Goal: Contribute content: Contribute content

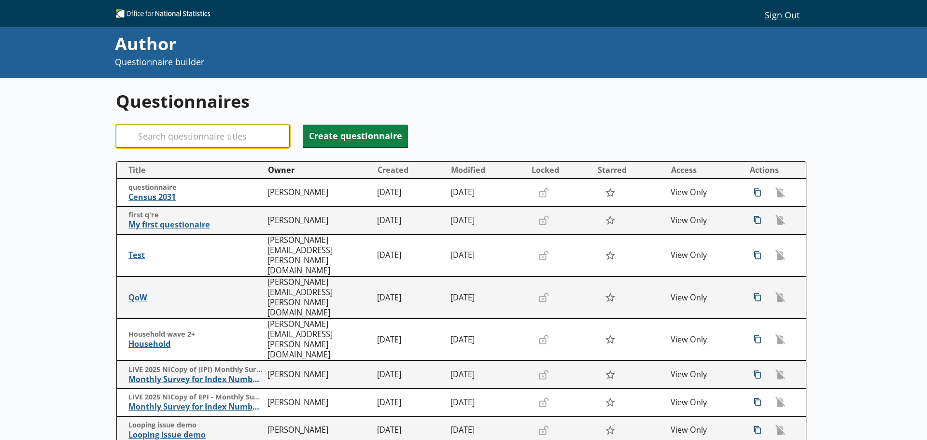
click at [227, 135] on input "Search" at bounding box center [203, 136] width 174 height 23
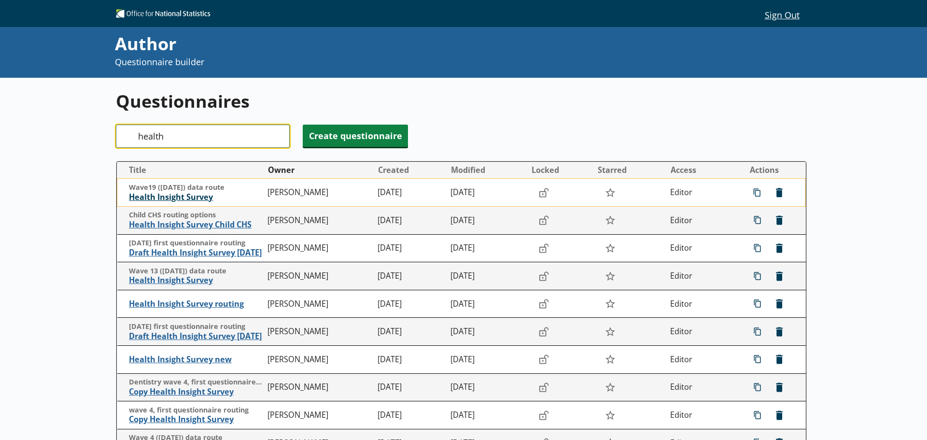
type input "health"
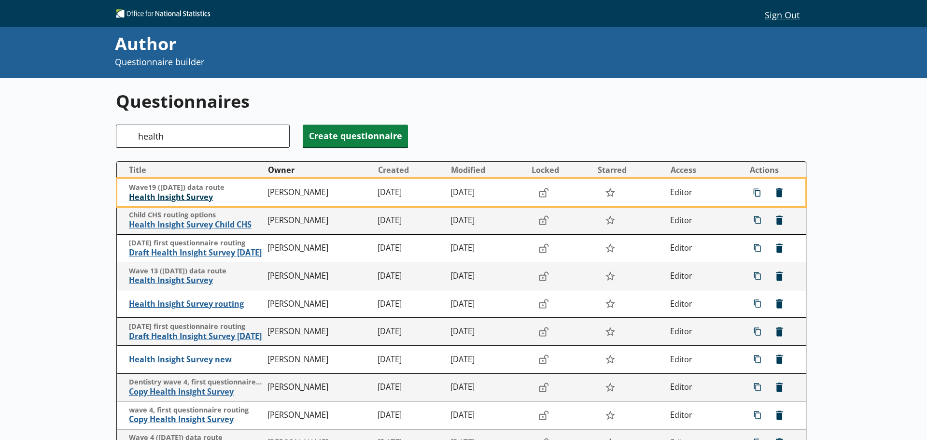
click at [186, 197] on span "Health Insight Survey" at bounding box center [196, 197] width 134 height 10
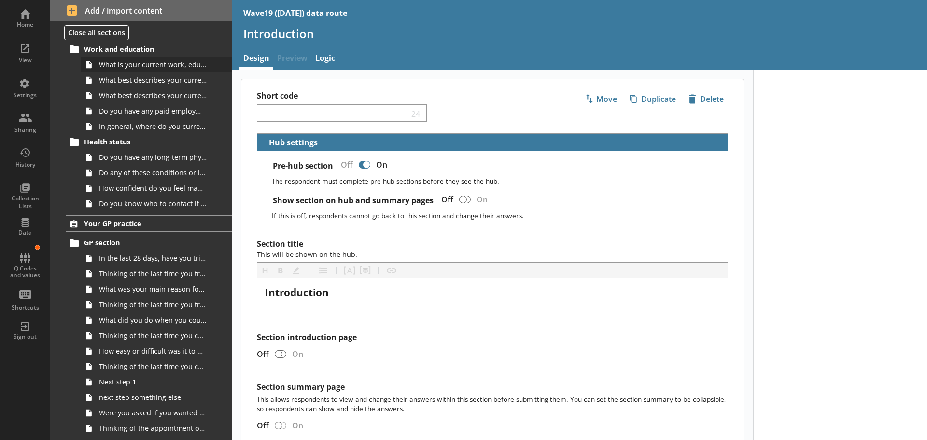
scroll to position [193, 0]
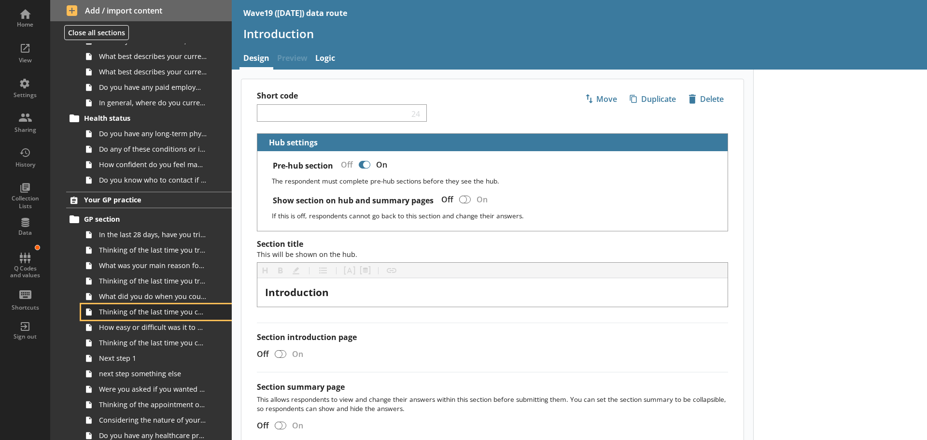
click at [147, 314] on span "Thinking of the last time you contacted your GP practice, how did you make cont…" at bounding box center [153, 311] width 108 height 9
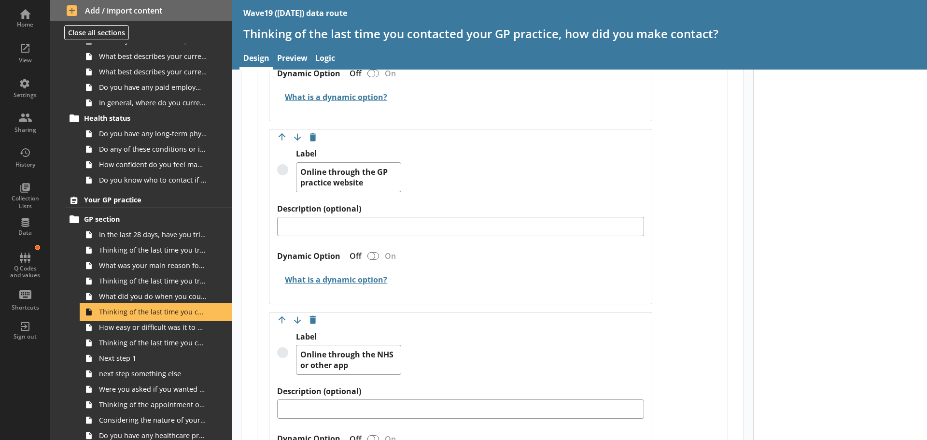
scroll to position [917, 0]
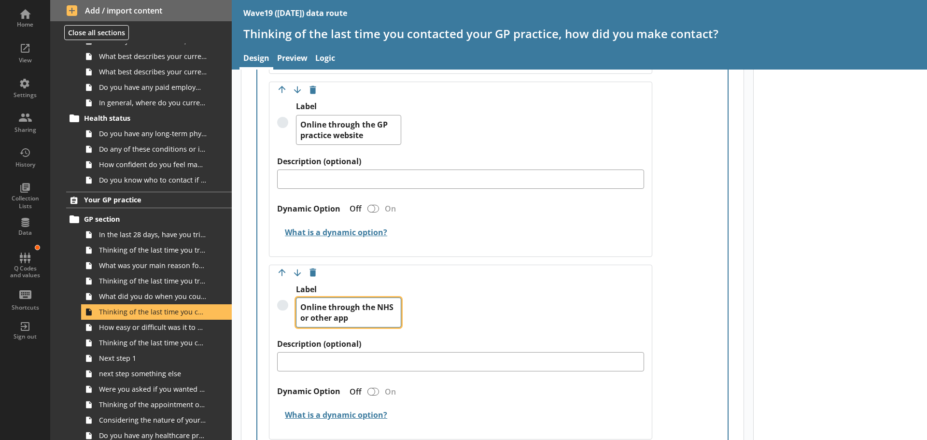
drag, startPoint x: 365, startPoint y: 319, endPoint x: 315, endPoint y: 319, distance: 50.2
click at [315, 319] on textarea "Online through the NHS or other app" at bounding box center [348, 312] width 105 height 30
type textarea "x"
type textarea "Online through the NHS"
type textarea "x"
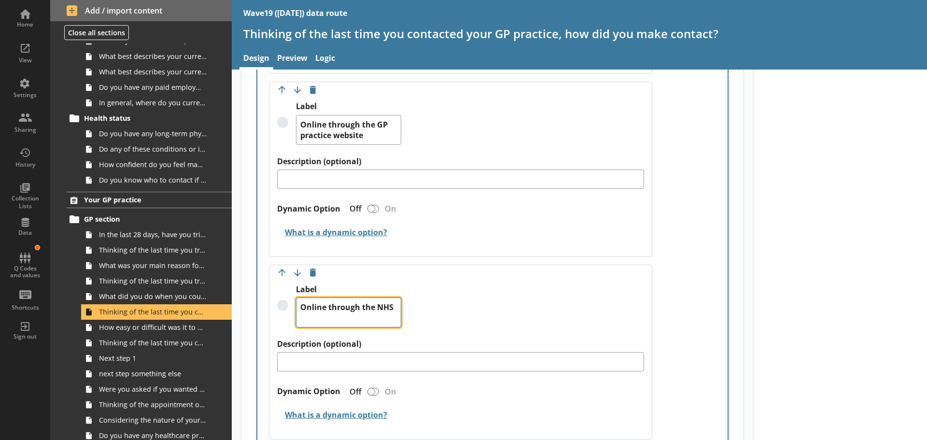
type textarea "Online through the NHS"
type textarea "x"
type textarea "Online through the NHS a"
type textarea "x"
type textarea "Online through the NHS ap"
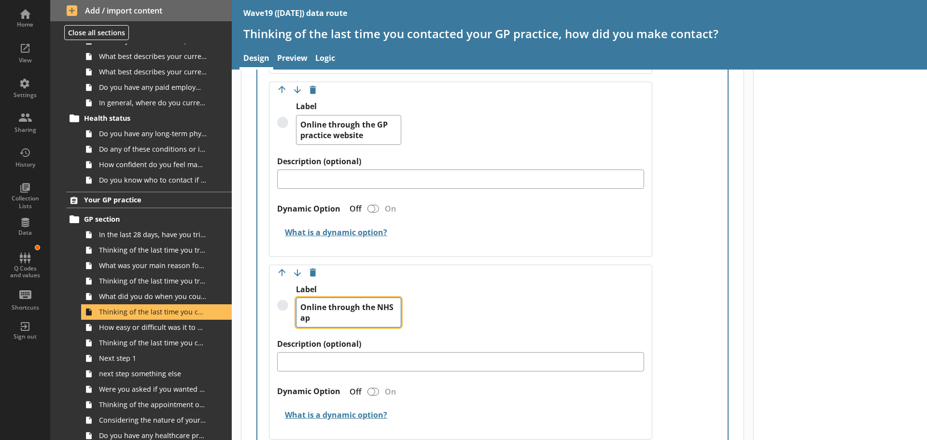
type textarea "x"
type textarea "Online through the NHS app"
drag, startPoint x: 364, startPoint y: 307, endPoint x: 284, endPoint y: 306, distance: 79.7
click at [284, 306] on div "Label Online through the NHS app" at bounding box center [460, 311] width 367 height 55
type textarea "x"
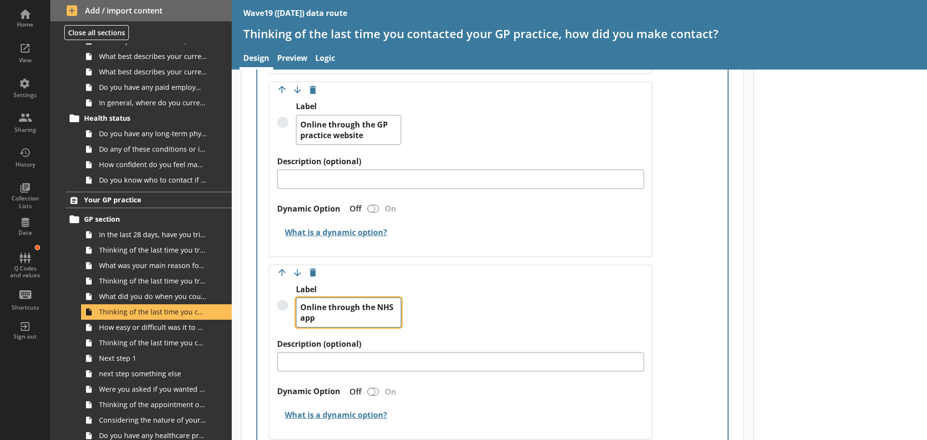
type textarea "he NHS app"
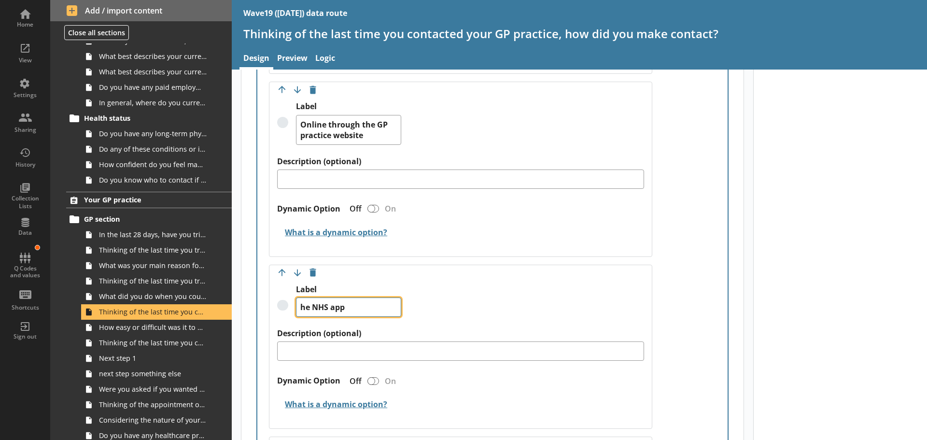
type textarea "x"
type textarea "The NHS app"
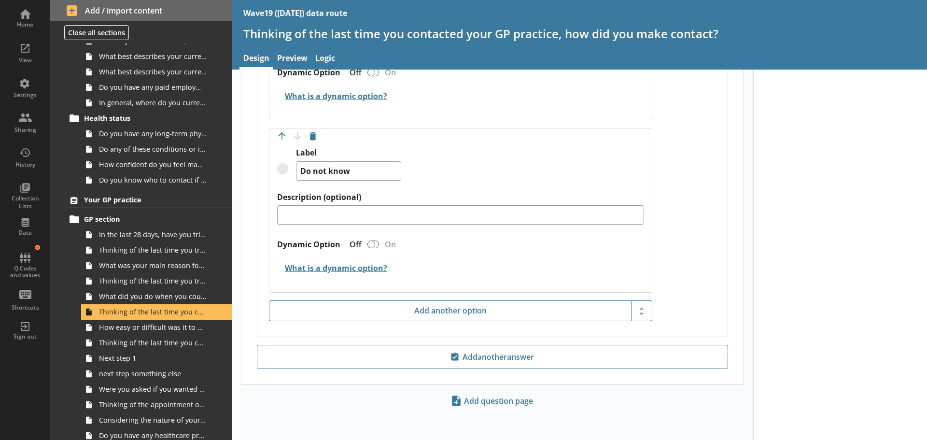
scroll to position [1398, 0]
click at [166, 347] on span "Thinking of the last time you contacted your GP practice, how soon after that c…" at bounding box center [153, 342] width 108 height 9
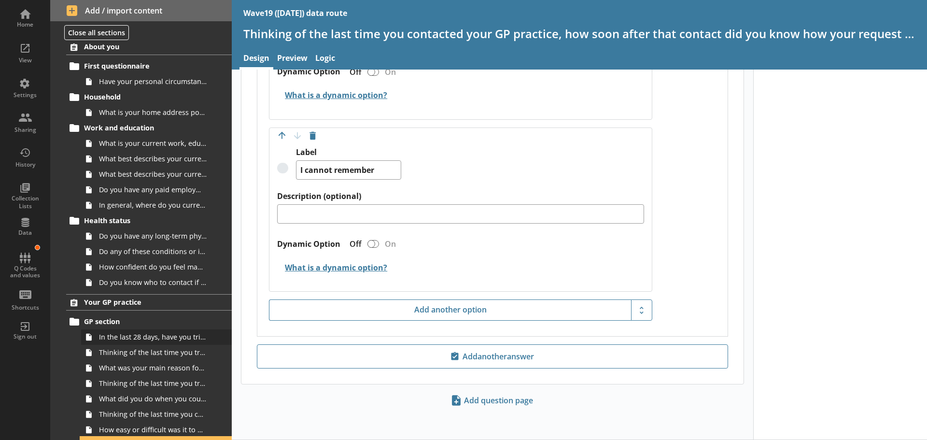
scroll to position [48, 0]
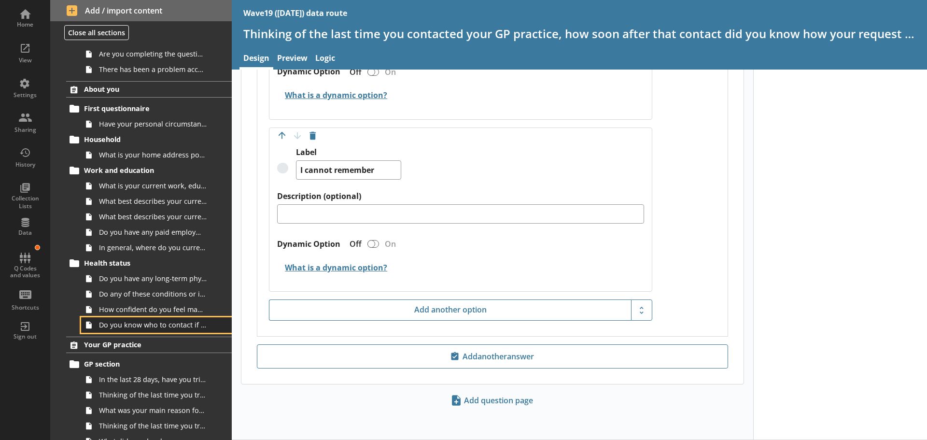
click at [156, 327] on span "Do you know who to contact if you become unwell with your long-term health cond…" at bounding box center [153, 324] width 108 height 9
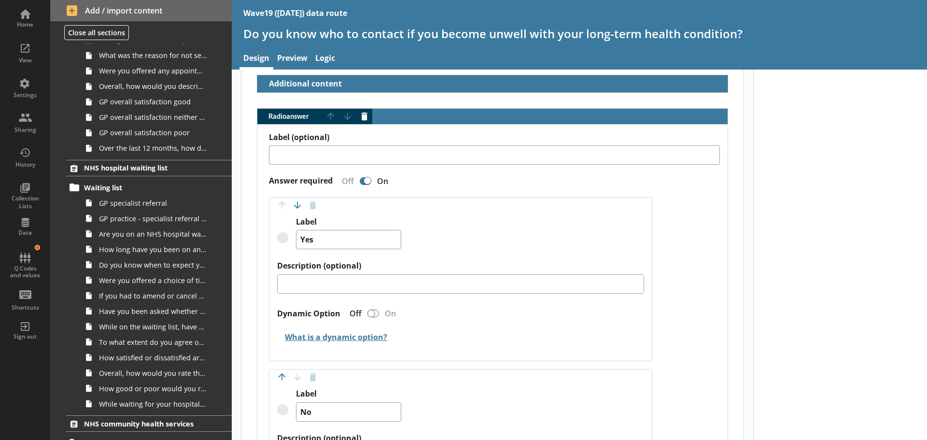
scroll to position [676, 0]
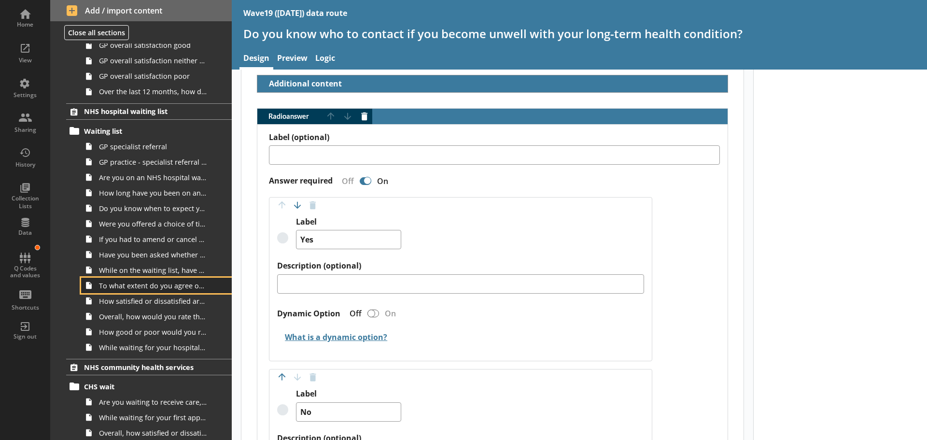
click at [143, 290] on link "To what extent do you agree or disagree that you understood the information giv…" at bounding box center [156, 285] width 151 height 15
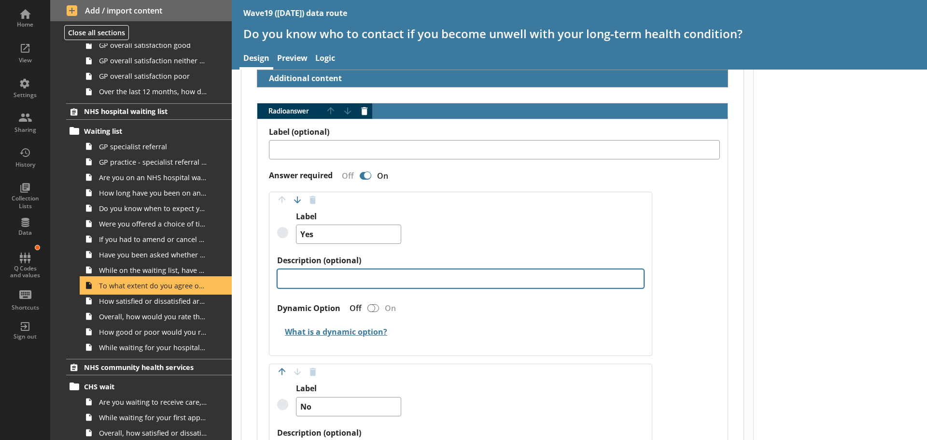
type textarea "x"
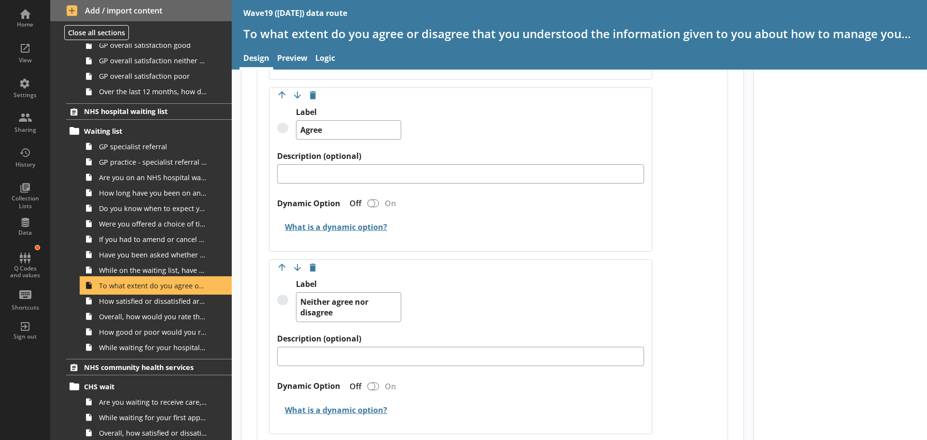
scroll to position [676, 0]
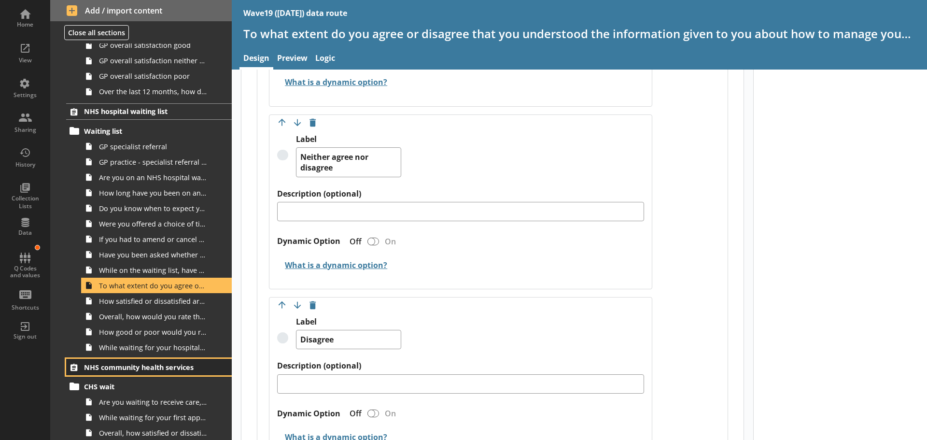
click at [146, 363] on span "NHS community health services" at bounding box center [143, 367] width 119 height 9
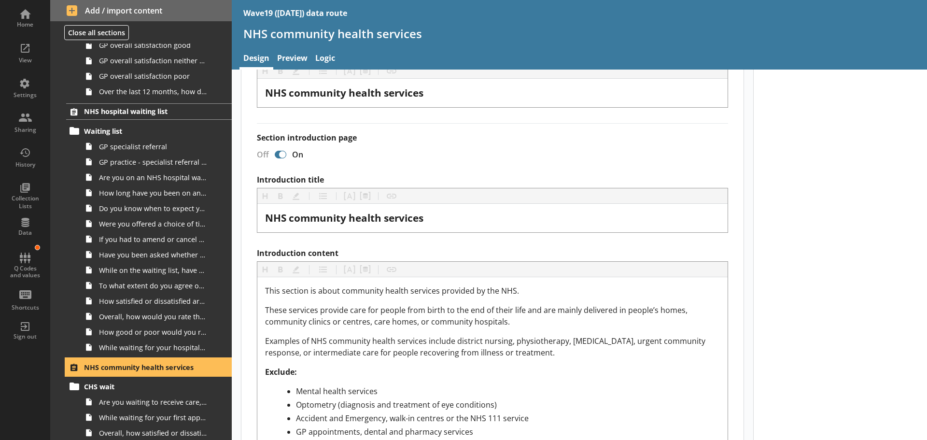
scroll to position [290, 0]
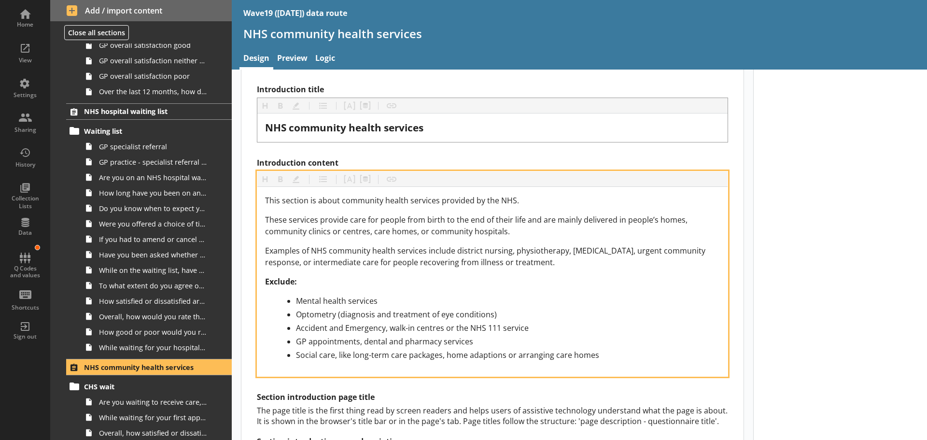
click at [400, 251] on span "Examples of NHS community health services include district nursing, physiothera…" at bounding box center [486, 256] width 442 height 22
drag, startPoint x: 550, startPoint y: 262, endPoint x: 264, endPoint y: 255, distance: 286.8
click at [264, 255] on div "This section is about community health services provided by the NHS. These serv…" at bounding box center [492, 281] width 470 height 189
paste div "Introduction content"
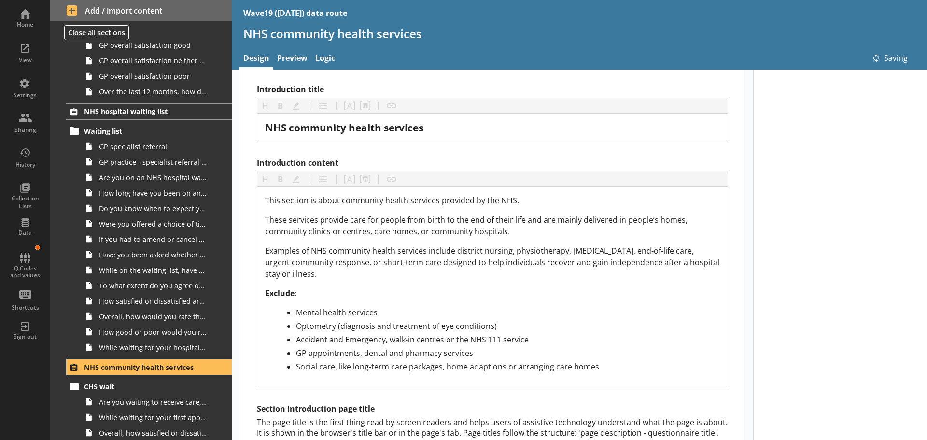
click at [813, 336] on div at bounding box center [840, 291] width 174 height 1023
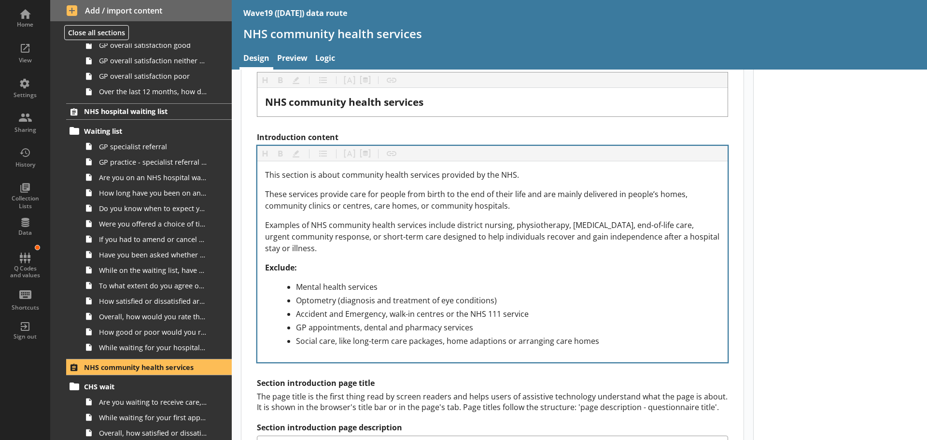
scroll to position [338, 0]
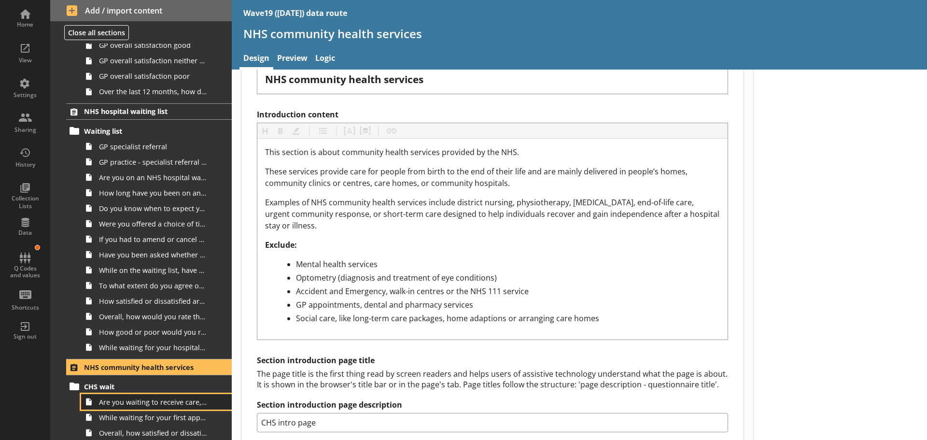
click at [152, 402] on span "Are you waiting to receive care, treatment or advice from one of the following …" at bounding box center [153, 401] width 108 height 9
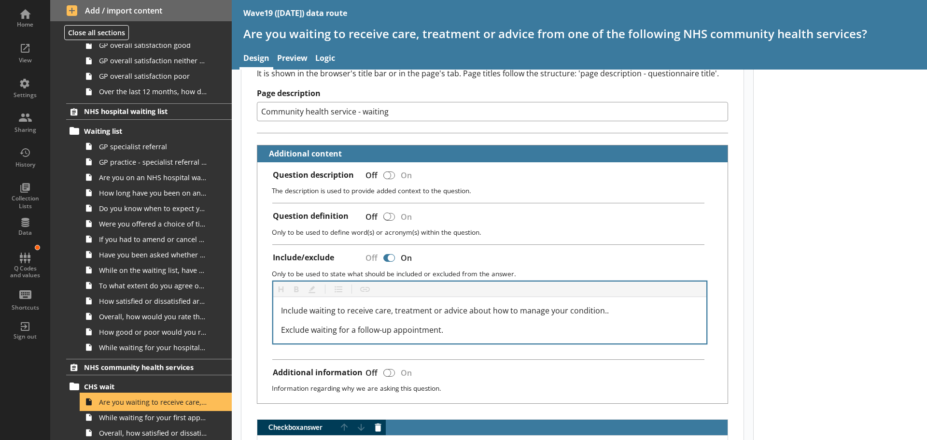
scroll to position [145, 0]
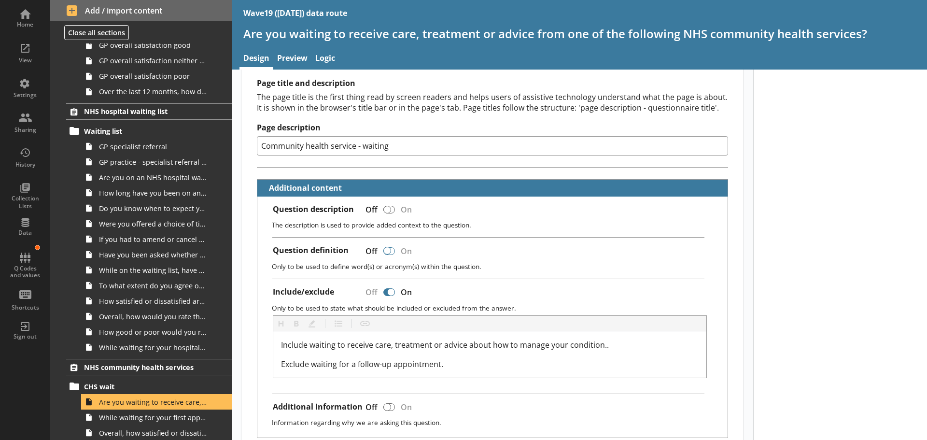
click at [392, 252] on div at bounding box center [389, 251] width 12 height 8
type textarea "x"
checkbox input "true"
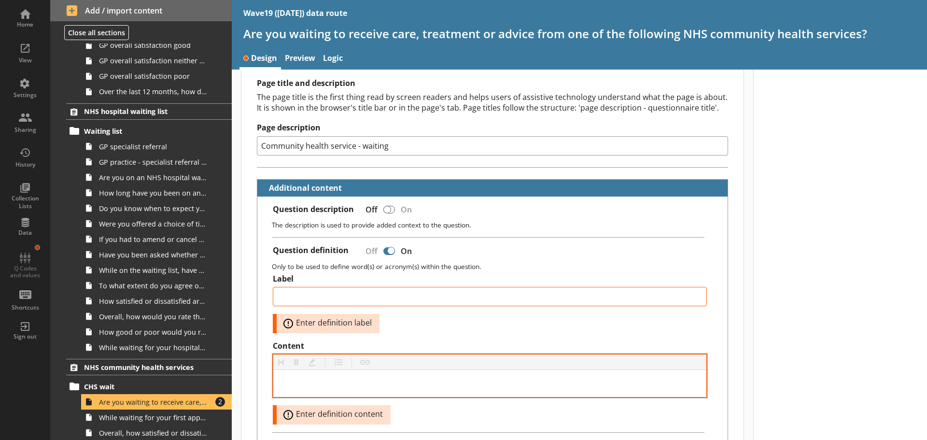
click at [390, 377] on div at bounding box center [489, 383] width 433 height 27
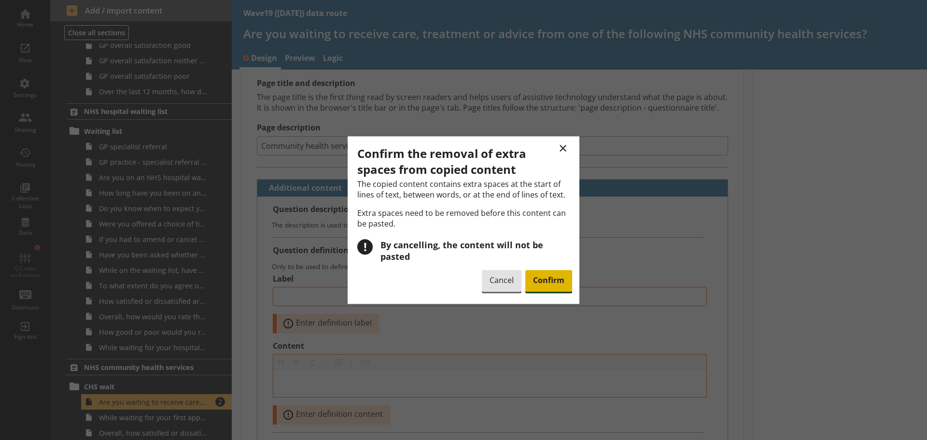
click at [558, 277] on span "Confirm" at bounding box center [548, 281] width 47 height 22
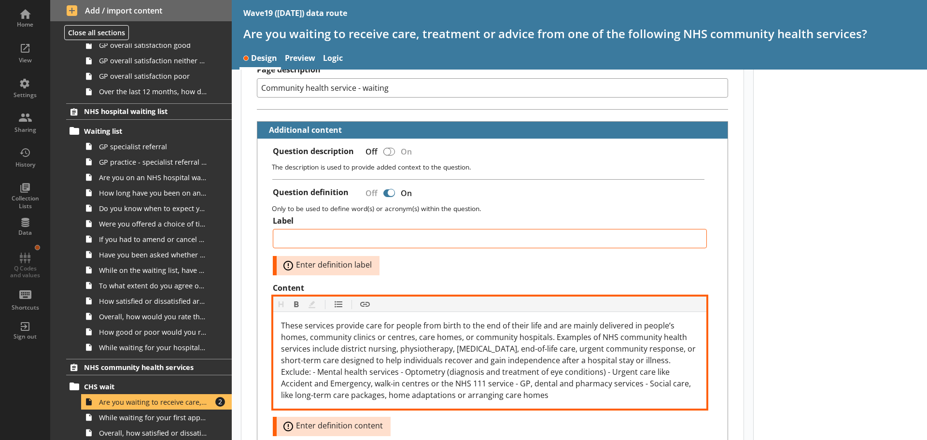
scroll to position [338, 0]
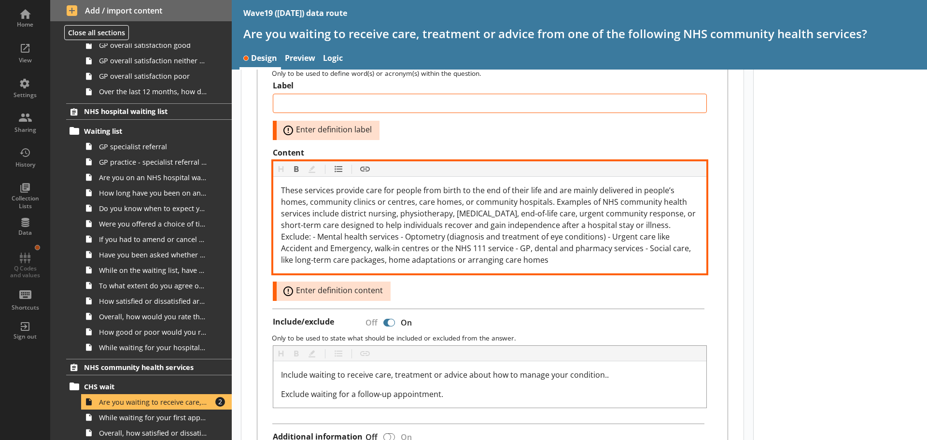
click at [318, 237] on span "These services provide care for people from birth to the end of their life and …" at bounding box center [489, 225] width 417 height 80
drag, startPoint x: 555, startPoint y: 262, endPoint x: 255, endPoint y: 190, distance: 307.8
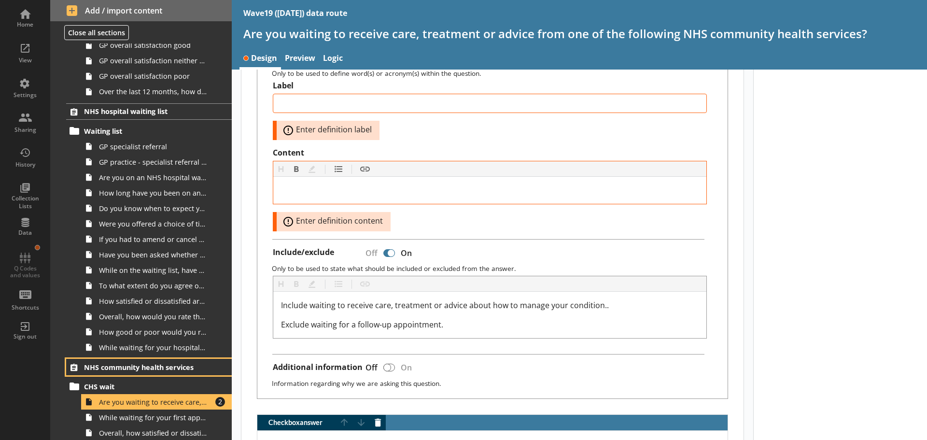
drag, startPoint x: 182, startPoint y: 359, endPoint x: 231, endPoint y: 363, distance: 48.9
click at [182, 359] on link "NHS community health services" at bounding box center [149, 367] width 166 height 16
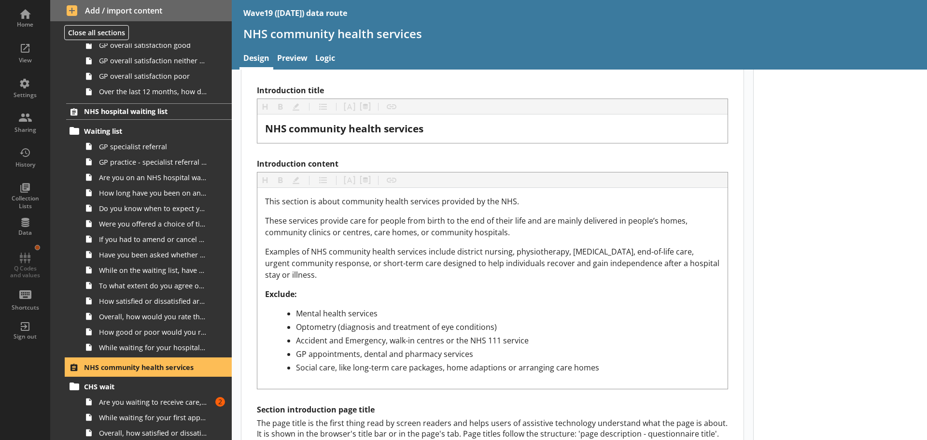
scroll to position [290, 0]
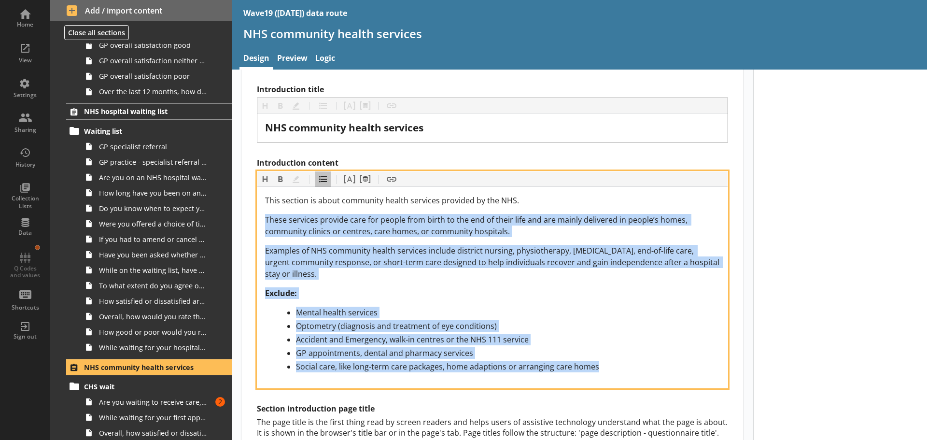
drag, startPoint x: 576, startPoint y: 368, endPoint x: 262, endPoint y: 219, distance: 348.3
click at [262, 219] on div "This section is about community health services provided by the NHS. These serv…" at bounding box center [492, 287] width 470 height 201
copy div "These services provide care for people from birth to the end of their life and …"
click at [485, 306] on div "This section is about community health services provided by the NHS. These serv…" at bounding box center [492, 284] width 455 height 178
click at [479, 289] on div "Exclude:" at bounding box center [492, 293] width 455 height 12
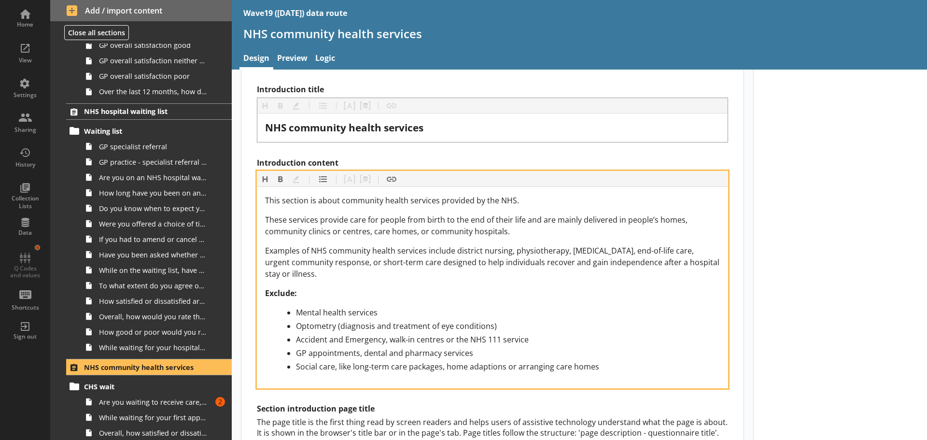
click at [571, 205] on div "This section is about community health services provided by the NHS." at bounding box center [492, 201] width 455 height 12
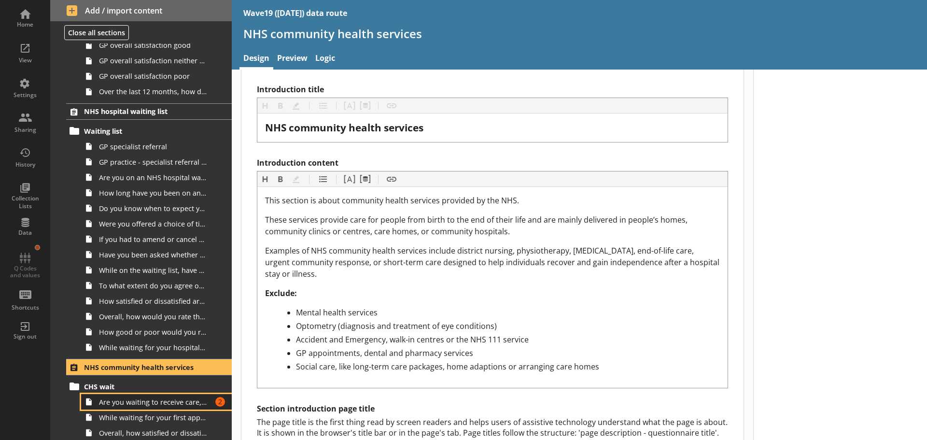
click at [135, 403] on span "Are you waiting to receive care, treatment or advice from one of the following …" at bounding box center [153, 401] width 108 height 9
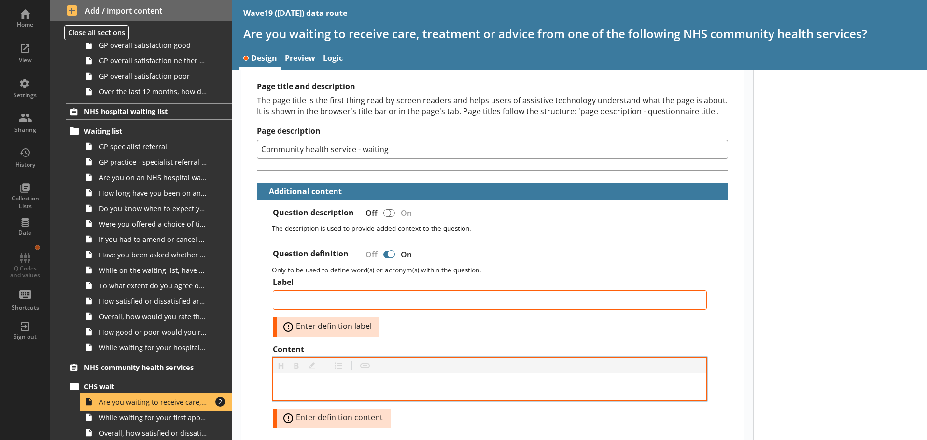
scroll to position [193, 0]
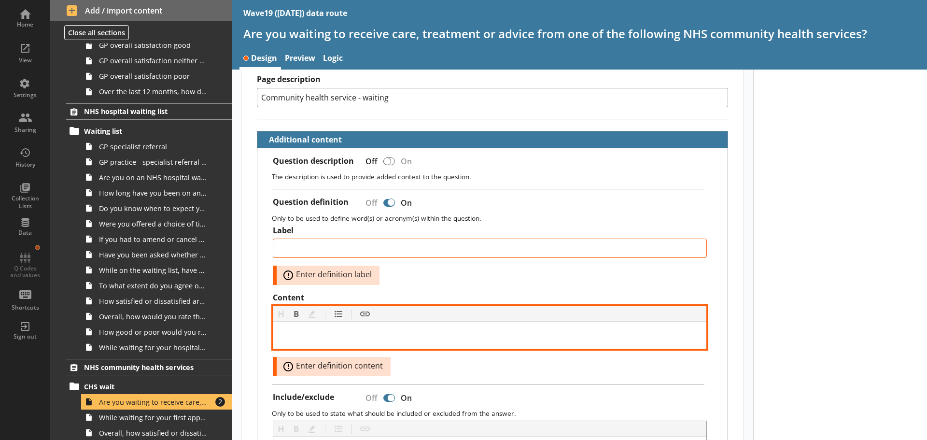
click at [296, 333] on div "Content" at bounding box center [490, 335] width 418 height 12
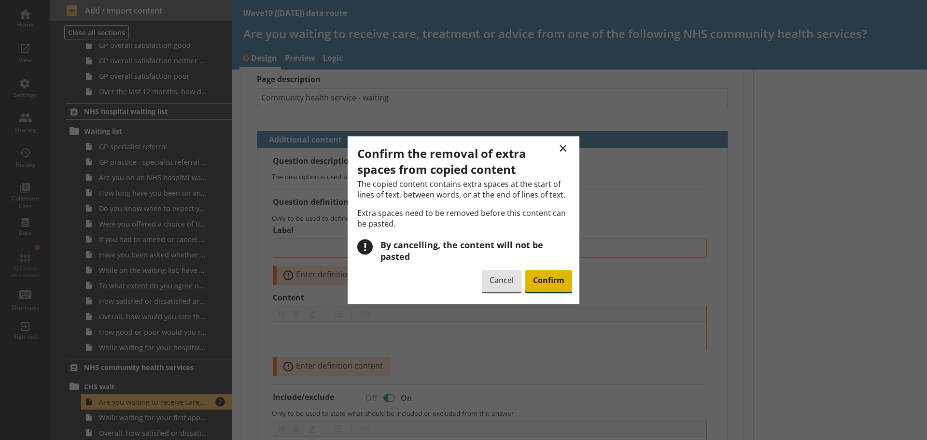
click at [544, 278] on span "Confirm" at bounding box center [548, 281] width 47 height 22
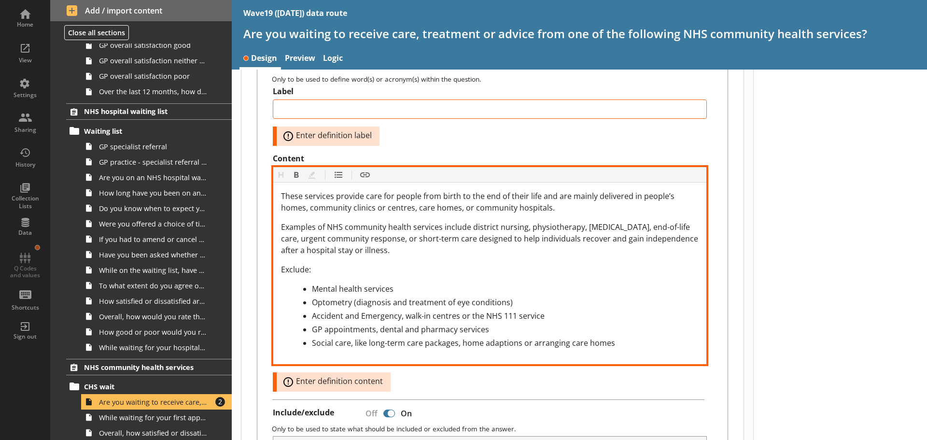
scroll to position [338, 0]
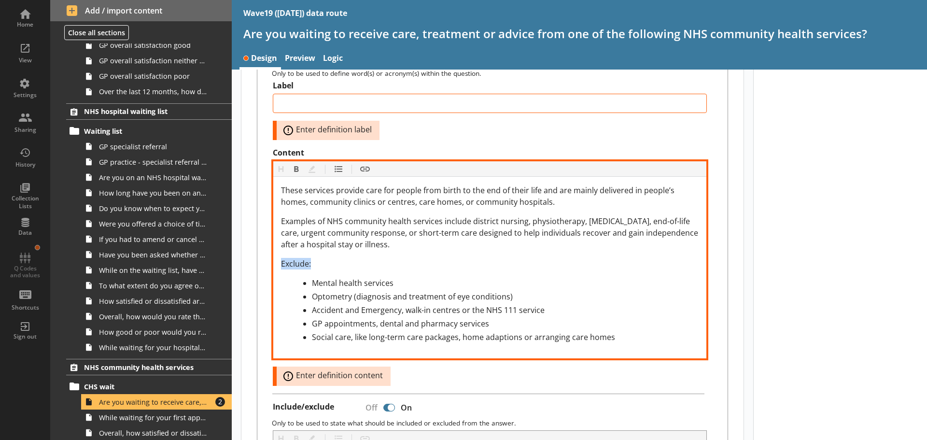
drag, startPoint x: 315, startPoint y: 265, endPoint x: 271, endPoint y: 264, distance: 44.4
click at [271, 264] on div "Label Error: Enter definition label Content Heading Heading Bold Bold Highlight…" at bounding box center [492, 233] width 455 height 305
click at [298, 168] on button "Bold" at bounding box center [296, 168] width 15 height 15
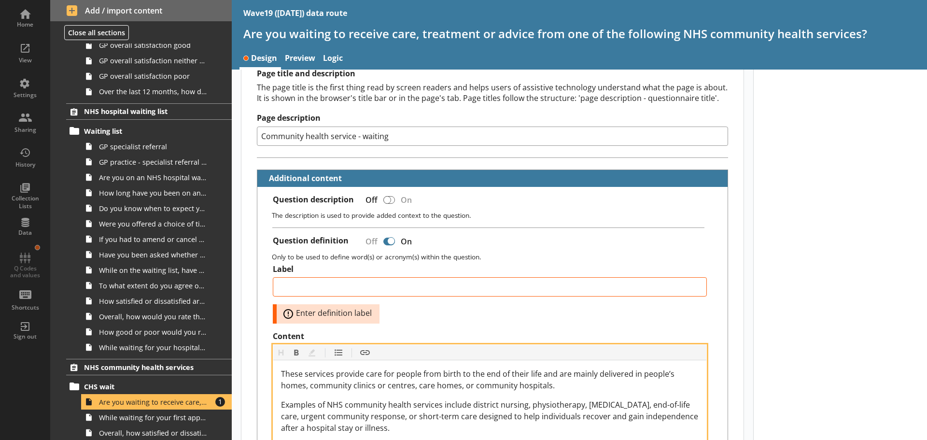
scroll to position [145, 0]
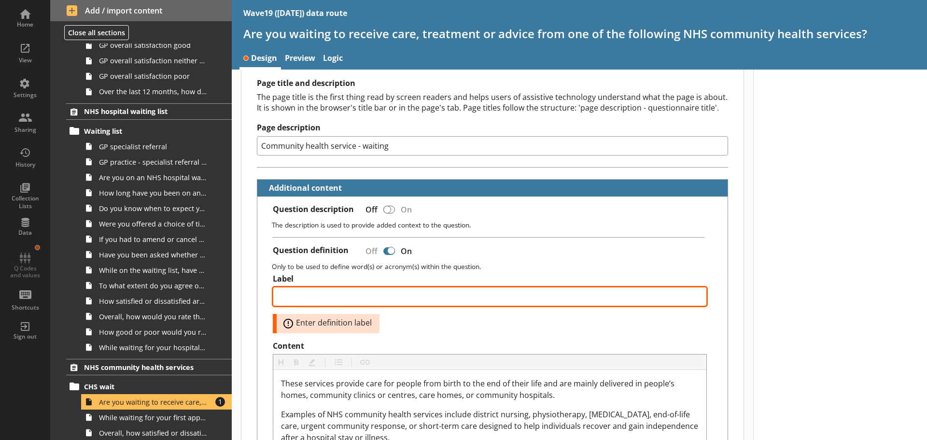
click at [296, 294] on textarea "Label" at bounding box center [490, 296] width 434 height 19
paste textarea "What do we mean by NHS community health services?"
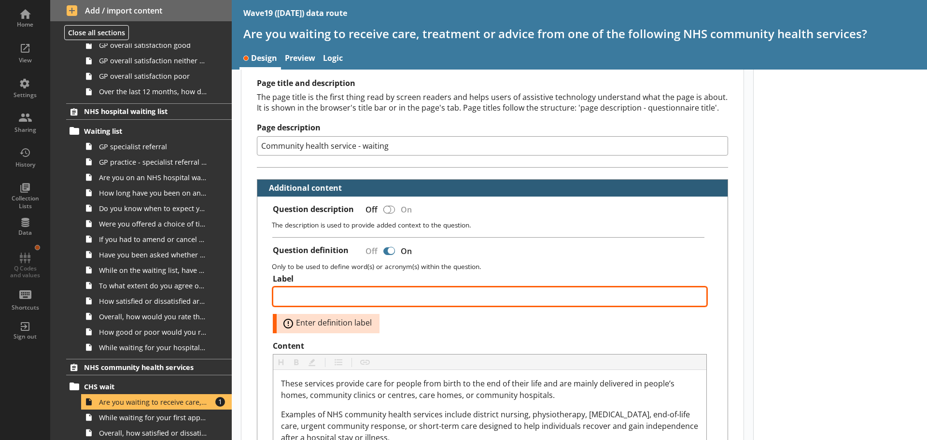
type textarea "x"
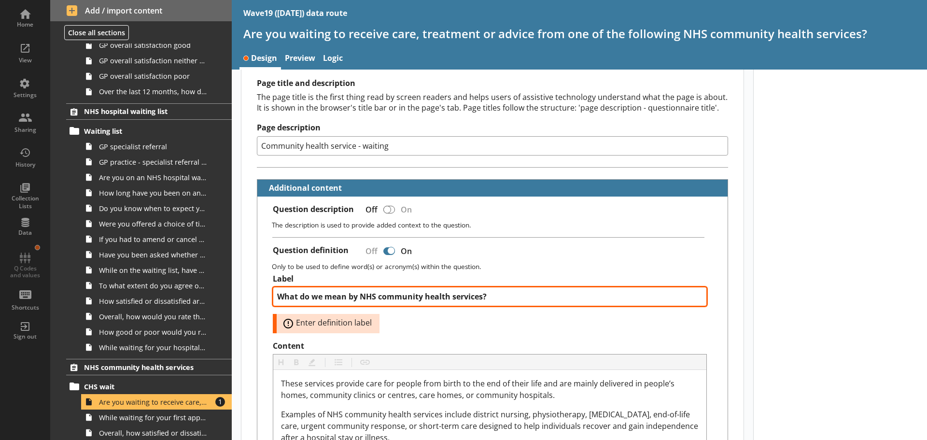
type textarea "What do we mean by NHS community health services?"
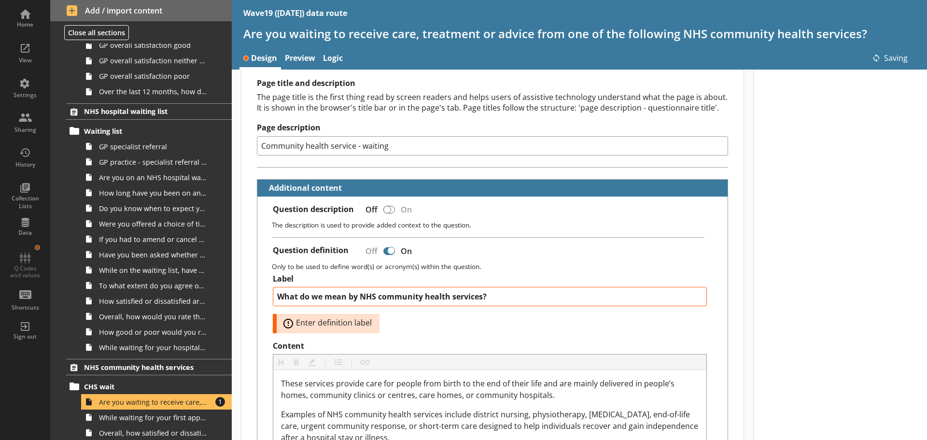
click at [519, 334] on div "Label What do we mean by NHS community health services? Error: Enter definition…" at bounding box center [490, 413] width 434 height 278
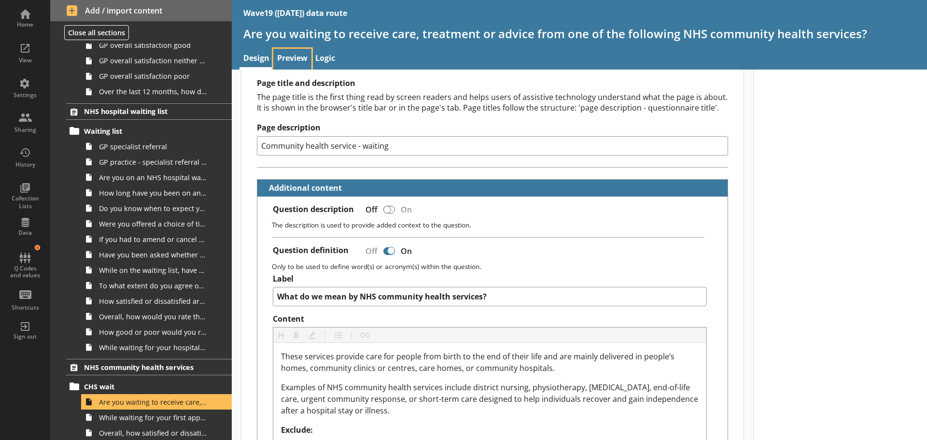
click at [285, 55] on link "Preview" at bounding box center [292, 59] width 38 height 21
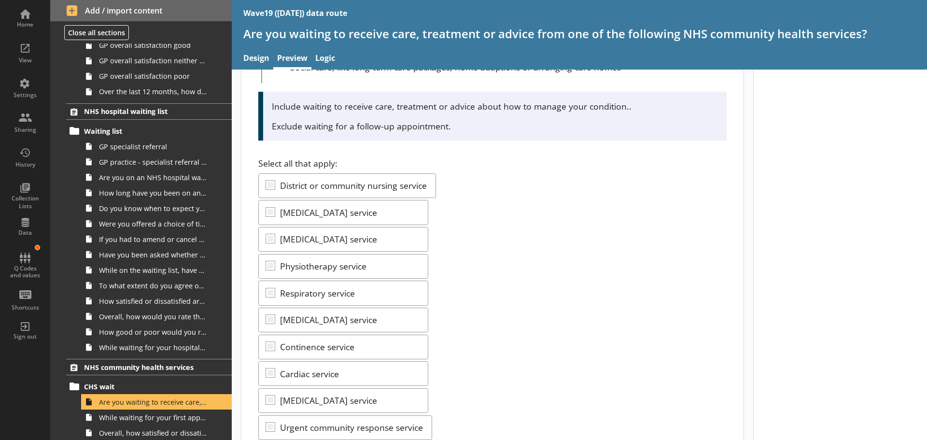
scroll to position [378, 0]
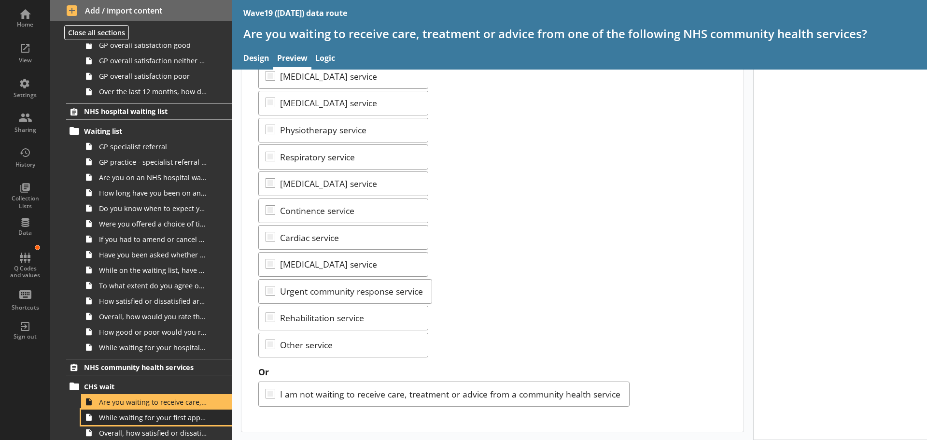
click at [168, 421] on span "While waiting for your first appointment to receive care, treatment or advice f…" at bounding box center [153, 417] width 108 height 9
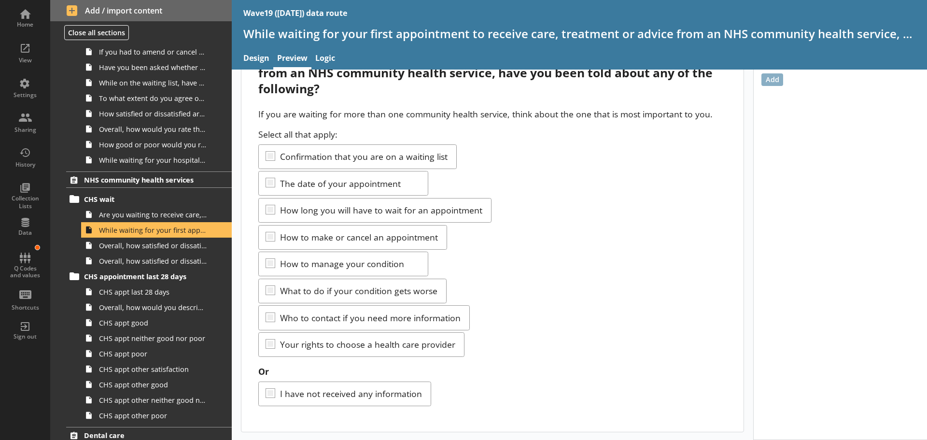
scroll to position [869, 0]
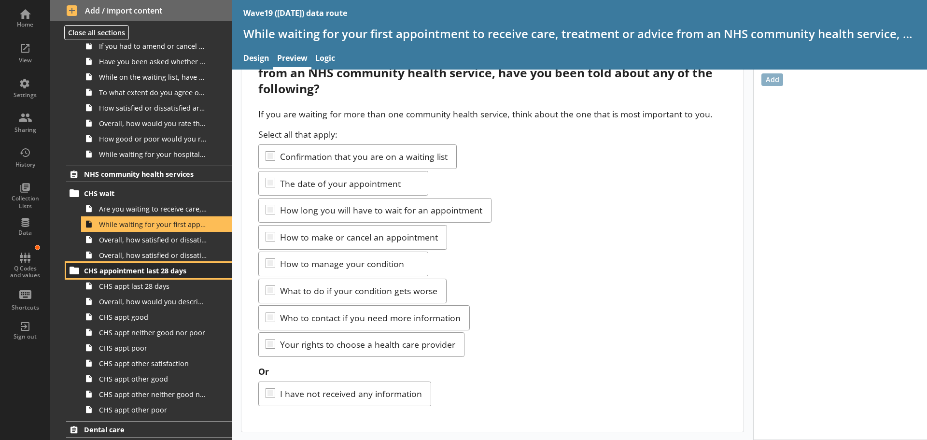
click at [143, 267] on span "CHS appointment last 28 days" at bounding box center [143, 270] width 119 height 9
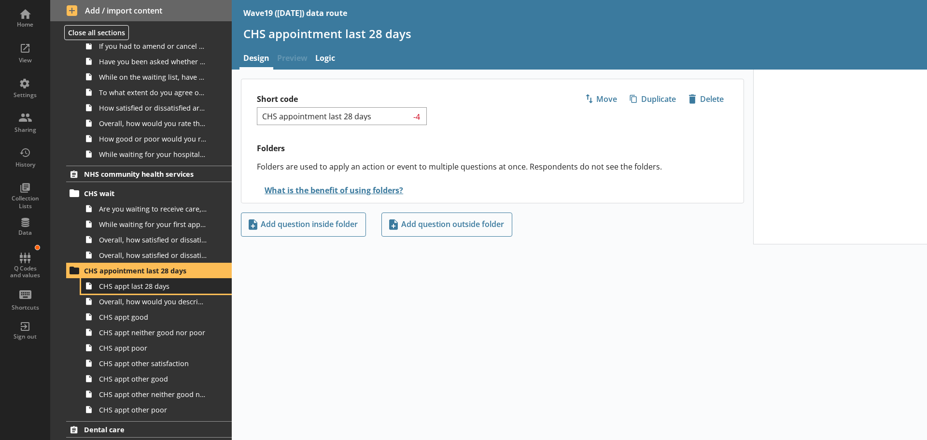
click at [144, 286] on span "CHS appt last 28 days" at bounding box center [153, 285] width 108 height 9
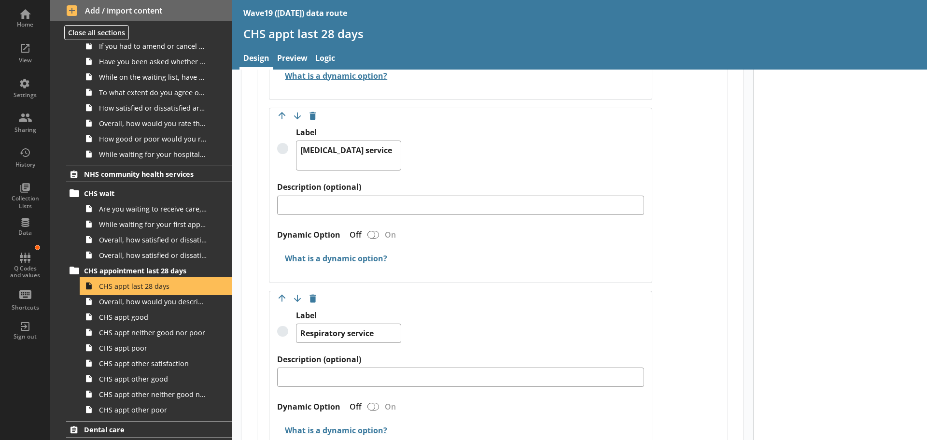
scroll to position [1352, 0]
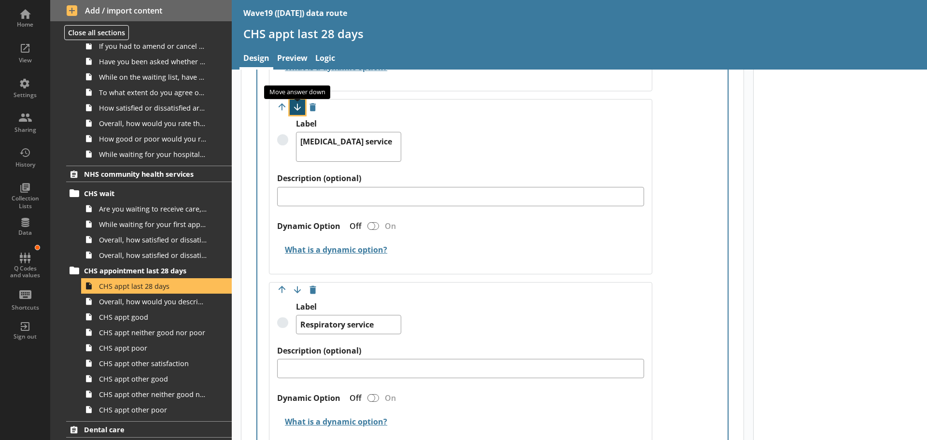
click at [298, 108] on button "Move option down" at bounding box center [297, 106] width 15 height 15
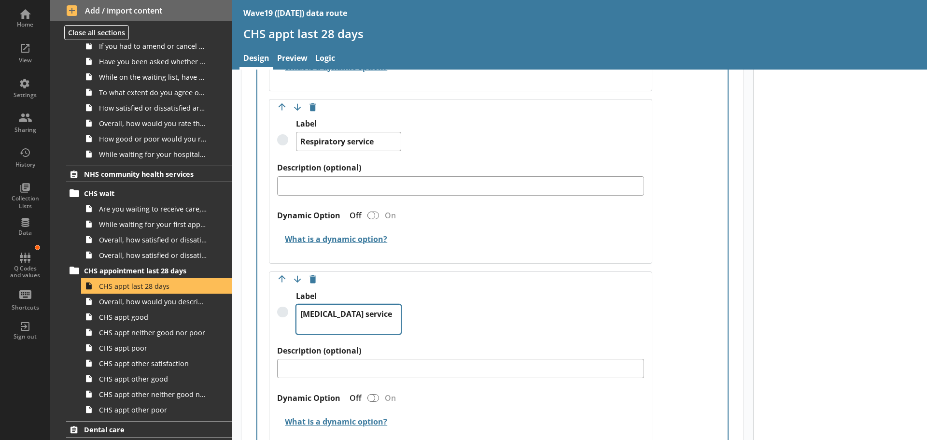
drag, startPoint x: 371, startPoint y: 319, endPoint x: 310, endPoint y: 318, distance: 60.3
click at [288, 316] on div "Label [MEDICAL_DATA] service" at bounding box center [460, 318] width 367 height 55
drag, startPoint x: 377, startPoint y: 332, endPoint x: 381, endPoint y: 332, distance: 4.9
click at [377, 332] on textarea "[MEDICAL_DATA] service" at bounding box center [348, 319] width 105 height 30
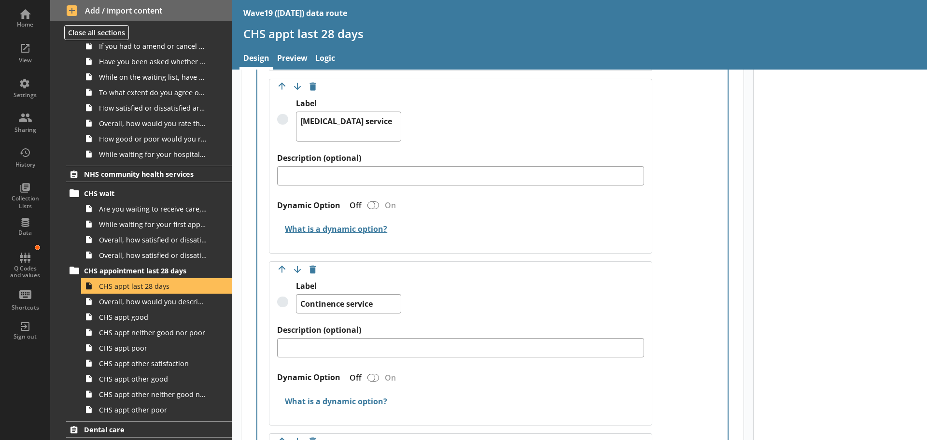
scroll to position [1545, 0]
click at [357, 295] on textarea "Continence service" at bounding box center [348, 303] width 105 height 19
drag, startPoint x: 354, startPoint y: 131, endPoint x: 286, endPoint y: 121, distance: 68.9
click at [286, 121] on div "Label [MEDICAL_DATA] service" at bounding box center [460, 125] width 367 height 55
paste textarea "[MEDICAL_DATA]"
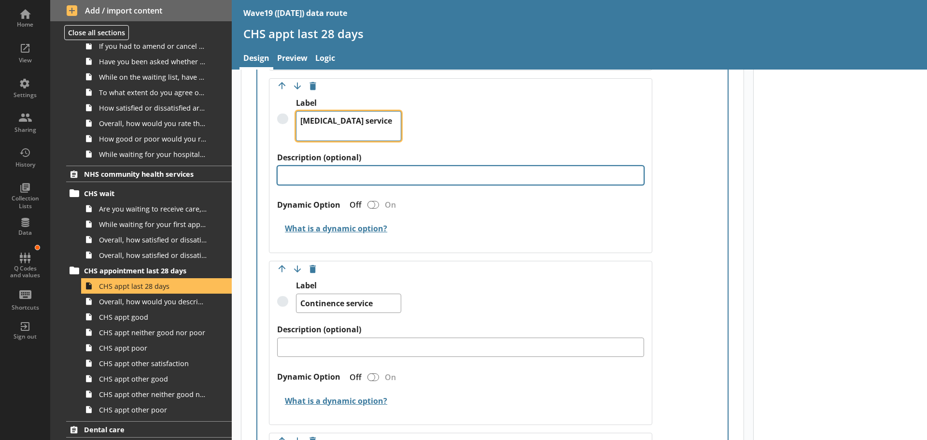
type textarea "x"
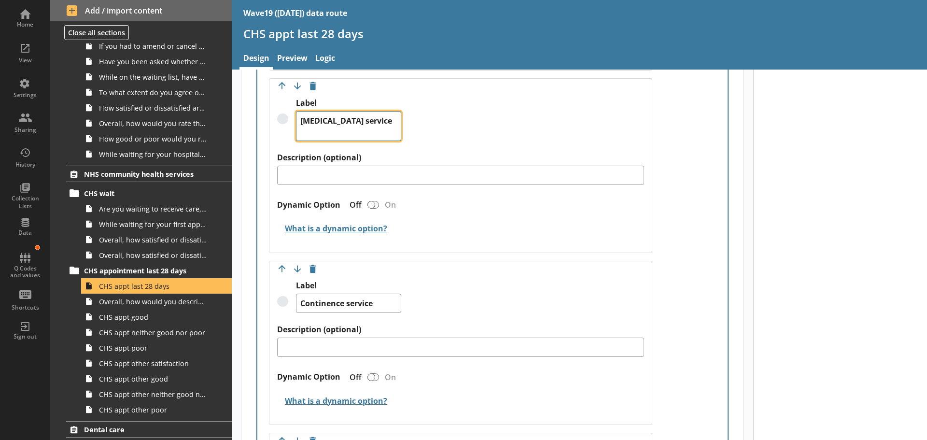
type textarea "[MEDICAL_DATA] service"
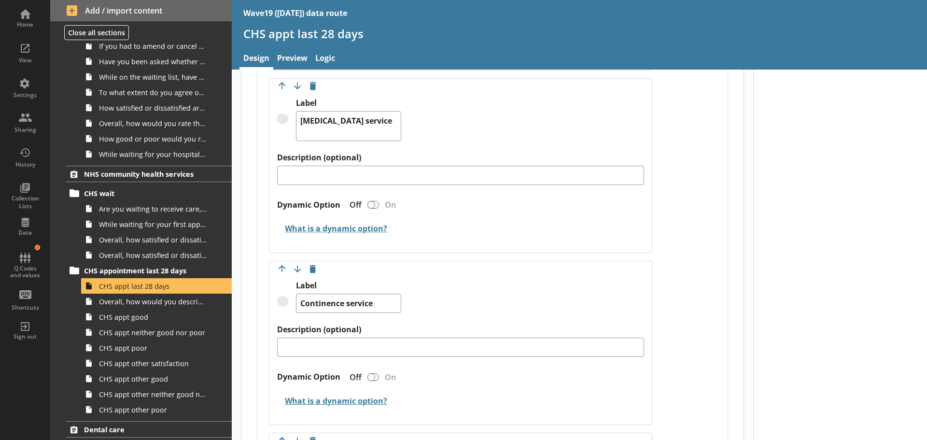
click at [496, 218] on h2 "What is a dynamic option?" at bounding box center [460, 229] width 367 height 23
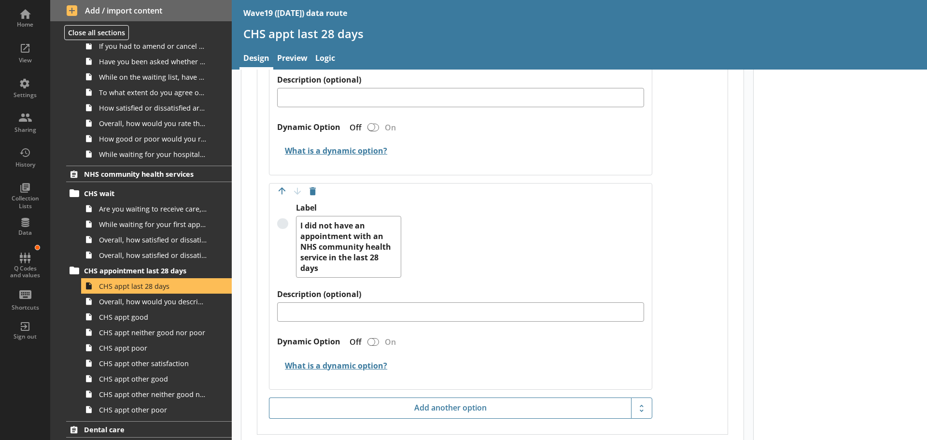
scroll to position [2703, 0]
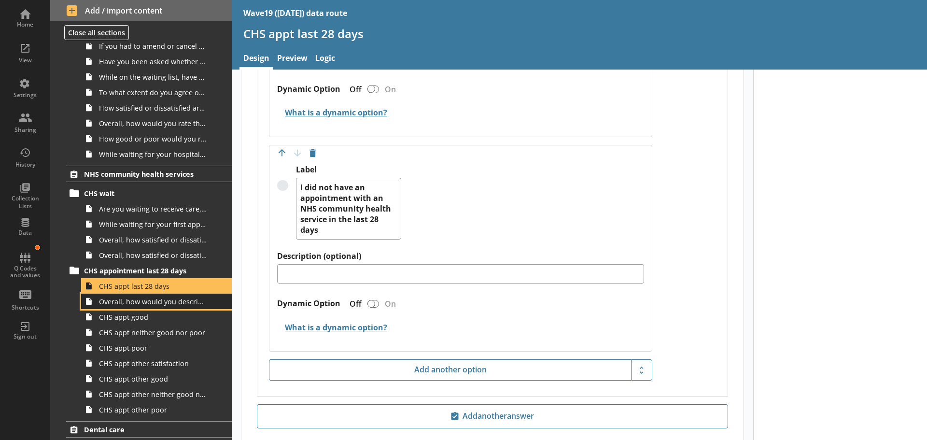
click at [147, 306] on link "Overall, how would you describe your experience at your last appointment with t…" at bounding box center [156, 301] width 151 height 15
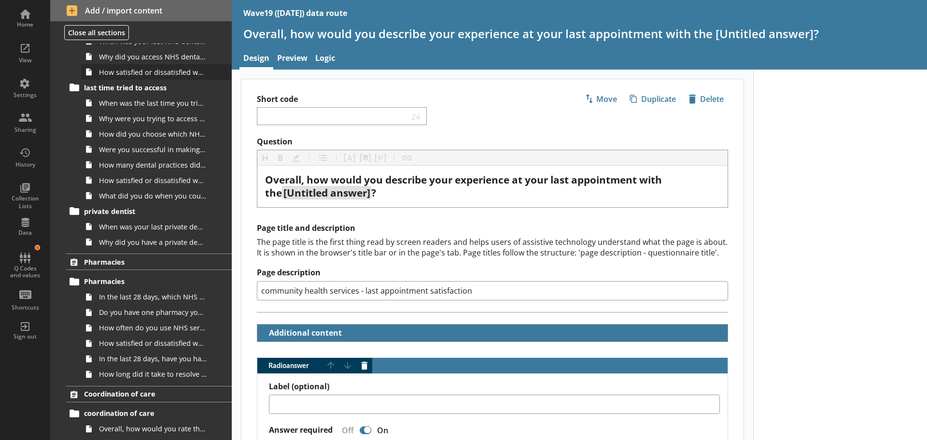
scroll to position [1328, 0]
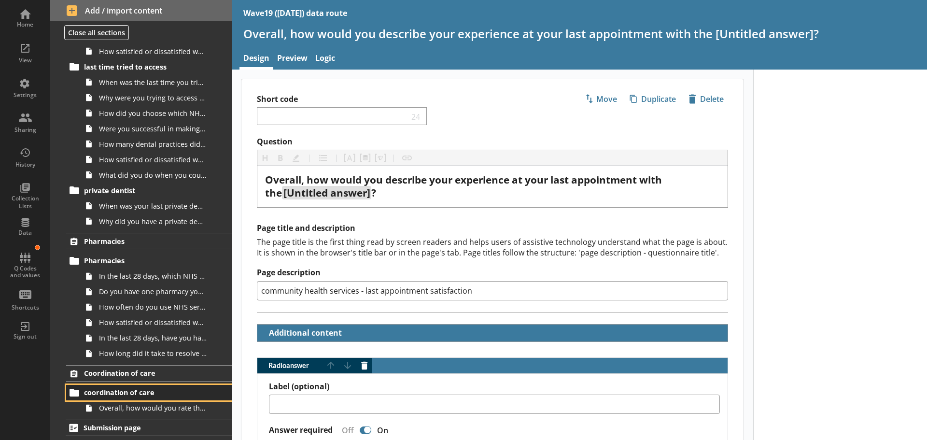
click at [141, 390] on span "coordination of care" at bounding box center [143, 392] width 119 height 9
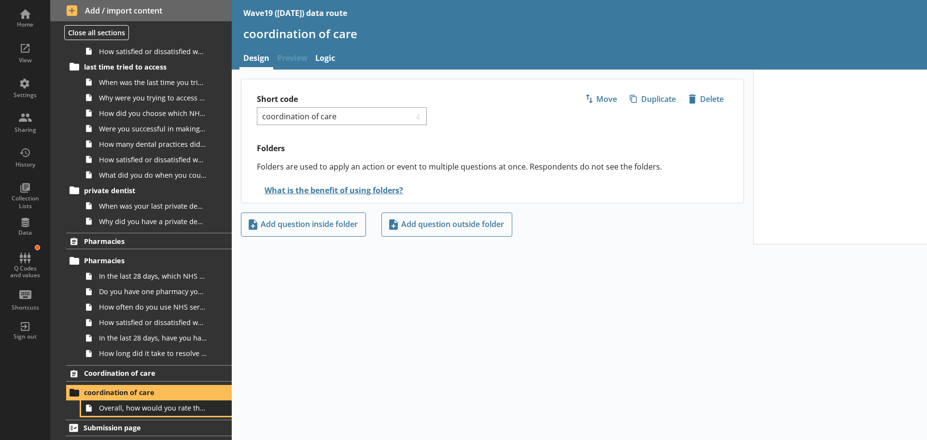
click at [154, 411] on span "Overall, how would you rate the coordination of your care across the NHS?" at bounding box center [153, 407] width 108 height 9
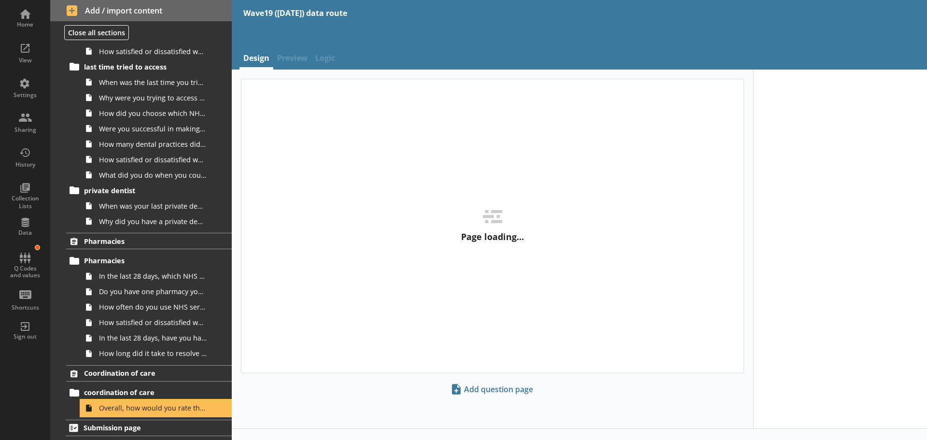
type textarea "x"
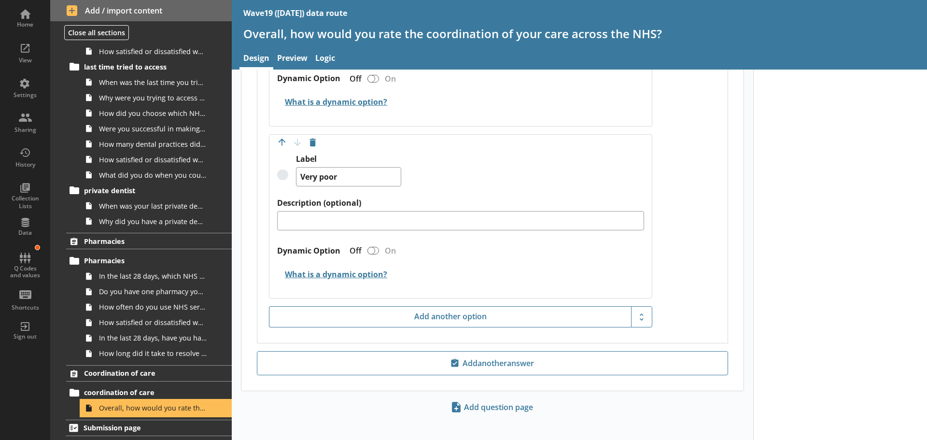
scroll to position [1227, 0]
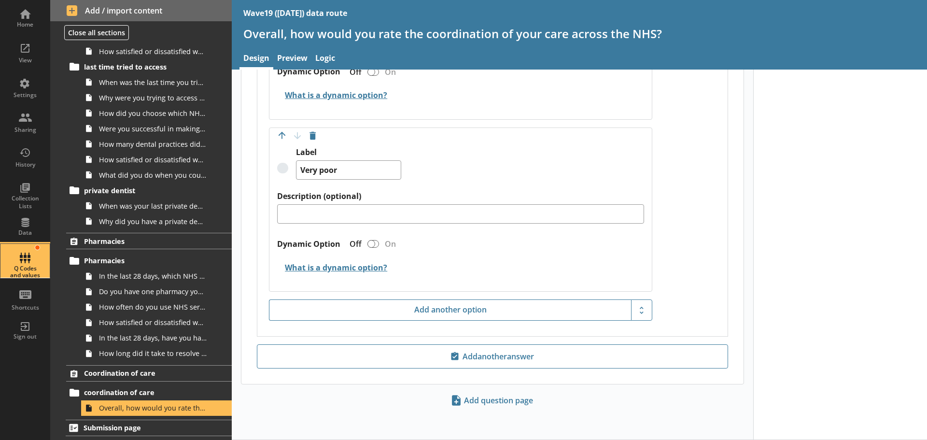
click at [21, 251] on div "Q Codes and values" at bounding box center [25, 261] width 34 height 34
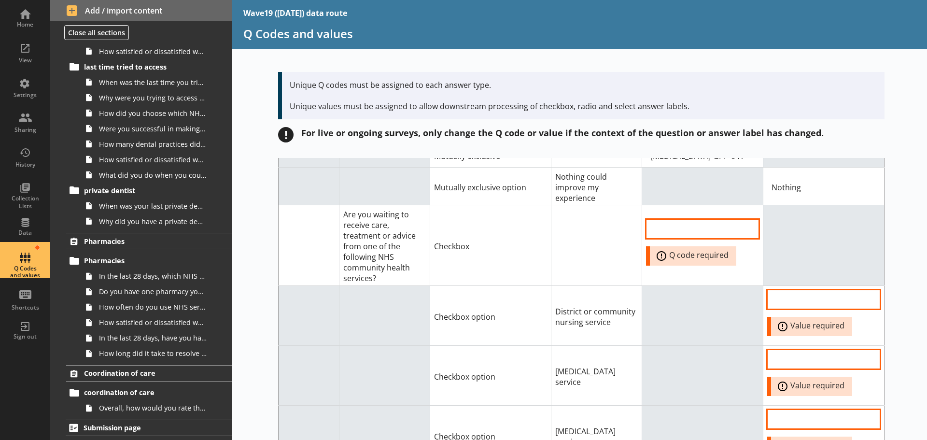
scroll to position [7965, 0]
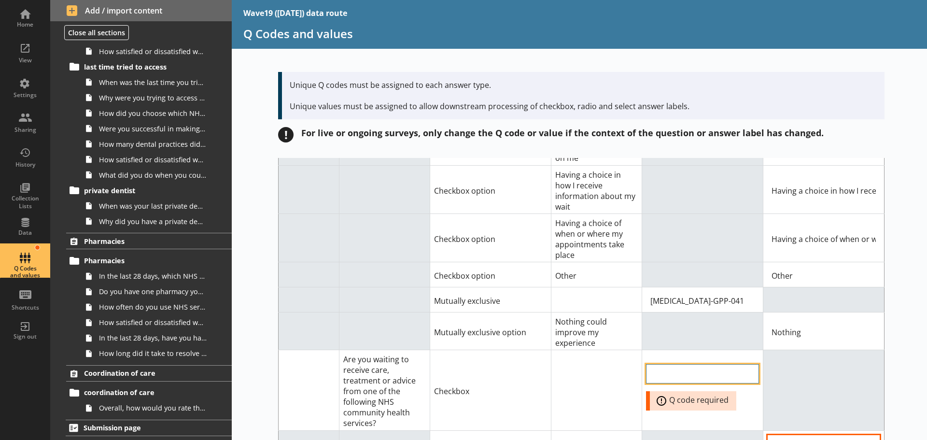
click at [698, 364] on input "QCode input field" at bounding box center [702, 373] width 113 height 19
paste input "[MEDICAL_DATA]-CHS-010"
type input "[MEDICAL_DATA]-CHS-010"
click at [599, 350] on td at bounding box center [596, 390] width 91 height 80
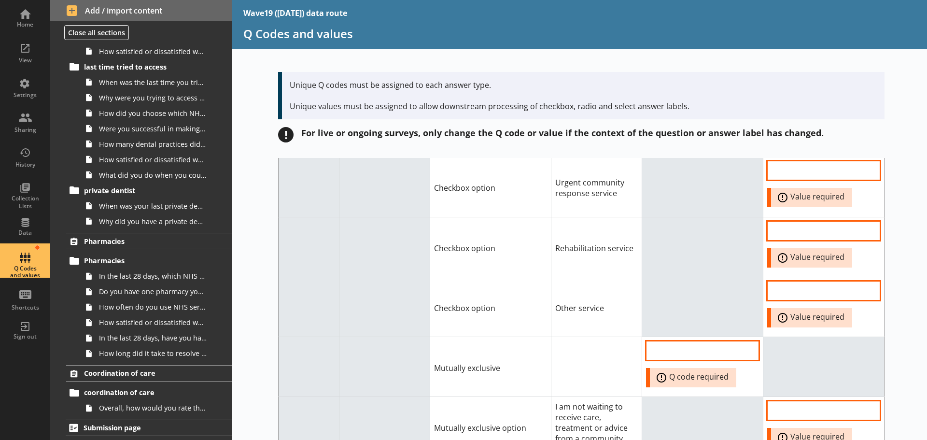
scroll to position [8834, 0]
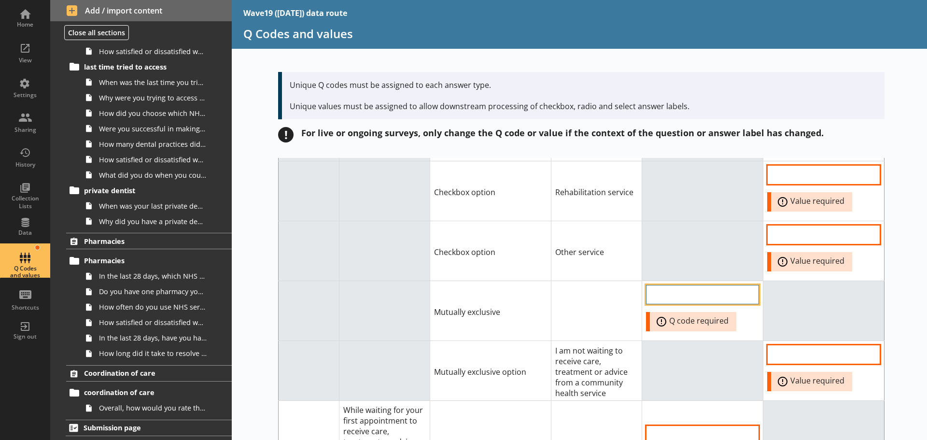
click at [661, 285] on input "QCode input field" at bounding box center [702, 294] width 113 height 19
paste input "[MEDICAL_DATA]-CHS-010"
type input "[MEDICAL_DATA]-CHS-011"
click at [607, 280] on td at bounding box center [596, 310] width 91 height 60
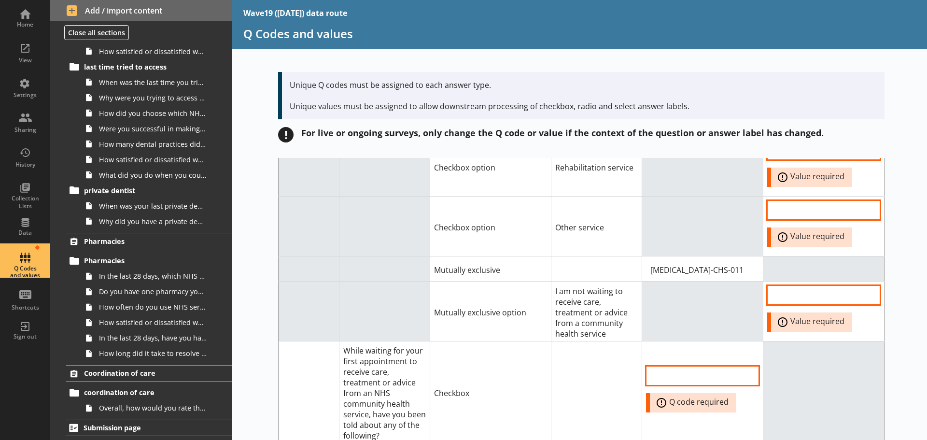
scroll to position [8883, 0]
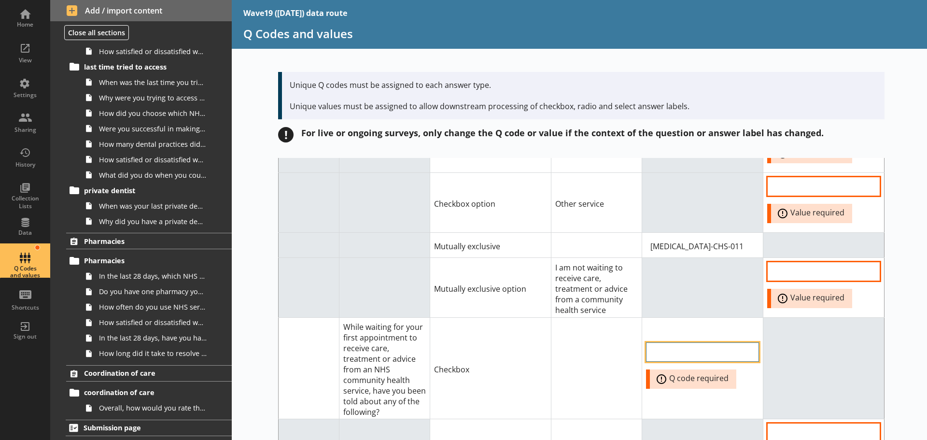
click at [660, 342] on input "QCode input field" at bounding box center [702, 351] width 113 height 19
paste input "[MEDICAL_DATA]-CHS-010"
type input "[MEDICAL_DATA]-CHS-012"
click at [596, 331] on td at bounding box center [596, 368] width 91 height 101
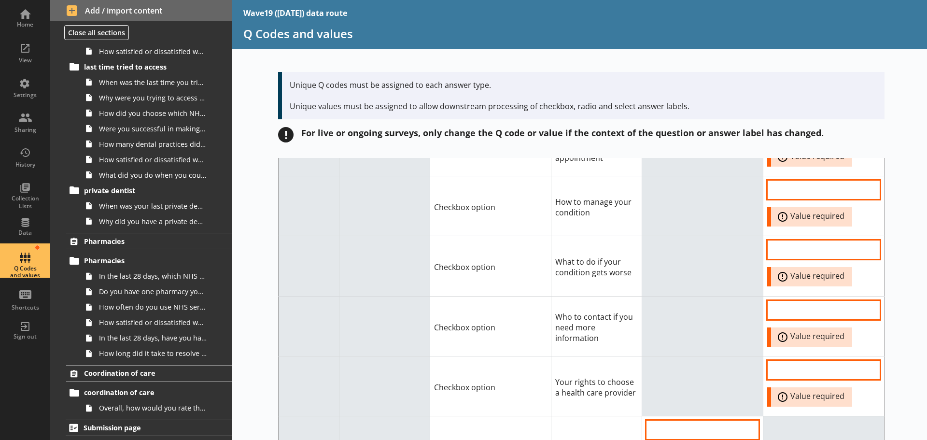
scroll to position [9462, 0]
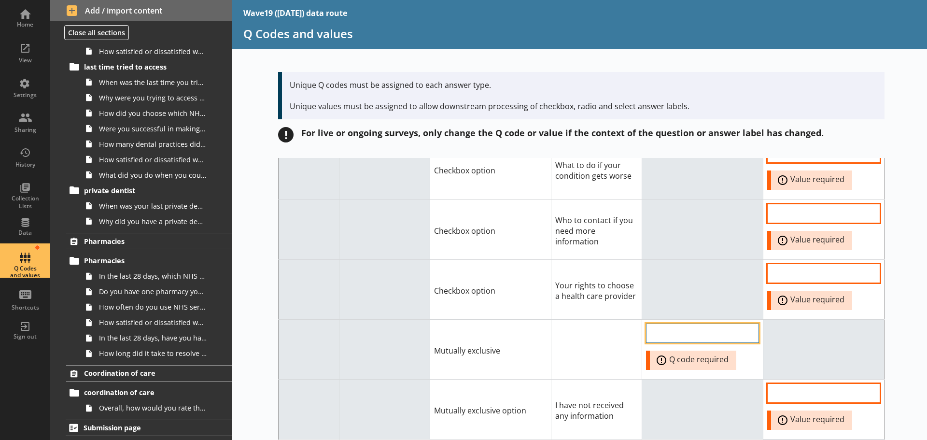
click at [676, 323] on input "QCode input field" at bounding box center [702, 332] width 113 height 19
paste input "[MEDICAL_DATA]-CHS-010"
click at [646, 350] on div "Error: Q code required" at bounding box center [691, 359] width 90 height 19
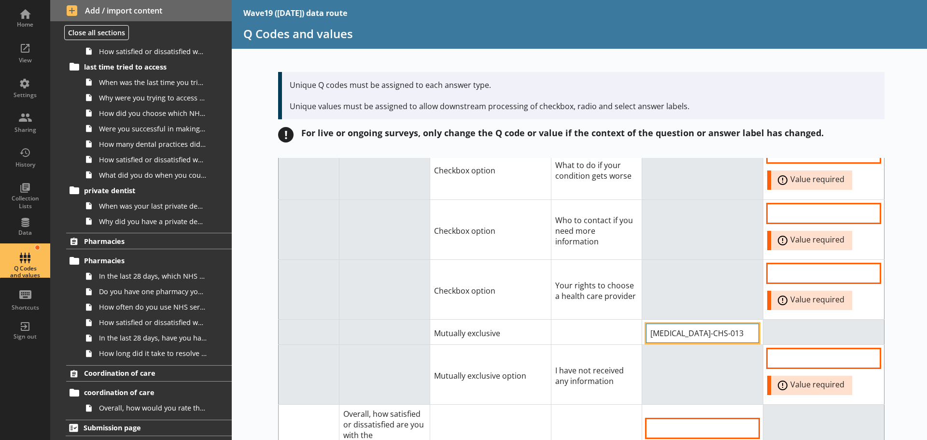
click at [692, 323] on input "[MEDICAL_DATA]-CHS-013" at bounding box center [702, 332] width 113 height 19
drag, startPoint x: 697, startPoint y: 280, endPoint x: 652, endPoint y: 273, distance: 44.9
click at [628, 319] on tr "Mutually exclusive [MEDICAL_DATA]-CHS-013" at bounding box center [582, 331] width 606 height 25
paste input "I have not received any information"
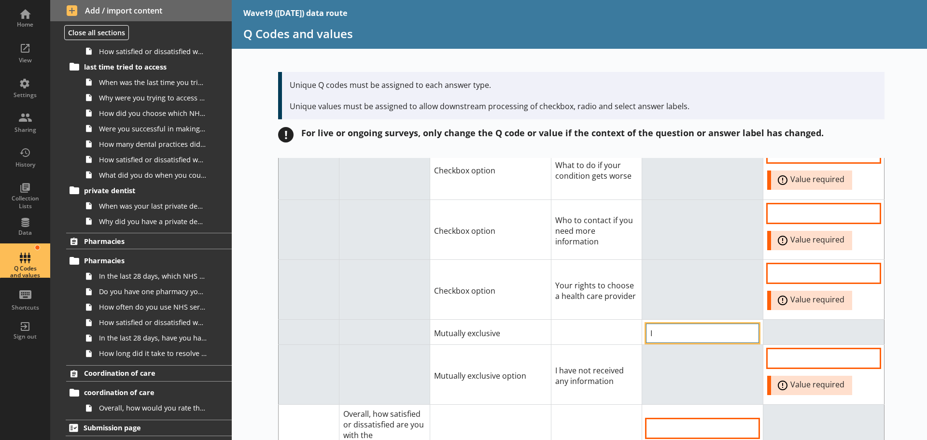
type input "I"
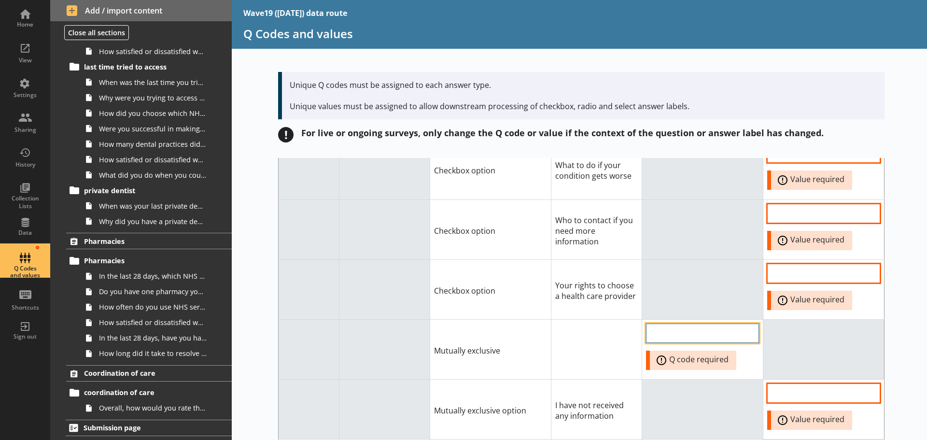
click at [652, 323] on input "QCode input field" at bounding box center [702, 332] width 113 height 19
paste input "[MEDICAL_DATA]-CHS-013"
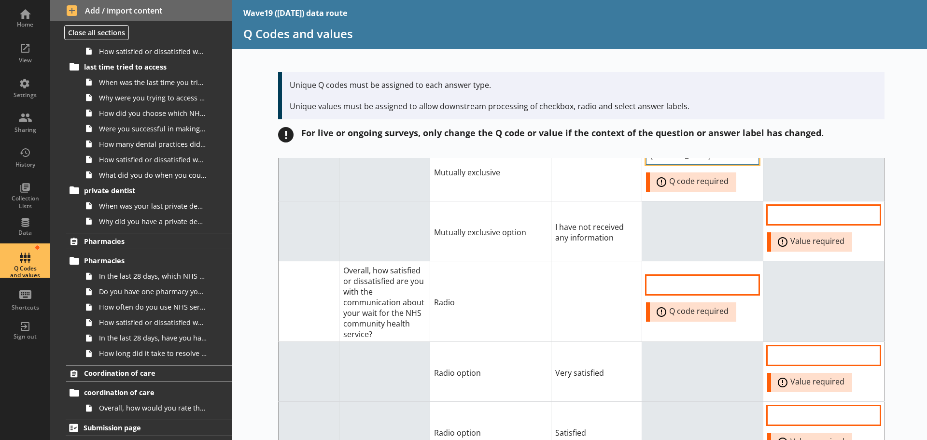
scroll to position [9655, 0]
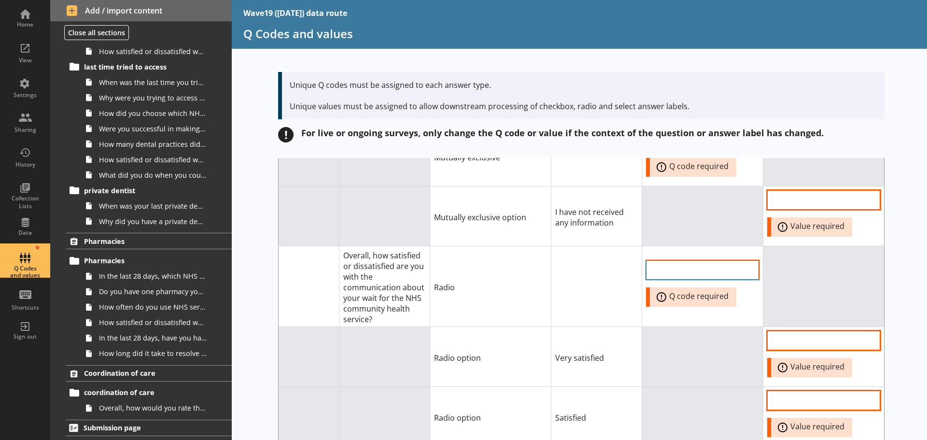
type input "[MEDICAL_DATA]-CHS-013"
click at [667, 260] on input "QCode input field" at bounding box center [702, 269] width 113 height 19
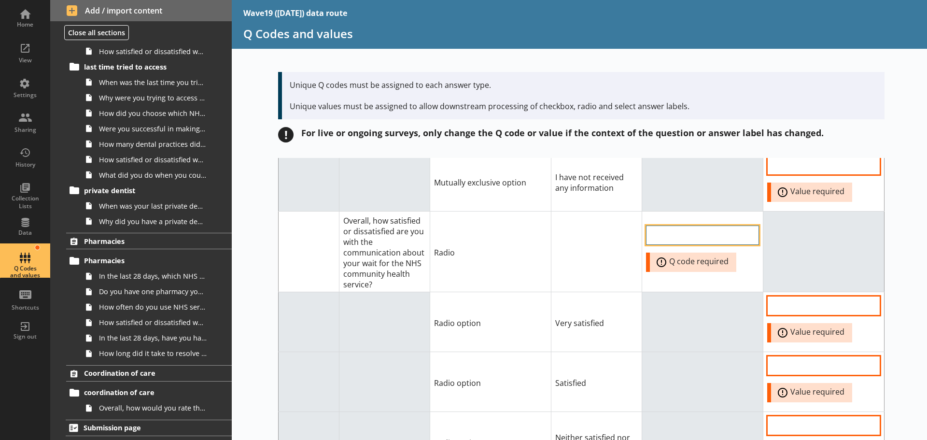
scroll to position [9620, 0]
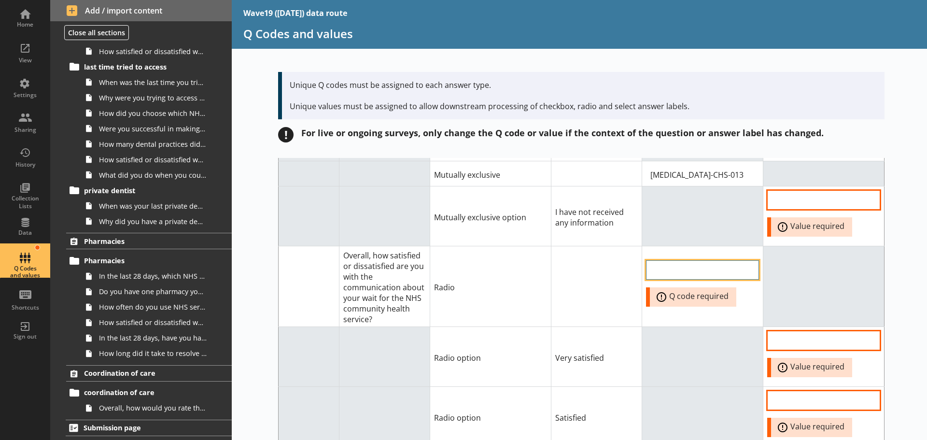
paste input "[MEDICAL_DATA]-CHS-013"
type input "[MEDICAL_DATA]-CHS-014"
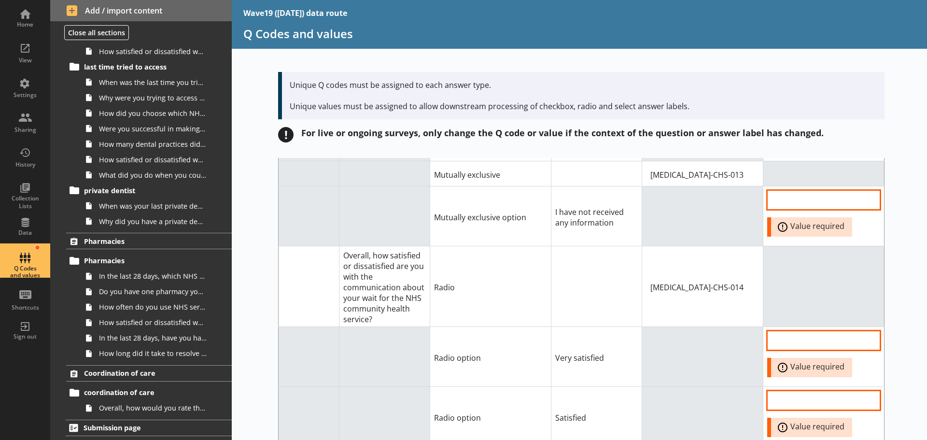
click at [686, 251] on td "[MEDICAL_DATA]-CHS-014" at bounding box center [702, 286] width 121 height 80
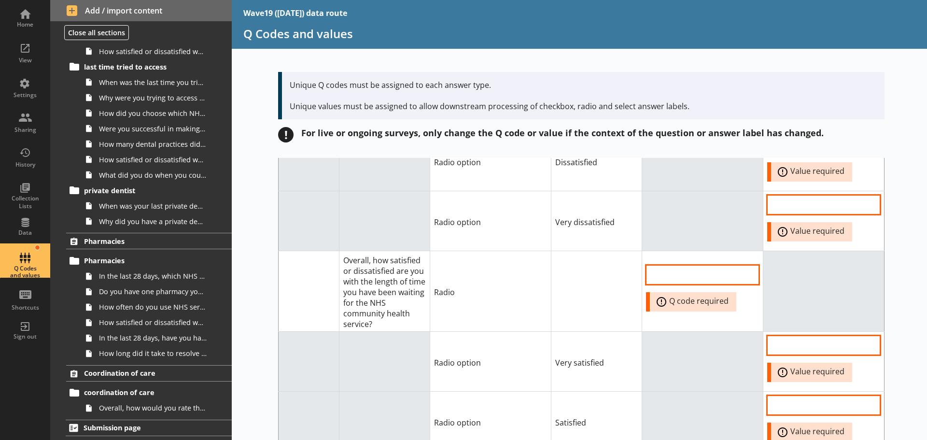
scroll to position [10006, 0]
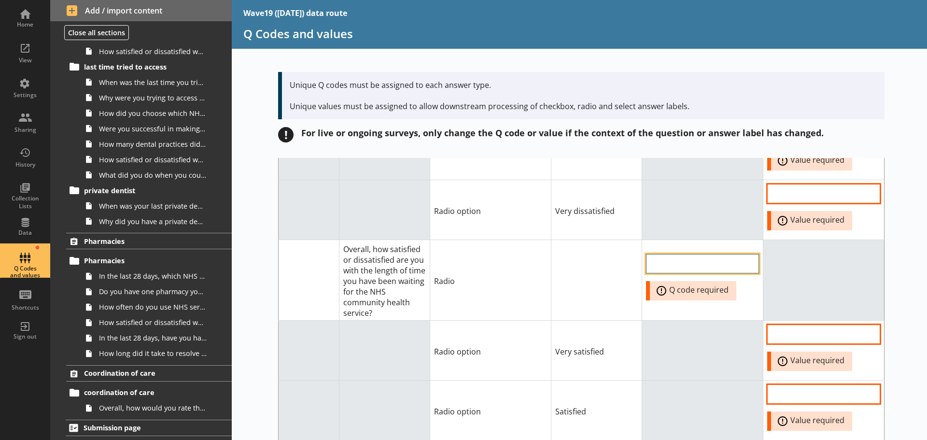
click at [672, 254] on input "QCode input field" at bounding box center [702, 263] width 113 height 19
paste input "[MEDICAL_DATA]-CHS-013"
type input "[MEDICAL_DATA]-CHS-015"
click at [631, 240] on td at bounding box center [596, 280] width 91 height 80
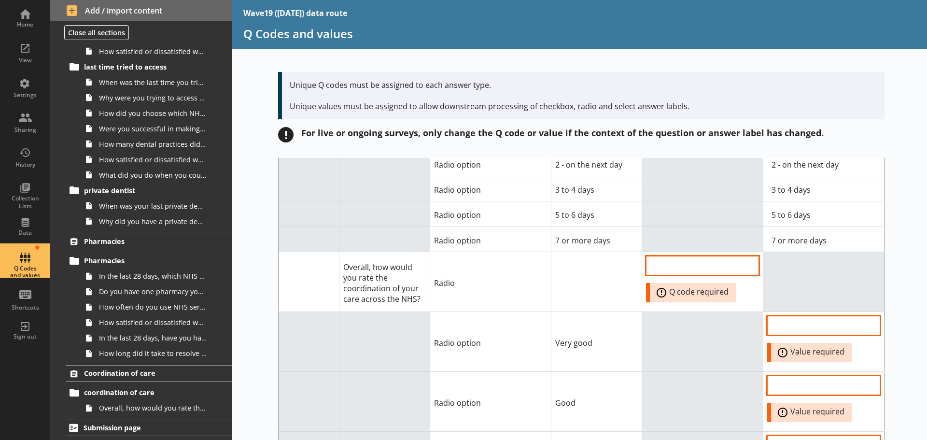
scroll to position [15172, 0]
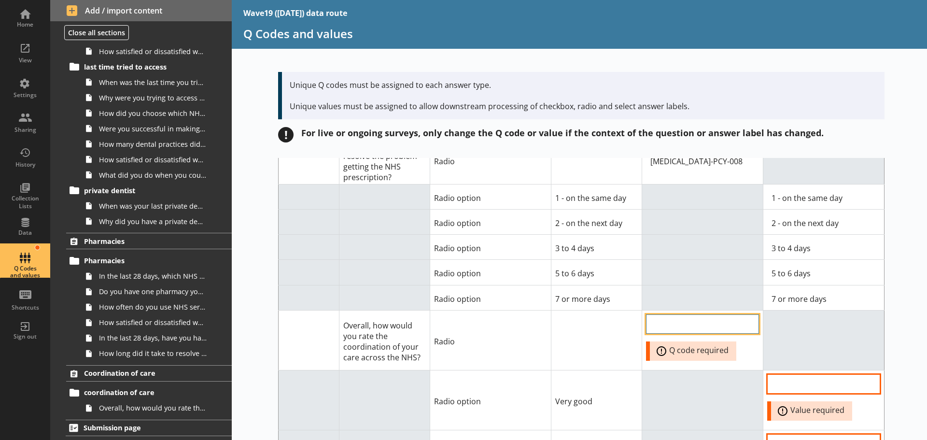
click at [672, 314] on input "QCode input field" at bounding box center [702, 323] width 113 height 19
paste input "[MEDICAL_DATA]-COC-001"
click at [721, 314] on input "[MEDICAL_DATA]-COC-001" at bounding box center [702, 323] width 113 height 19
type input "[MEDICAL_DATA]-COC-001"
click at [679, 370] on td at bounding box center [702, 400] width 121 height 60
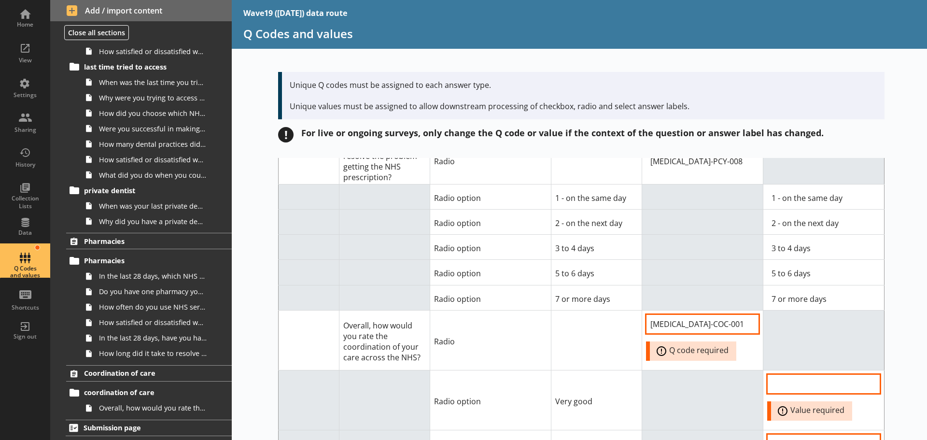
scroll to position [15220, 0]
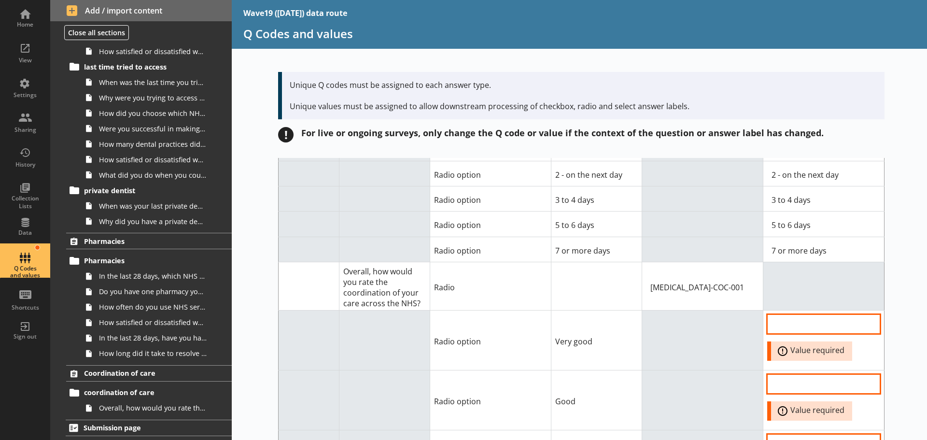
click at [597, 310] on td "Very good" at bounding box center [596, 340] width 91 height 60
drag, startPoint x: 593, startPoint y: 264, endPoint x: 549, endPoint y: 266, distance: 44.0
click at [551, 310] on td "Very good" at bounding box center [596, 340] width 91 height 60
copy td "Very good"
click at [776, 314] on input "Option Value input field" at bounding box center [823, 323] width 113 height 19
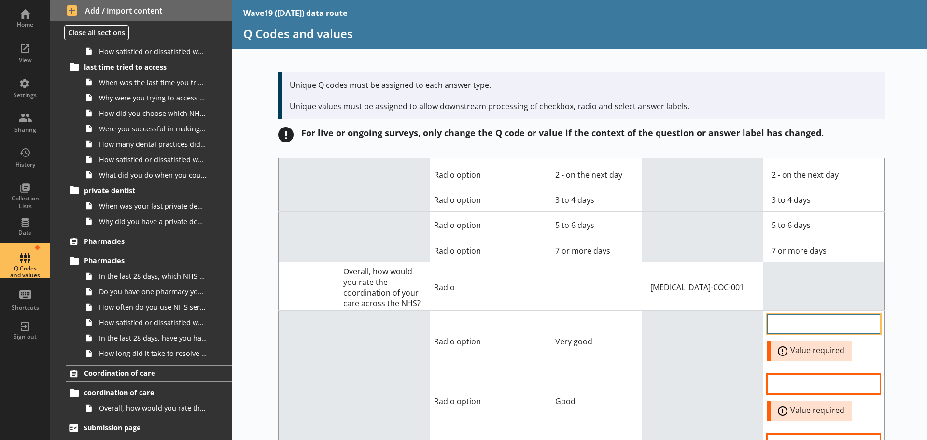
paste input "Very good"
type input "Very good"
click at [578, 370] on td "Good" at bounding box center [596, 400] width 91 height 60
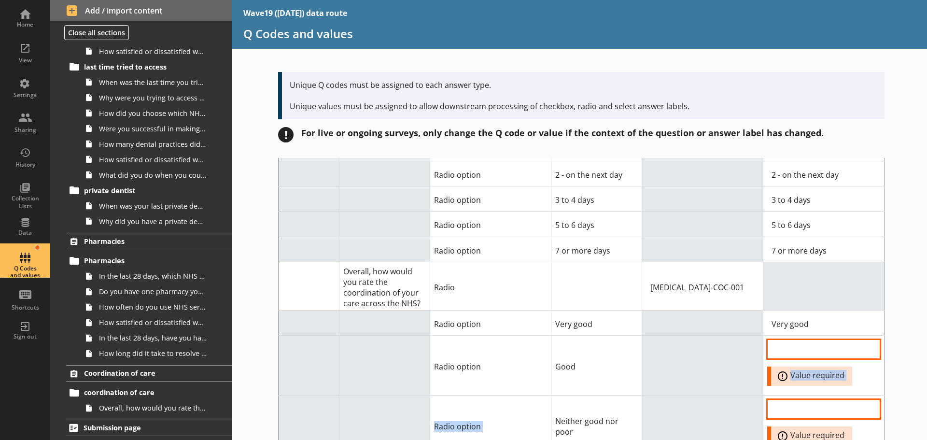
drag, startPoint x: 571, startPoint y: 322, endPoint x: 554, endPoint y: 322, distance: 16.9
click at [577, 336] on td "Good" at bounding box center [596, 366] width 91 height 60
click at [667, 336] on td at bounding box center [702, 366] width 121 height 60
click at [572, 336] on td "Good" at bounding box center [596, 366] width 91 height 60
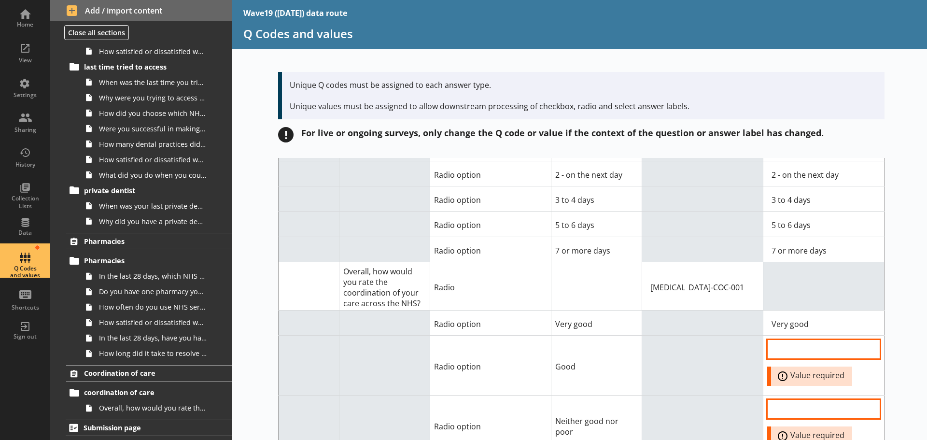
click at [572, 336] on td "Good" at bounding box center [596, 366] width 91 height 60
drag, startPoint x: 572, startPoint y: 288, endPoint x: 551, endPoint y: 287, distance: 20.8
click at [551, 336] on td "Good" at bounding box center [596, 366] width 91 height 60
copy td "Good"
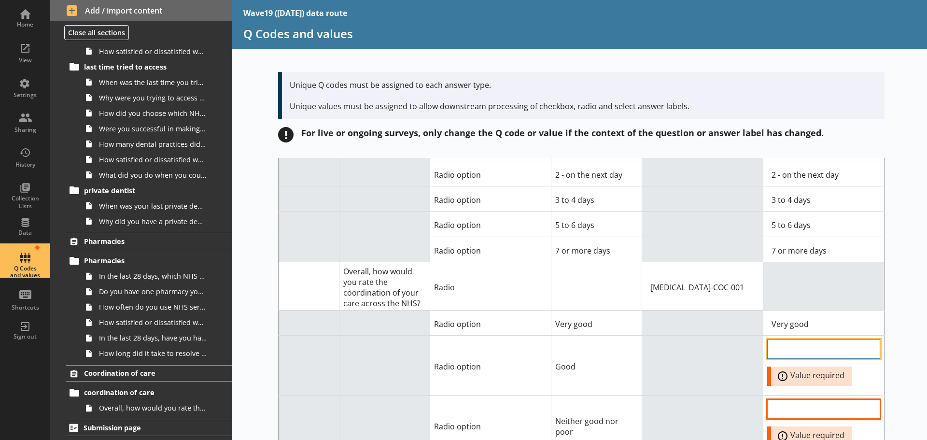
click at [780, 339] on input "Option Value input field" at bounding box center [823, 348] width 113 height 19
paste input "Good"
type input "Good"
click at [689, 395] on td at bounding box center [702, 425] width 121 height 60
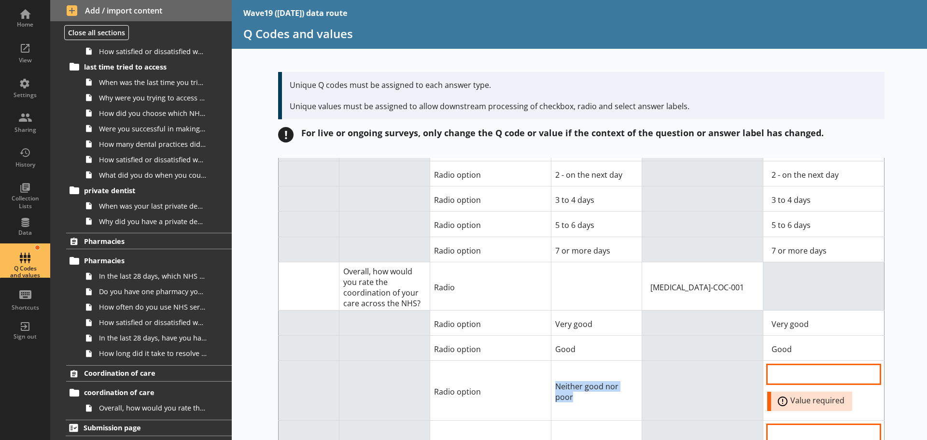
drag, startPoint x: 631, startPoint y: 317, endPoint x: 551, endPoint y: 314, distance: 80.7
click at [551, 361] on td "Neither good nor poor" at bounding box center [596, 391] width 91 height 60
copy td "Neither good nor poor"
click at [771, 364] on input "Option Value input field" at bounding box center [823, 373] width 113 height 19
paste input "Neither good nor poor"
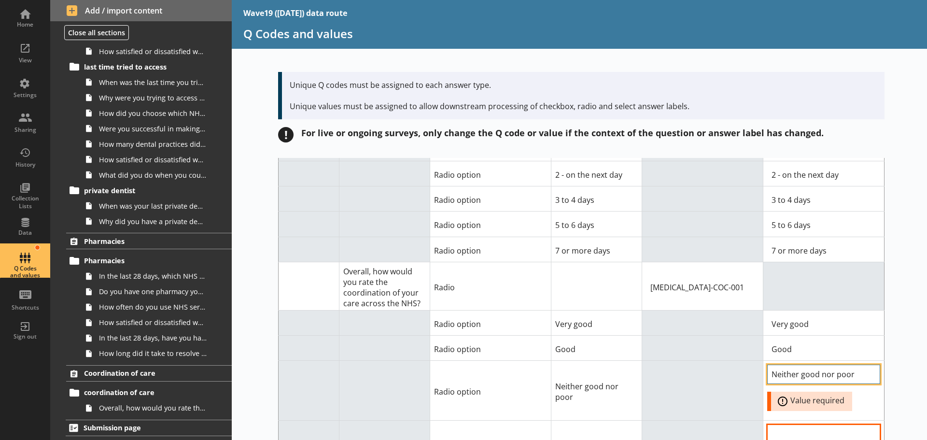
type input "Neither good nor poor"
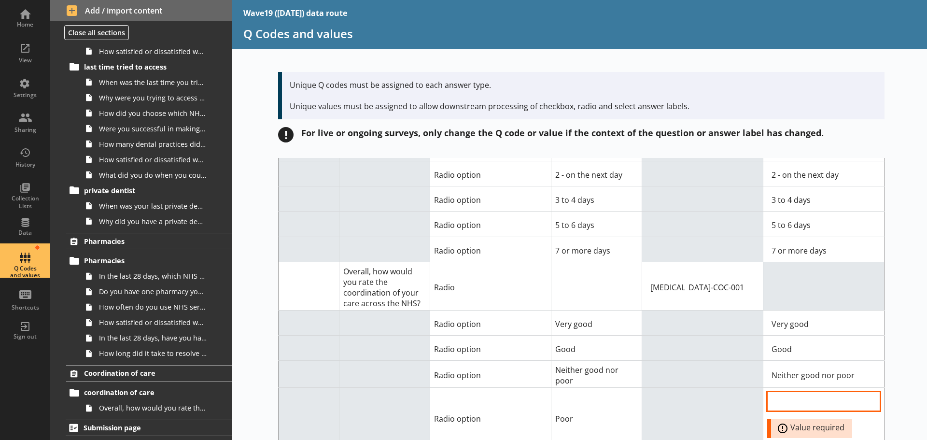
scroll to position [15215, 0]
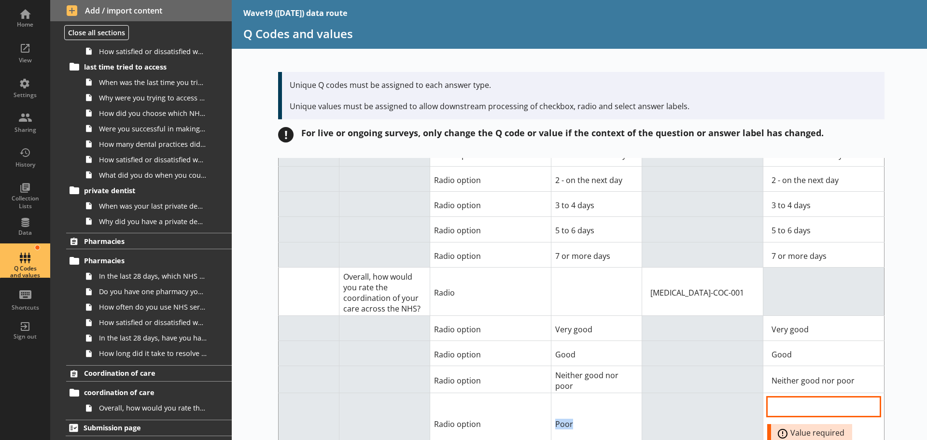
drag, startPoint x: 573, startPoint y: 344, endPoint x: 549, endPoint y: 344, distance: 23.7
click at [551, 393] on td "Poor" at bounding box center [596, 423] width 91 height 60
copy td "Poor"
click at [793, 397] on input "Option Value input field" at bounding box center [823, 406] width 113 height 19
paste input "Poor"
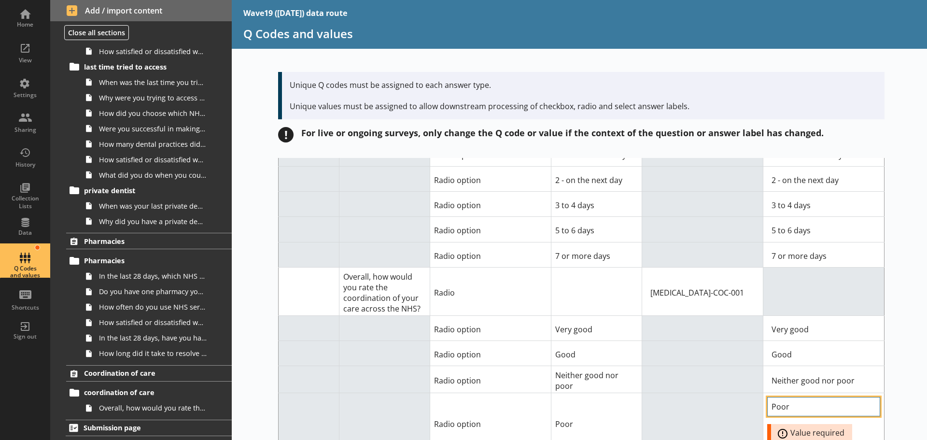
type input "Poor"
click at [681, 393] on td at bounding box center [702, 423] width 121 height 60
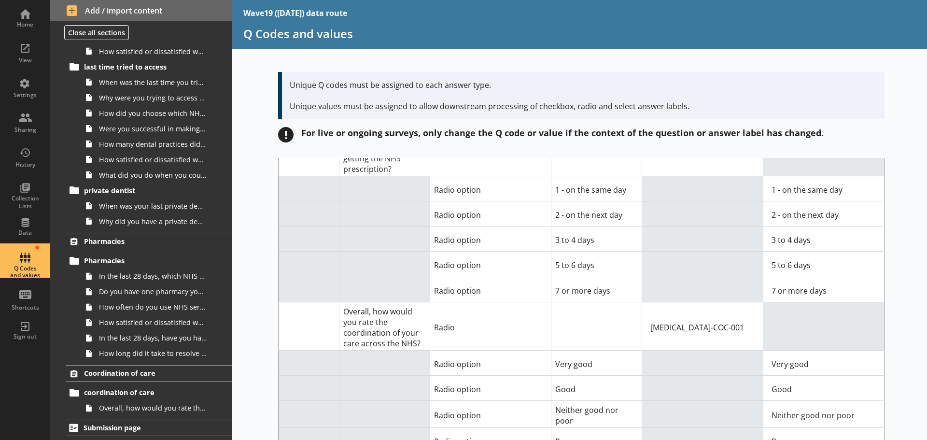
drag, startPoint x: 586, startPoint y: 403, endPoint x: 543, endPoint y: 403, distance: 42.5
copy tr "Very poor"
paste input "Very poor"
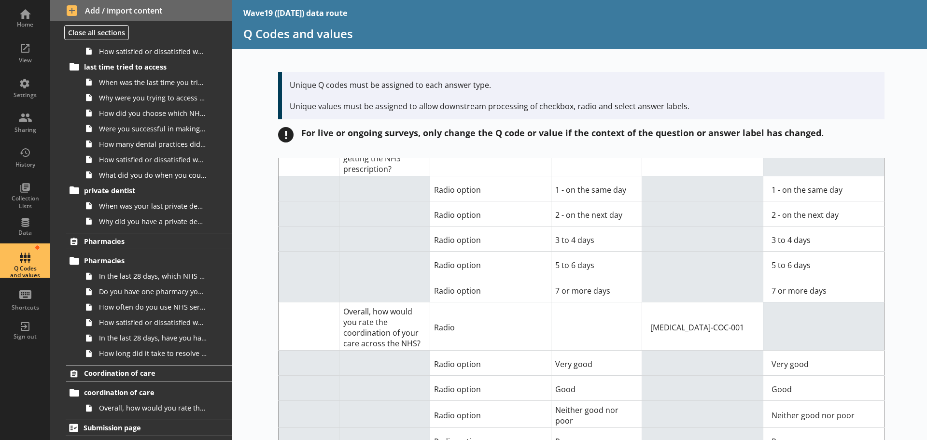
type input "Very poor"
click at [677, 428] on td at bounding box center [702, 440] width 121 height 25
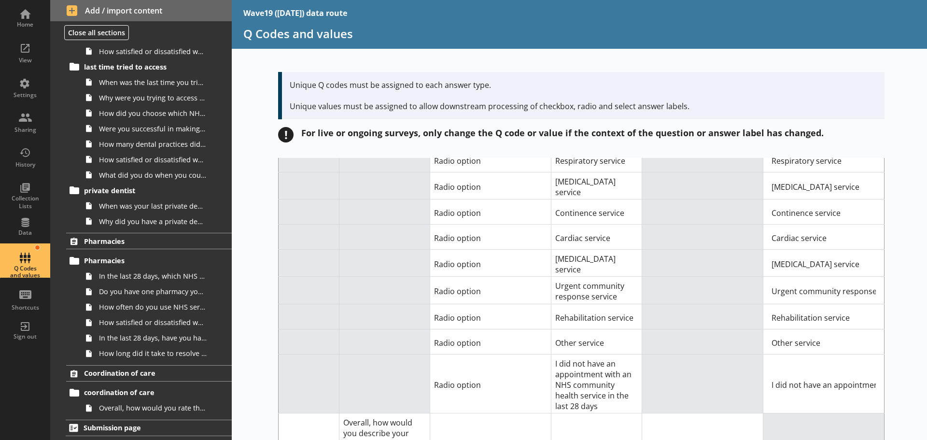
scroll to position [10559, 0]
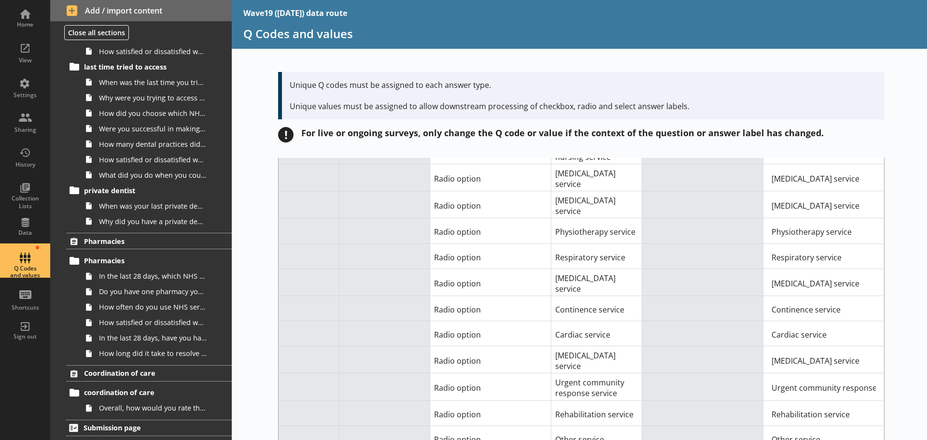
click at [730, 346] on td at bounding box center [702, 359] width 121 height 27
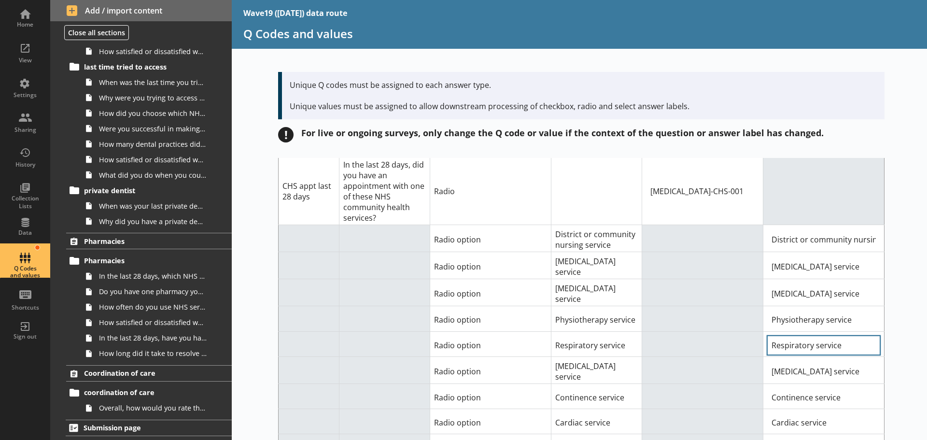
scroll to position [10463, 0]
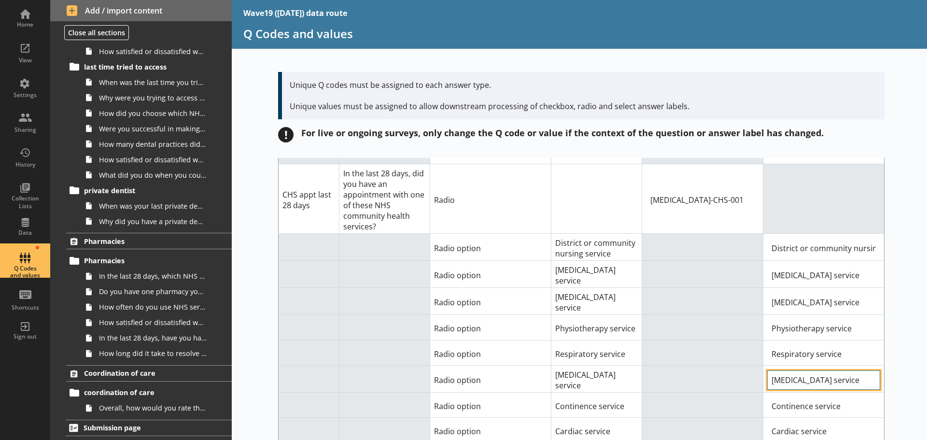
click at [788, 370] on input "[MEDICAL_DATA] service" at bounding box center [823, 379] width 113 height 19
drag, startPoint x: 580, startPoint y: 324, endPoint x: 550, endPoint y: 312, distance: 31.8
click at [551, 365] on td "[MEDICAL_DATA] service" at bounding box center [596, 378] width 91 height 27
copy td "[MEDICAL_DATA] service"
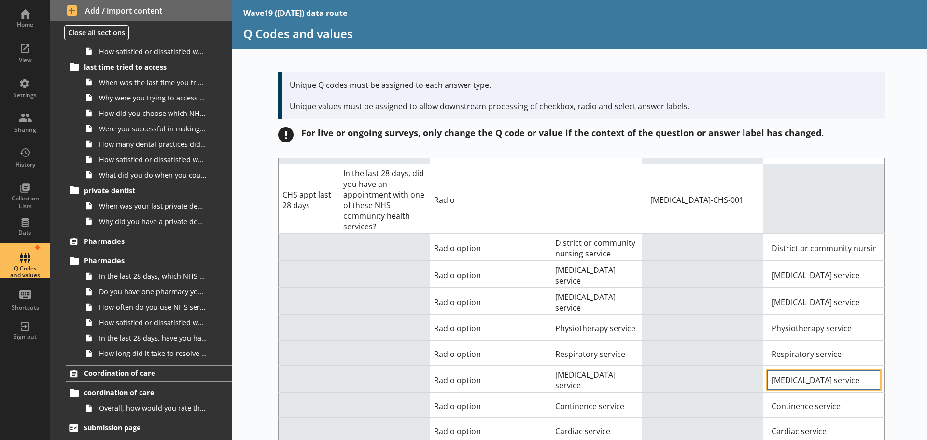
drag, startPoint x: 766, startPoint y: 323, endPoint x: 895, endPoint y: 322, distance: 128.9
click at [896, 322] on div "Short code Question Answer Type Answer label Q code for answer type Value for c…" at bounding box center [579, 299] width 695 height 282
paste input "[MEDICAL_DATA]"
type input "[MEDICAL_DATA] service"
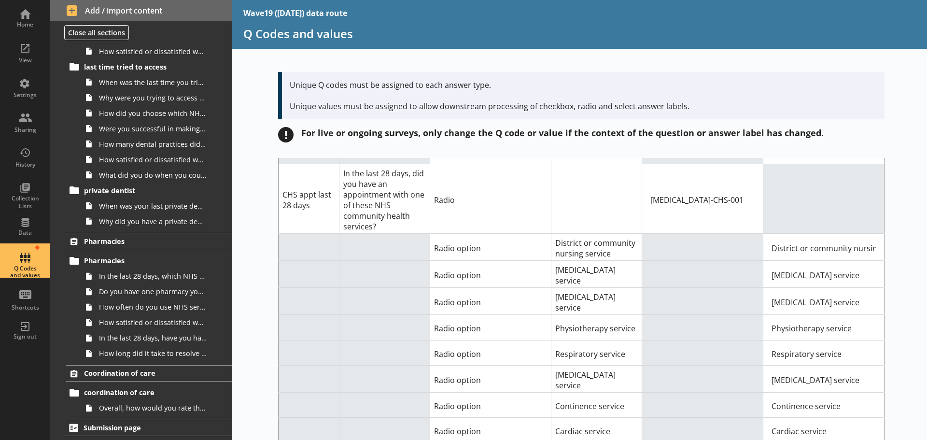
click at [693, 365] on td at bounding box center [702, 378] width 121 height 27
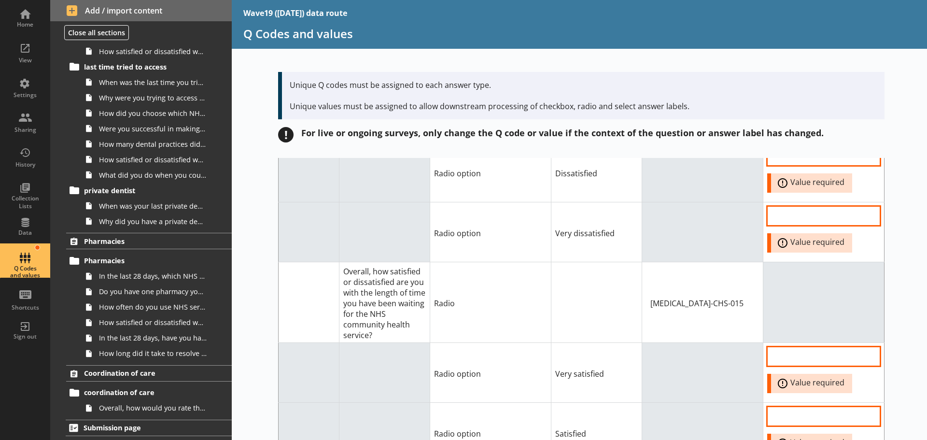
scroll to position [10028, 0]
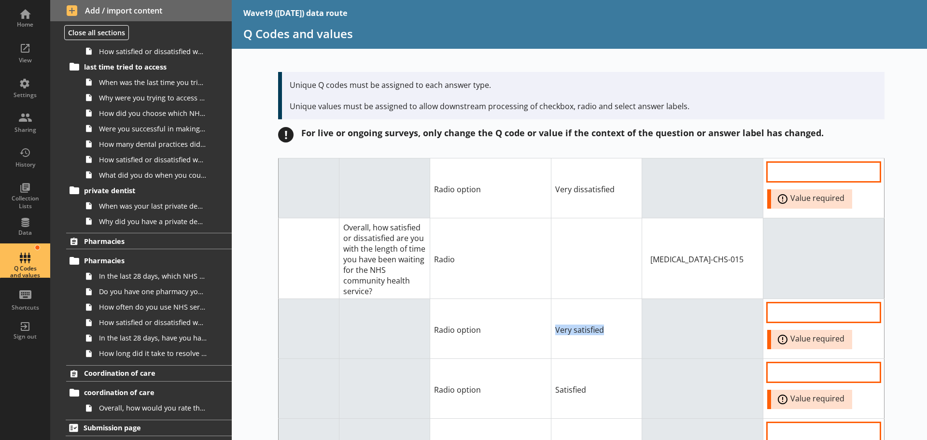
drag, startPoint x: 606, startPoint y: 273, endPoint x: 523, endPoint y: 273, distance: 83.0
click at [523, 298] on tr "Radio option Very satisfied Error: Value required" at bounding box center [582, 328] width 606 height 60
copy tr "Very satisfied"
click at [783, 303] on input "Option Value input field" at bounding box center [823, 312] width 113 height 19
paste input "Very satisfied"
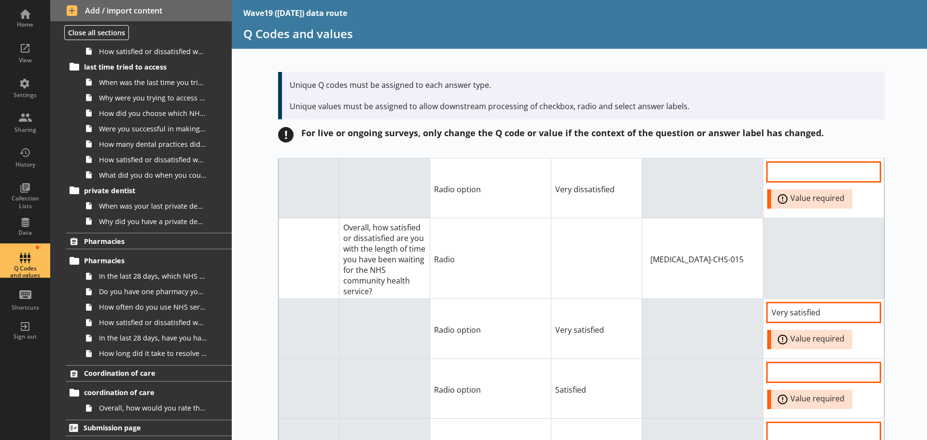
type input "Very satisfied"
drag, startPoint x: 583, startPoint y: 335, endPoint x: 539, endPoint y: 334, distance: 43.5
click at [539, 358] on tr "Radio option Satisfied Error: Value required" at bounding box center [582, 388] width 606 height 60
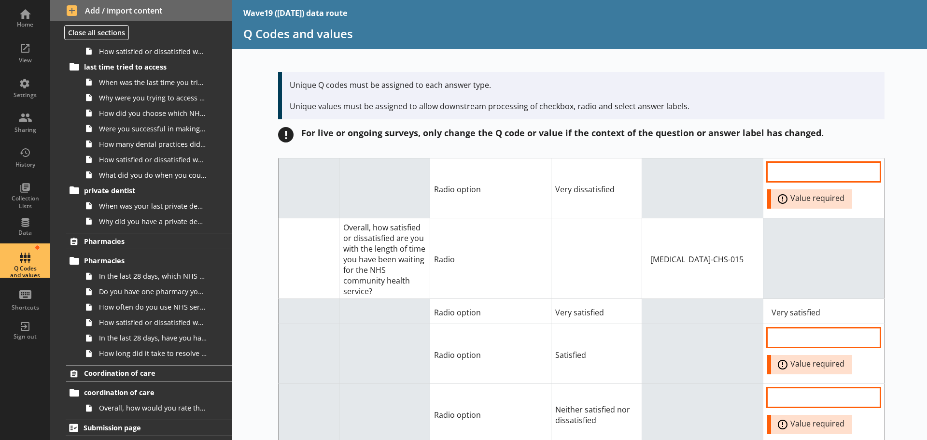
drag, startPoint x: 557, startPoint y: 328, endPoint x: 688, endPoint y: 358, distance: 134.2
click at [688, 384] on td at bounding box center [702, 414] width 121 height 60
drag, startPoint x: 587, startPoint y: 297, endPoint x: 543, endPoint y: 295, distance: 44.0
click at [543, 323] on tr "Radio option Satisfied Error: Value required" at bounding box center [582, 353] width 606 height 60
copy tr "Satisfied"
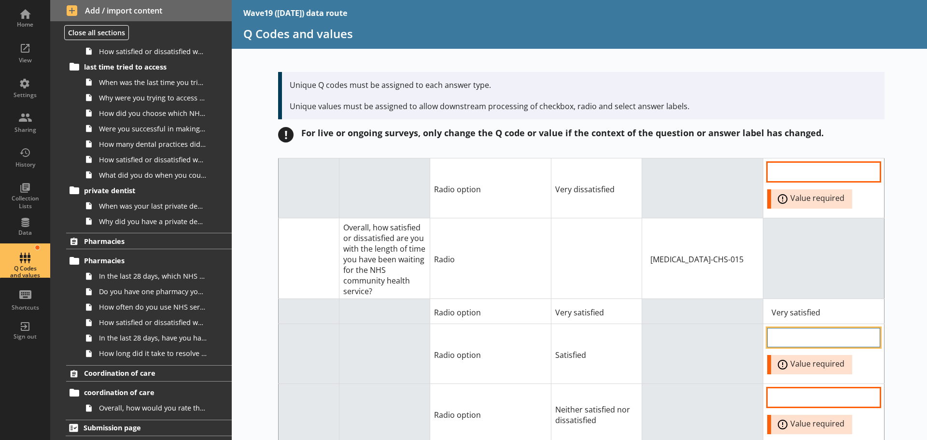
click at [773, 328] on input "Option Value input field" at bounding box center [823, 337] width 113 height 19
paste input "Satisfied"
type input "Satisfied"
click at [693, 384] on td at bounding box center [702, 414] width 121 height 60
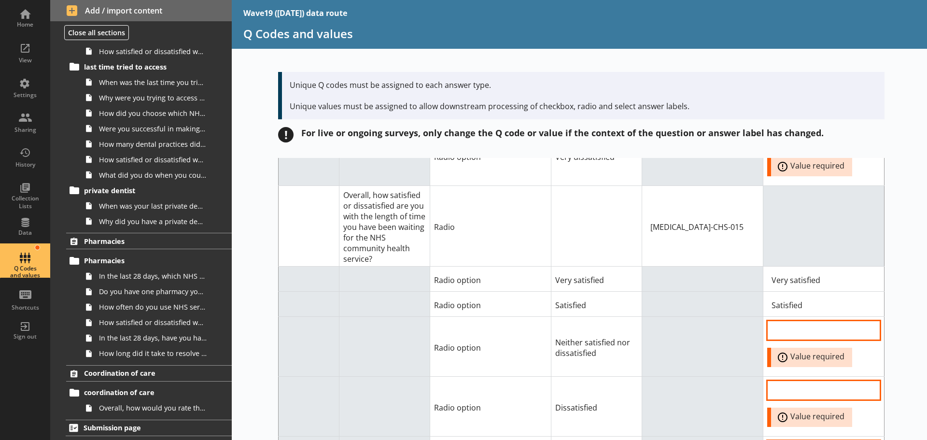
scroll to position [10076, 0]
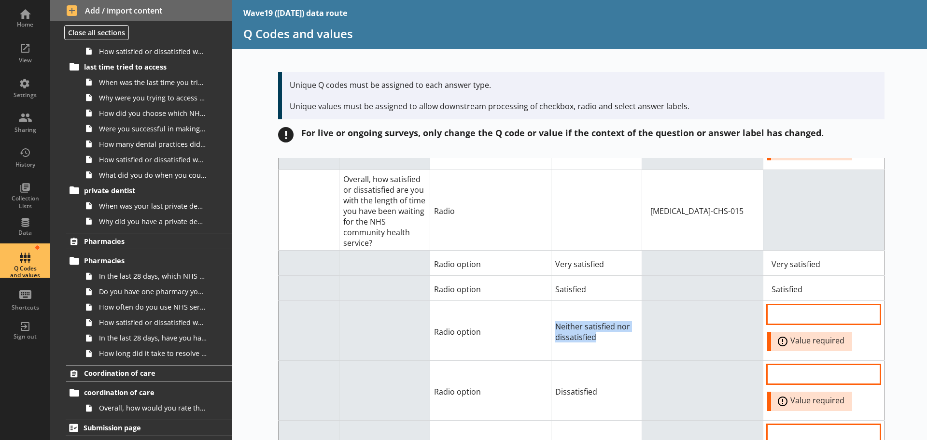
drag, startPoint x: 594, startPoint y: 279, endPoint x: 551, endPoint y: 268, distance: 44.4
click at [551, 301] on td "Neither satisfied nor dissatisfied" at bounding box center [596, 331] width 91 height 60
copy td "Neither satisfied nor dissatisfied"
click at [777, 305] on input "Option Value input field" at bounding box center [823, 314] width 113 height 19
paste input "Neither satisfied nor dissatisfied"
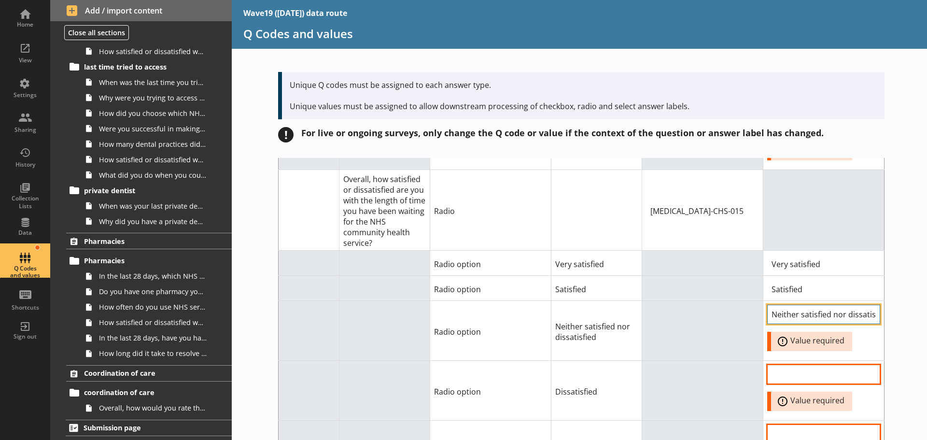
scroll to position [0, 12]
type input "Neither satisfied nor dissatisfied"
click at [684, 361] on td at bounding box center [702, 391] width 121 height 60
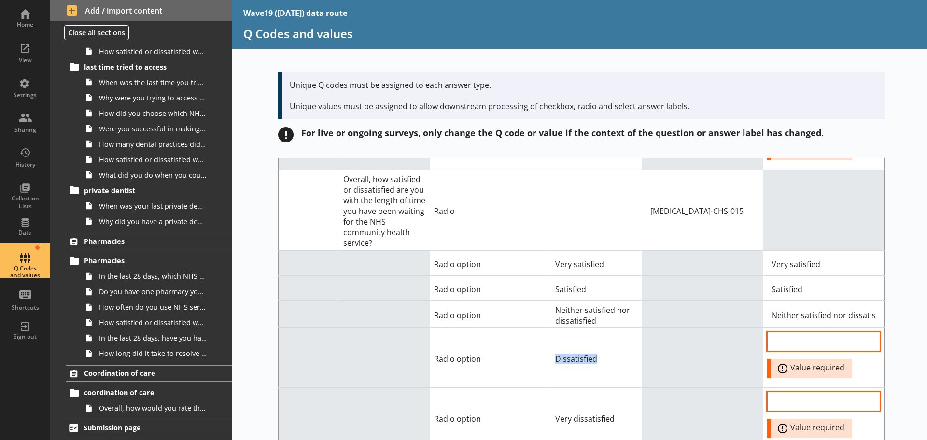
drag, startPoint x: 596, startPoint y: 299, endPoint x: 546, endPoint y: 300, distance: 50.7
click at [546, 328] on tr "Radio option Dissatisfied Error: Value required" at bounding box center [582, 358] width 606 height 60
click at [780, 332] on input "Option Value input field" at bounding box center [823, 341] width 113 height 19
paste input "Dissatisfied"
type input "Dissatisfied"
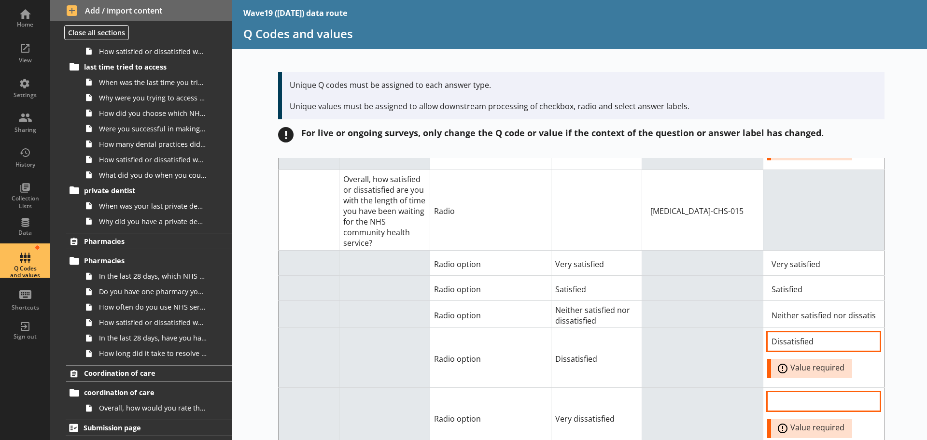
click at [669, 388] on td at bounding box center [702, 418] width 121 height 60
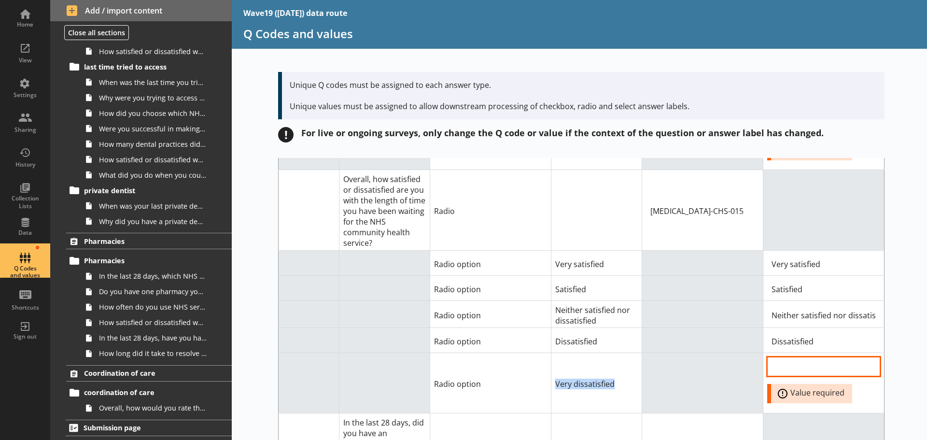
drag, startPoint x: 593, startPoint y: 326, endPoint x: 541, endPoint y: 328, distance: 52.7
click at [541, 353] on tr "Radio option Very dissatisfied Error: Value required" at bounding box center [582, 383] width 606 height 60
click at [782, 357] on input "Option Value input field" at bounding box center [823, 366] width 113 height 19
paste input "Very dissatisfied"
type input "Very dissatisfied"
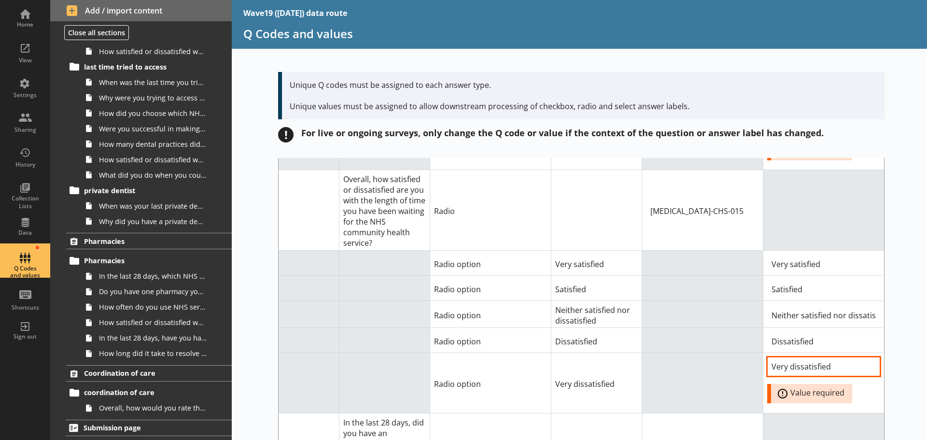
click at [718, 301] on td at bounding box center [702, 314] width 121 height 27
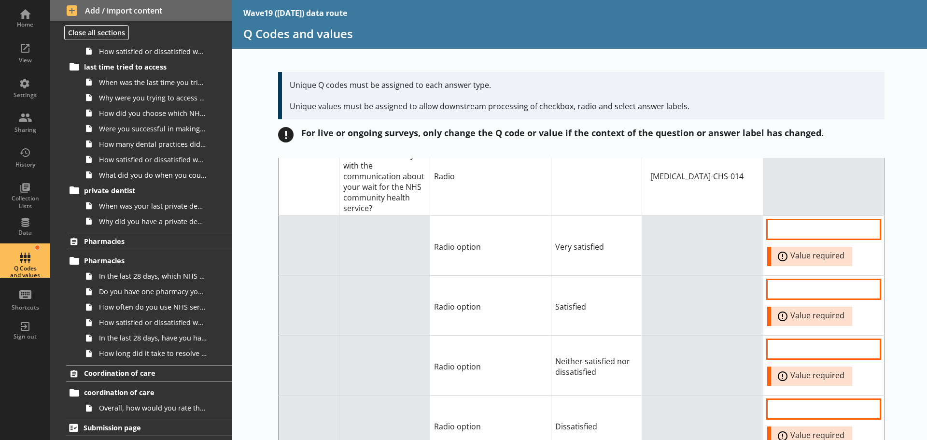
scroll to position [9787, 0]
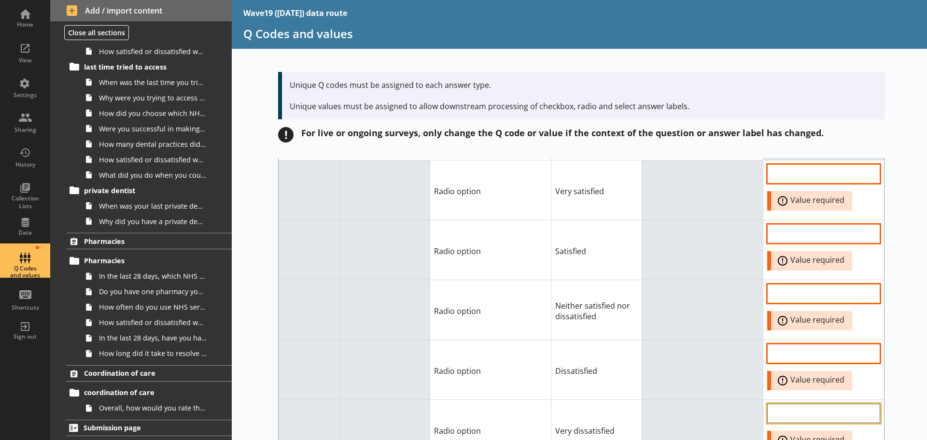
click at [781, 404] on input "Option Value input field" at bounding box center [823, 413] width 113 height 19
paste input "Very dissatisfied"
type input "Very dissatisfied"
click at [686, 400] on td at bounding box center [702, 430] width 121 height 60
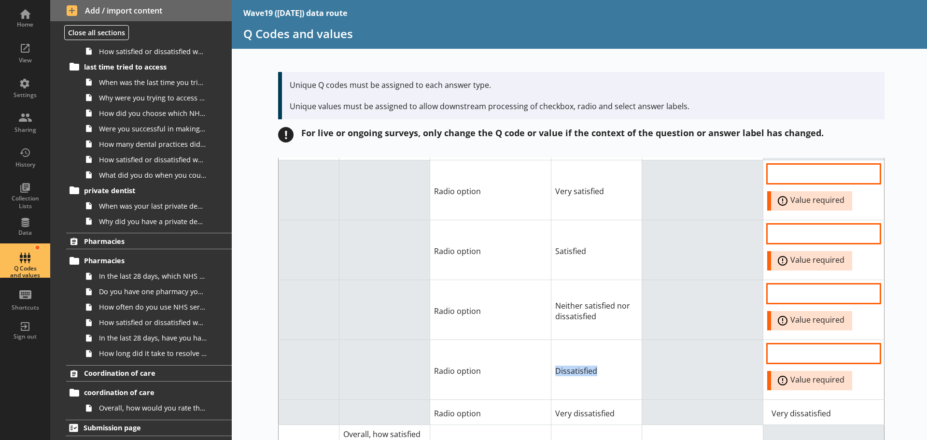
drag, startPoint x: 599, startPoint y: 311, endPoint x: 541, endPoint y: 313, distance: 58.4
click at [541, 340] on tr "Radio option Dissatisfied Error: Value required" at bounding box center [582, 370] width 606 height 60
click at [770, 344] on input "Option Value input field" at bounding box center [823, 353] width 113 height 19
paste input "Dissatisfied"
type input "Dissatisfied"
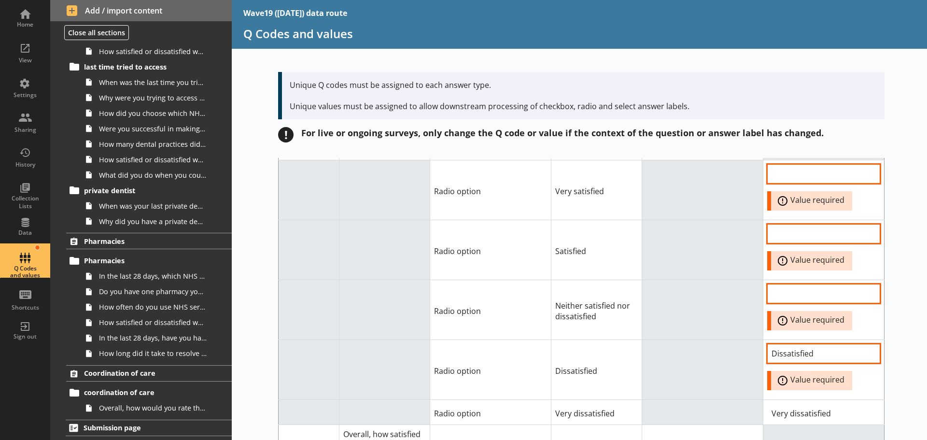
click at [693, 340] on td at bounding box center [702, 370] width 121 height 60
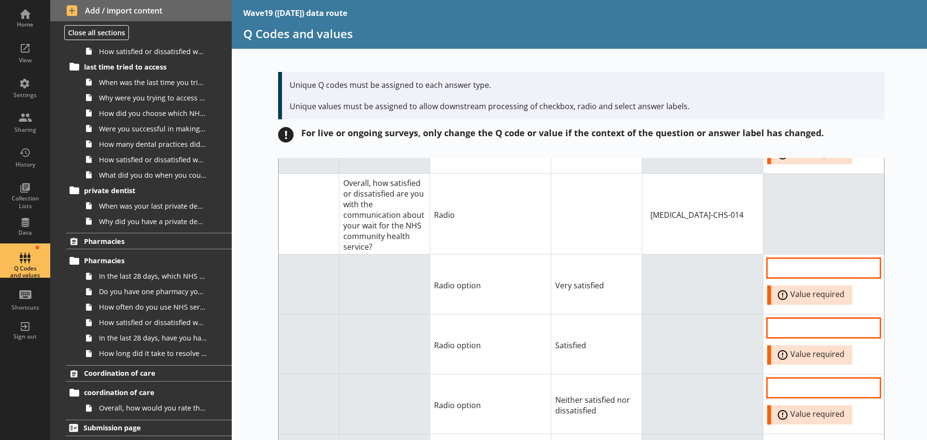
scroll to position [9690, 0]
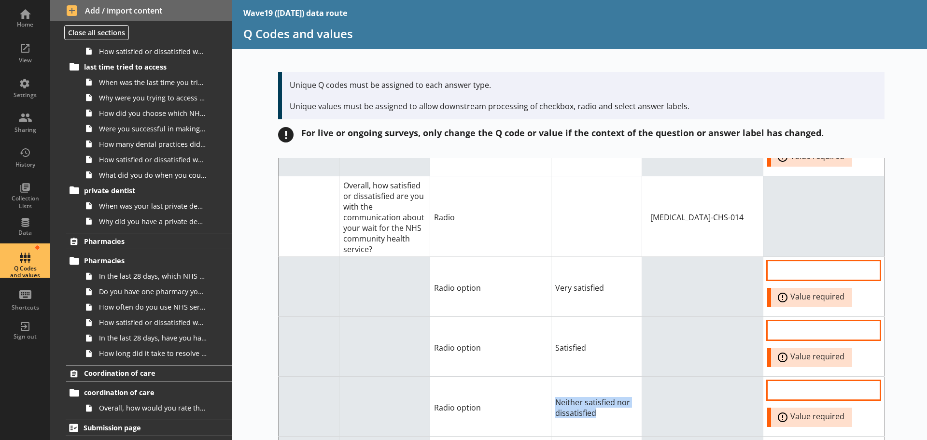
drag, startPoint x: 591, startPoint y: 357, endPoint x: 547, endPoint y: 348, distance: 44.9
click at [551, 376] on td "Neither satisfied nor dissatisfied" at bounding box center [596, 406] width 91 height 60
click at [783, 380] on input "Option Value input field" at bounding box center [823, 389] width 113 height 19
paste input "Neither satisfied nor dissatisfied"
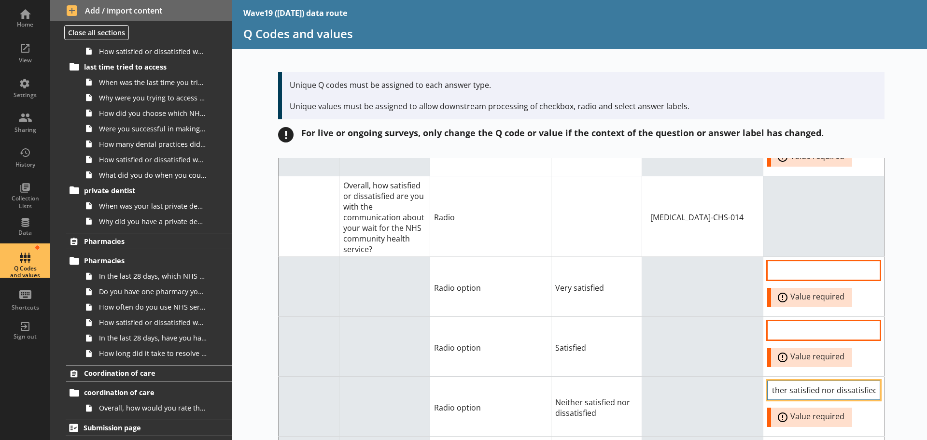
type input "Neither satisfied nor dissatisfied"
click at [658, 376] on td at bounding box center [702, 406] width 121 height 60
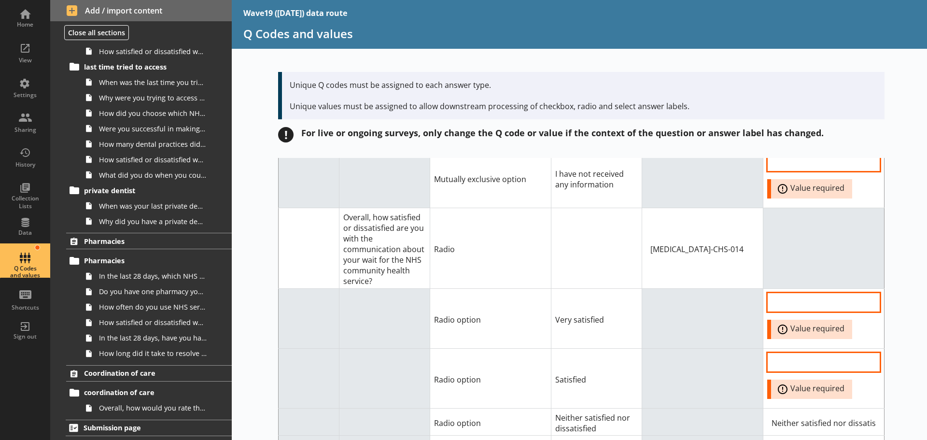
scroll to position [9642, 0]
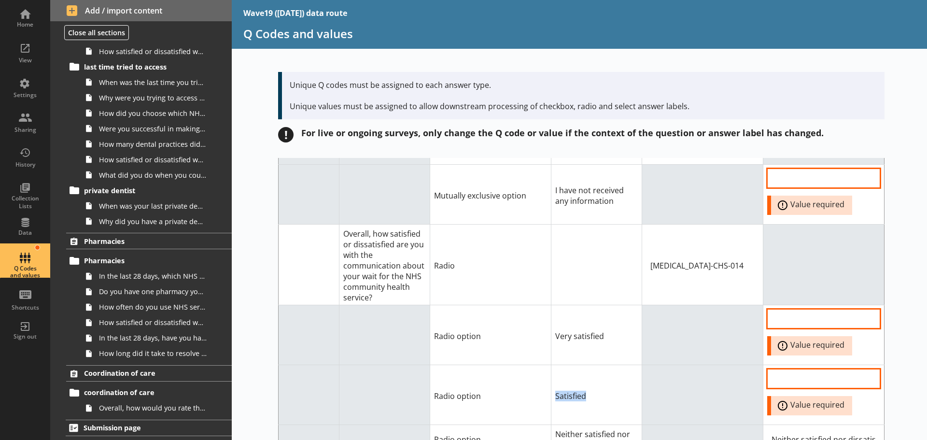
drag, startPoint x: 584, startPoint y: 337, endPoint x: 525, endPoint y: 337, distance: 58.9
click at [525, 364] on tr "Radio option Satisfied Error: Value required" at bounding box center [582, 394] width 606 height 60
click at [778, 369] on input "Option Value input field" at bounding box center [823, 378] width 113 height 19
paste input "Satisfied"
type input "Satisfied"
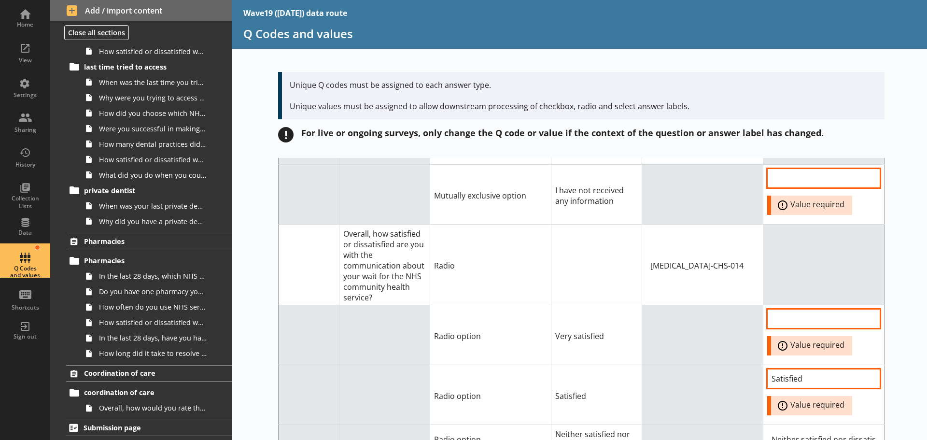
click at [642, 364] on td at bounding box center [702, 394] width 121 height 60
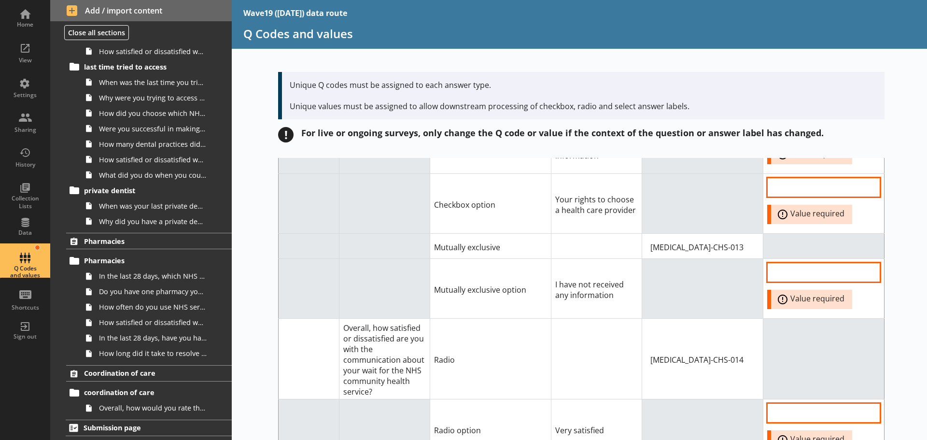
scroll to position [9545, 0]
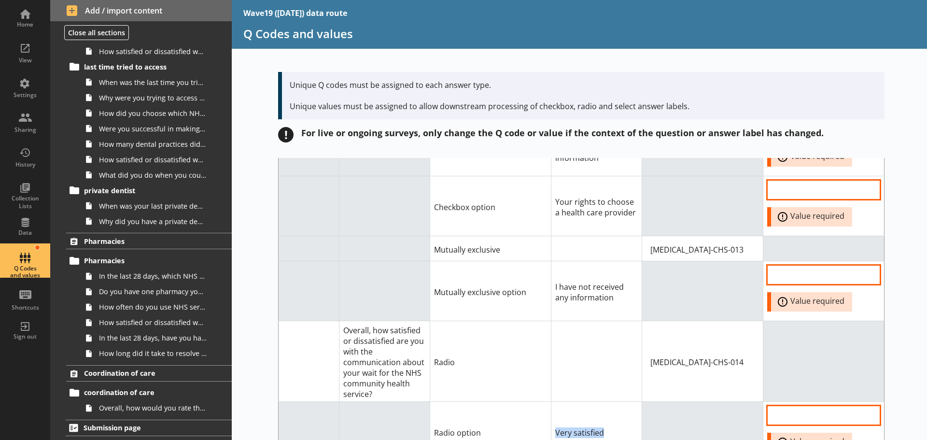
drag, startPoint x: 598, startPoint y: 378, endPoint x: 539, endPoint y: 378, distance: 58.9
click at [540, 401] on tr "Radio option Very satisfied Error: Value required" at bounding box center [582, 431] width 606 height 60
click at [778, 406] on input "Option Value input field" at bounding box center [823, 415] width 113 height 19
paste input "Very satisfied"
type input "Very satisfied"
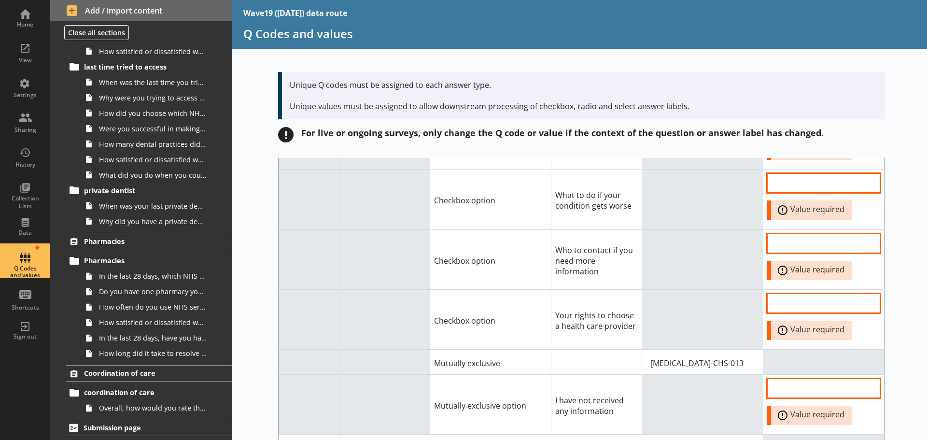
scroll to position [9401, 0]
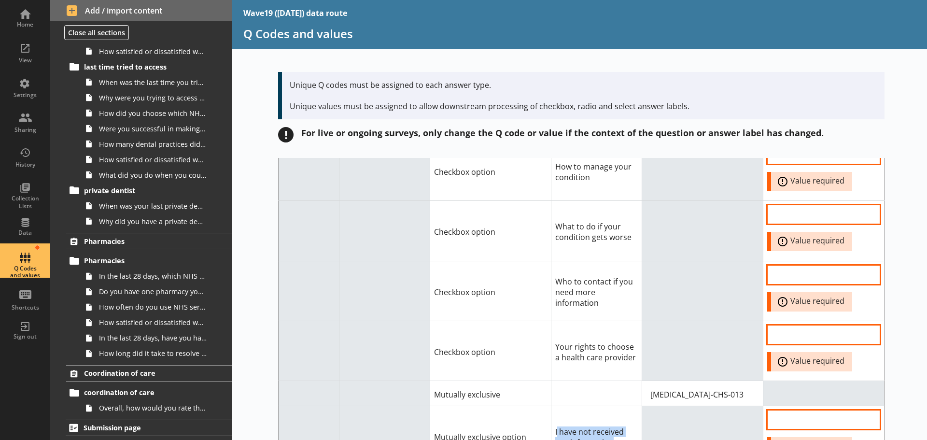
drag, startPoint x: 609, startPoint y: 386, endPoint x: 553, endPoint y: 377, distance: 56.8
click at [553, 406] on td "I have not received any information" at bounding box center [596, 436] width 91 height 60
click at [619, 406] on td "I have not received any information" at bounding box center [596, 436] width 91 height 60
drag, startPoint x: 609, startPoint y: 381, endPoint x: 543, endPoint y: 376, distance: 65.8
click at [543, 406] on tr "Mutually exclusive option I have not received any information Error: Value requ…" at bounding box center [582, 436] width 606 height 60
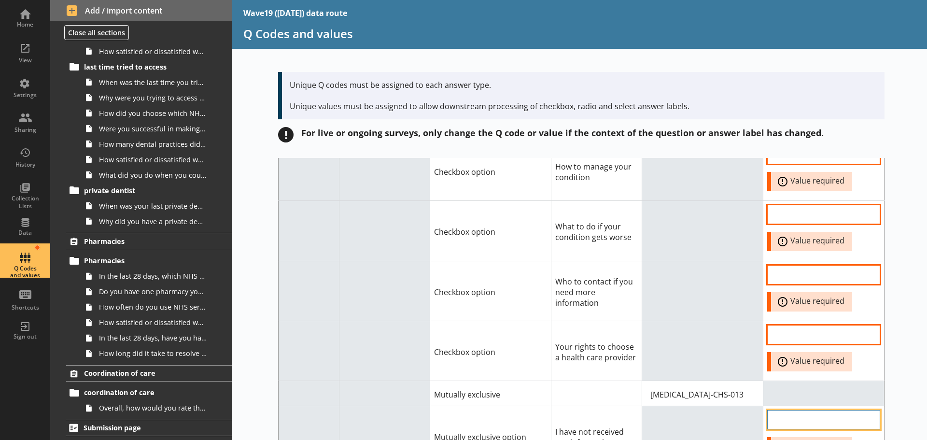
click at [787, 410] on input "Option Value input field" at bounding box center [823, 419] width 113 height 19
paste input "I have not received any information"
type input "I have not received any information"
click at [706, 406] on td at bounding box center [702, 436] width 121 height 60
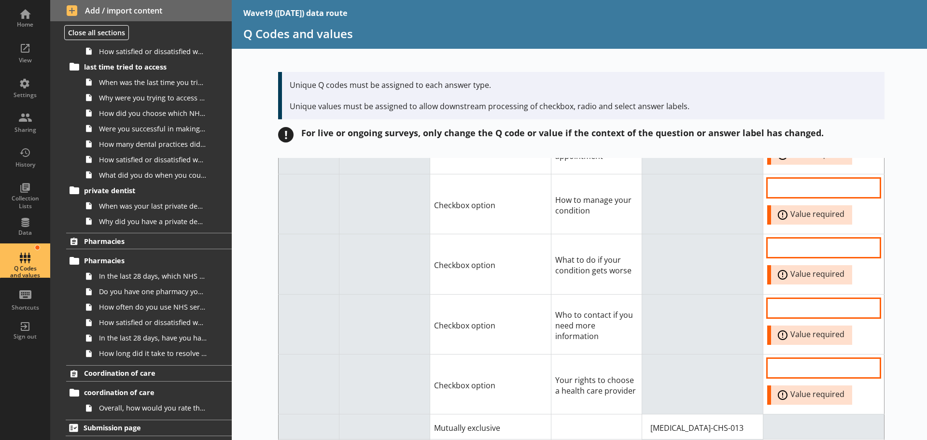
scroll to position [9352, 0]
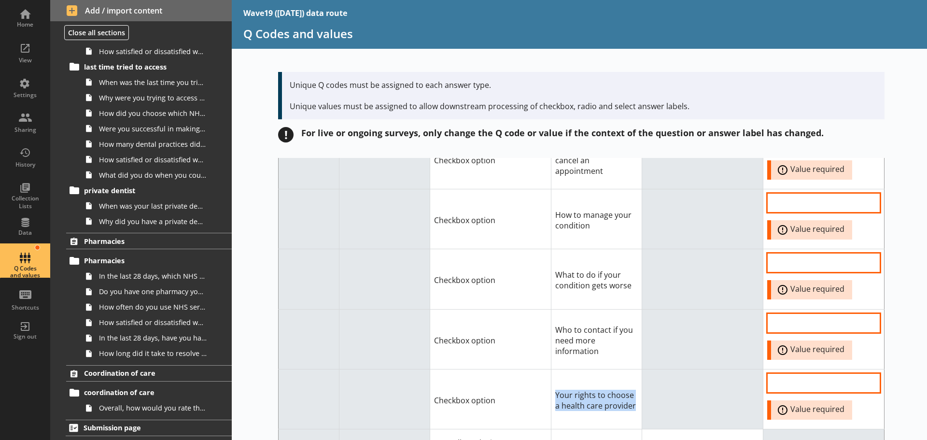
drag, startPoint x: 629, startPoint y: 350, endPoint x: 542, endPoint y: 339, distance: 87.0
click at [542, 369] on tr "Checkbox option Your rights to choose a health care provider Error: Value requi…" at bounding box center [582, 399] width 606 height 60
click at [775, 373] on input "Option Value input field" at bounding box center [823, 382] width 113 height 19
paste input "Your rights to choose a health care provider"
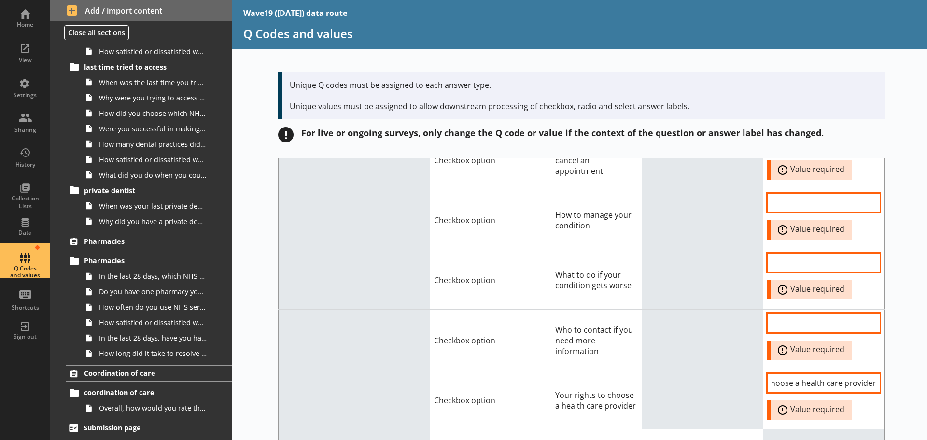
type input "Your rights to choose a health care provider"
click at [671, 309] on td at bounding box center [702, 339] width 121 height 60
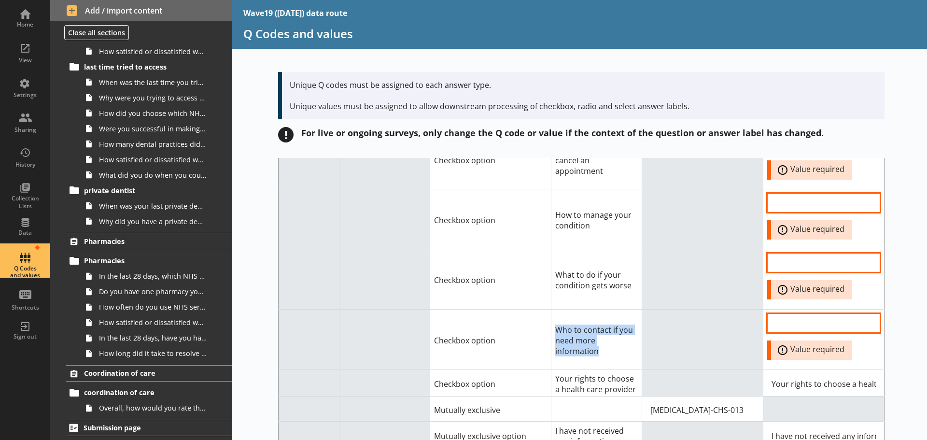
drag, startPoint x: 595, startPoint y: 296, endPoint x: 548, endPoint y: 276, distance: 50.8
click at [551, 309] on td "Who to contact if you need more information" at bounding box center [596, 339] width 91 height 60
click at [775, 313] on input "Option Value input field" at bounding box center [823, 322] width 113 height 19
paste input "Who to contact if you need more information"
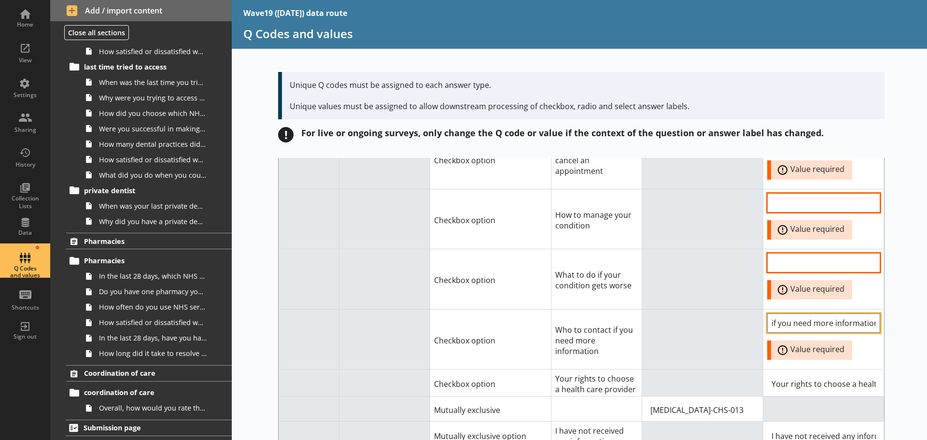
type input "Who to contact if you need more information"
drag, startPoint x: 687, startPoint y: 270, endPoint x: 684, endPoint y: 276, distance: 6.0
click at [685, 309] on td at bounding box center [702, 339] width 121 height 60
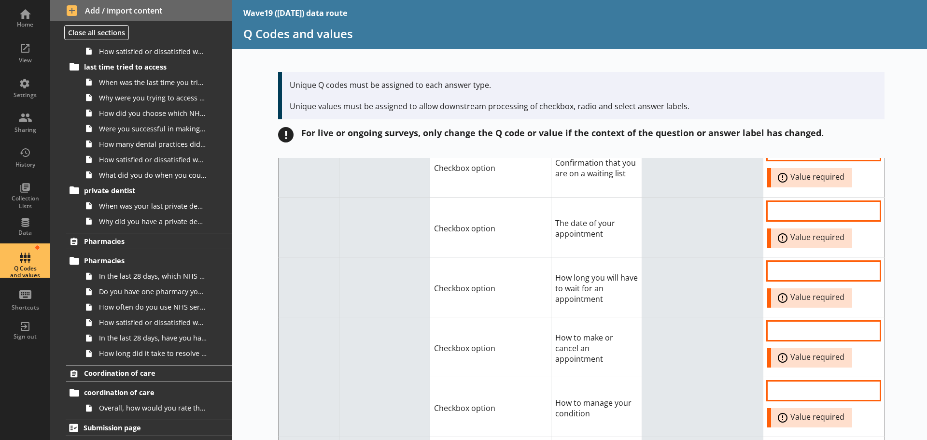
scroll to position [9207, 0]
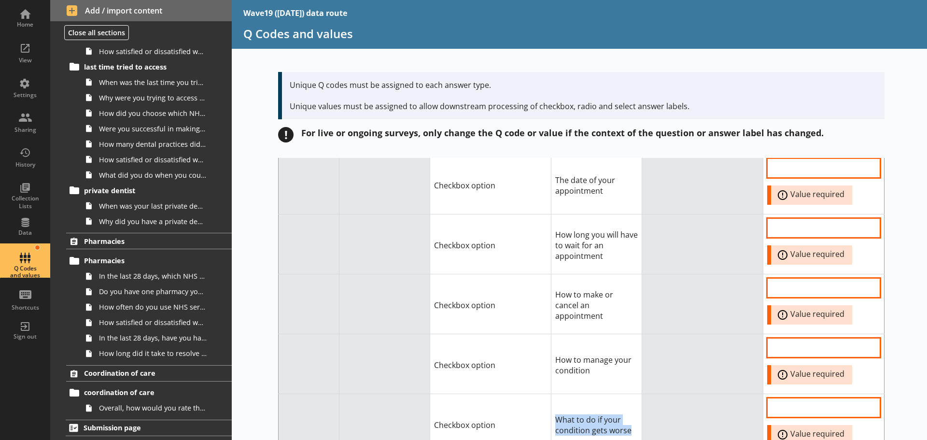
drag, startPoint x: 629, startPoint y: 375, endPoint x: 543, endPoint y: 369, distance: 86.1
click at [543, 394] on tr "Checkbox option What to do if your condition gets worse Error: Value required" at bounding box center [582, 424] width 606 height 60
click at [780, 398] on input "Option Value input field" at bounding box center [823, 407] width 113 height 19
paste input "What to do if your condition gets worse"
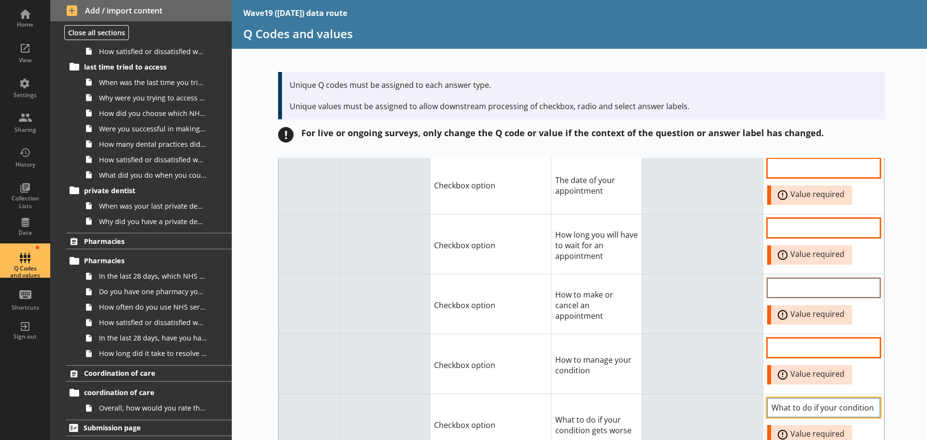
scroll to position [0, 53]
type input "What to do if your condition gets worse"
click at [654, 394] on td at bounding box center [702, 424] width 121 height 60
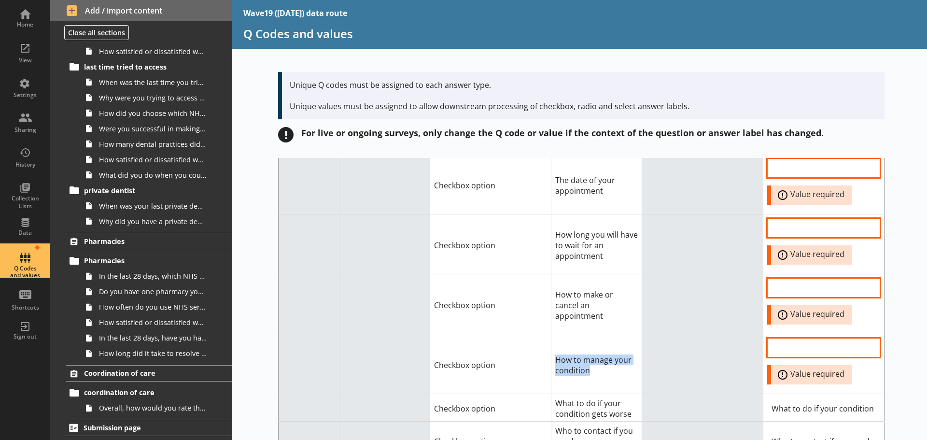
drag, startPoint x: 565, startPoint y: 312, endPoint x: 544, endPoint y: 305, distance: 22.6
click at [544, 334] on tr "Checkbox option How to manage your condition Error: Value required" at bounding box center [582, 364] width 606 height 60
click at [776, 338] on input "Option Value input field" at bounding box center [823, 347] width 113 height 19
paste input "How to manage your condition"
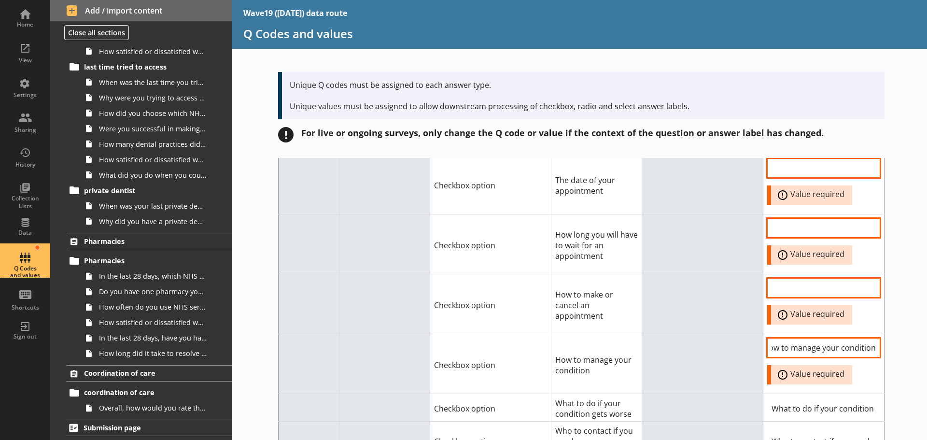
type input "How to manage your condition"
click at [707, 394] on td at bounding box center [702, 407] width 121 height 27
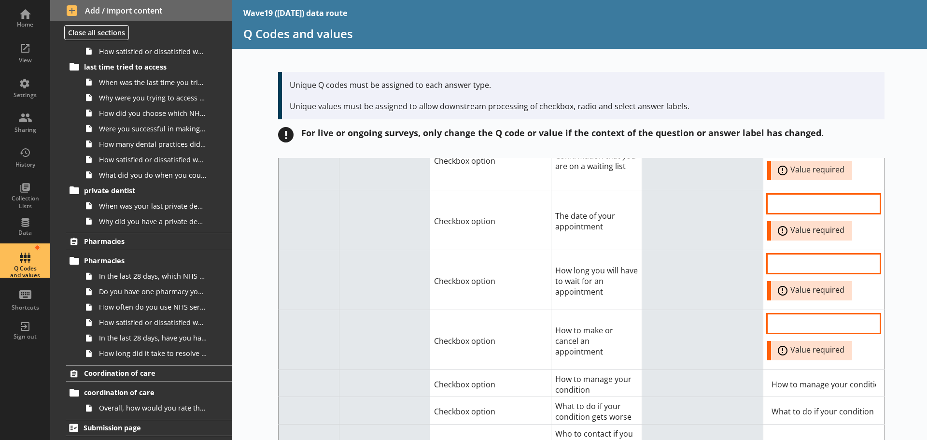
scroll to position [9063, 0]
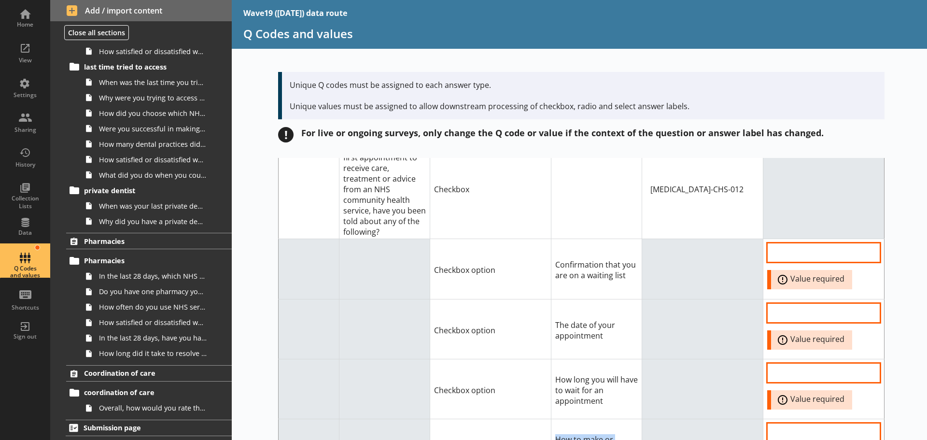
drag, startPoint x: 595, startPoint y: 401, endPoint x: 548, endPoint y: 390, distance: 48.6
click at [784, 423] on input "Option Value input field" at bounding box center [823, 432] width 113 height 19
paste input "How to make or cancel an appointment"
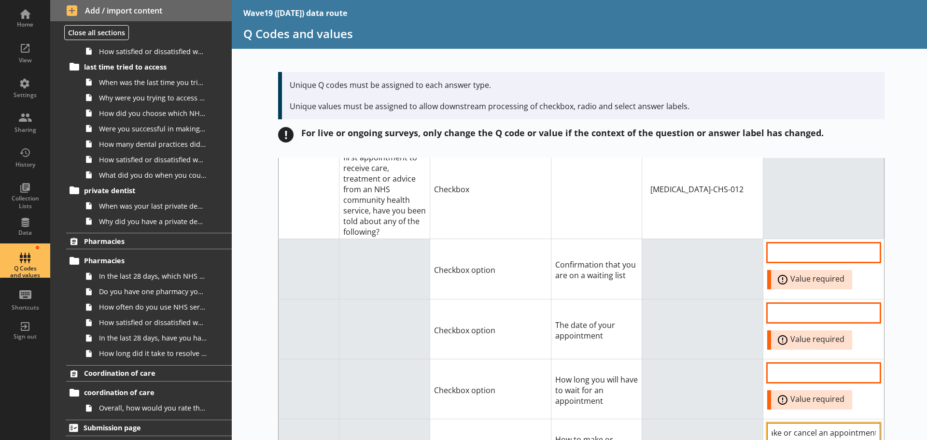
type input "How to make or cancel an appointment"
click at [713, 359] on td at bounding box center [702, 389] width 121 height 60
drag, startPoint x: 597, startPoint y: 343, endPoint x: 548, endPoint y: 321, distance: 54.0
click at [551, 359] on td "How long you will have to wait for an appointment" at bounding box center [596, 389] width 91 height 60
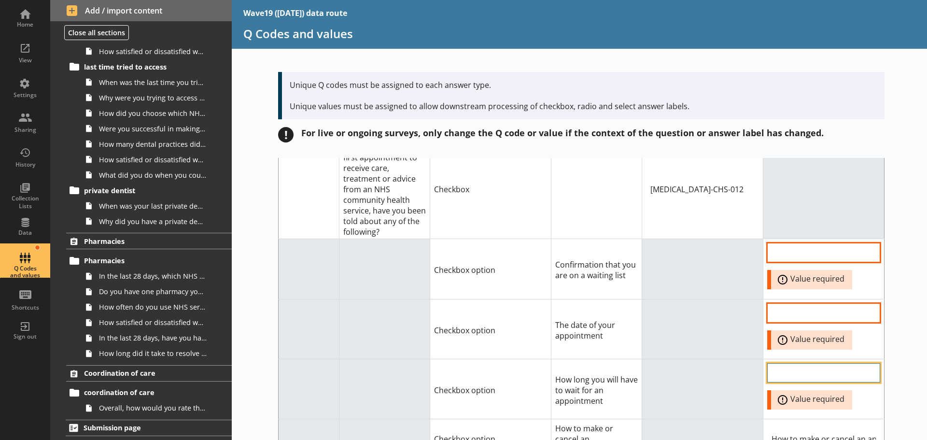
click at [782, 363] on input "Option Value input field" at bounding box center [823, 372] width 113 height 19
paste input "How long you will have to wait for an appointment"
type input "How long you will have to wait for an appointment"
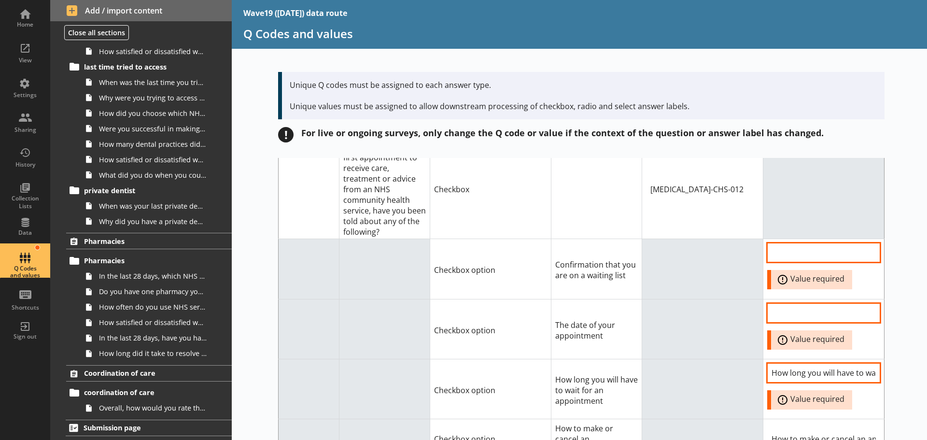
click at [675, 419] on td at bounding box center [702, 438] width 121 height 38
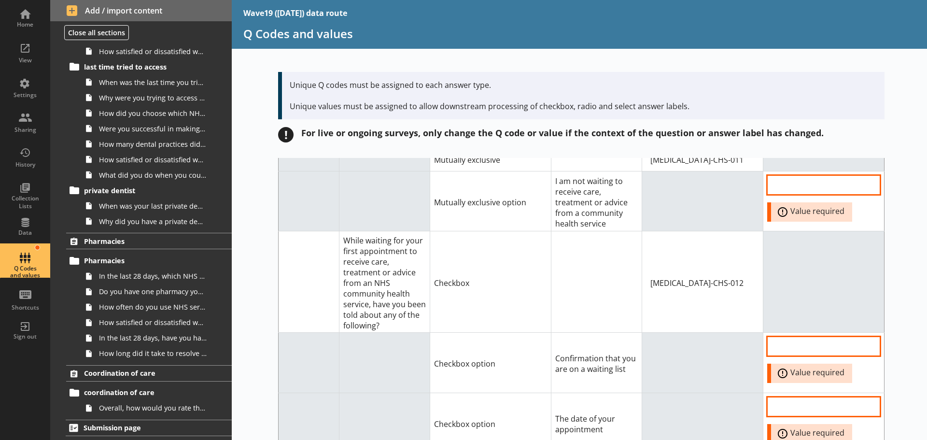
scroll to position [8966, 0]
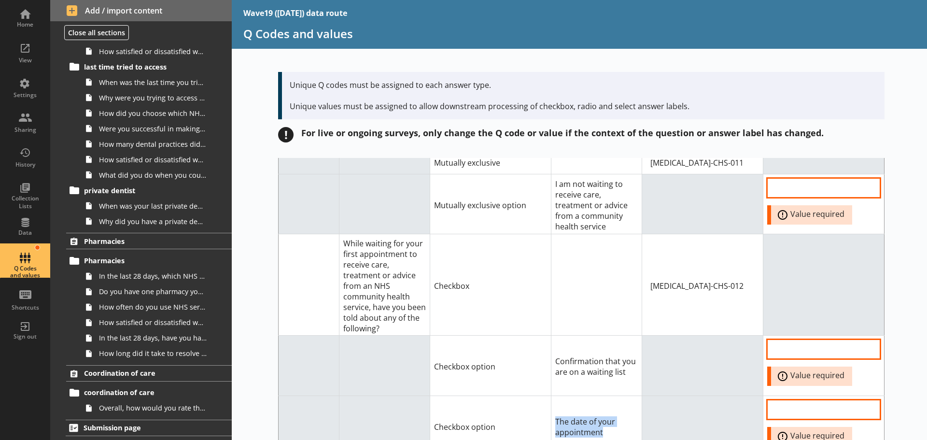
drag, startPoint x: 596, startPoint y: 378, endPoint x: 549, endPoint y: 366, distance: 48.2
click at [551, 395] on td "The date of your appointment" at bounding box center [596, 425] width 91 height 60
click at [770, 400] on input "Option Value input field" at bounding box center [823, 409] width 113 height 19
paste input "The date of your appointment"
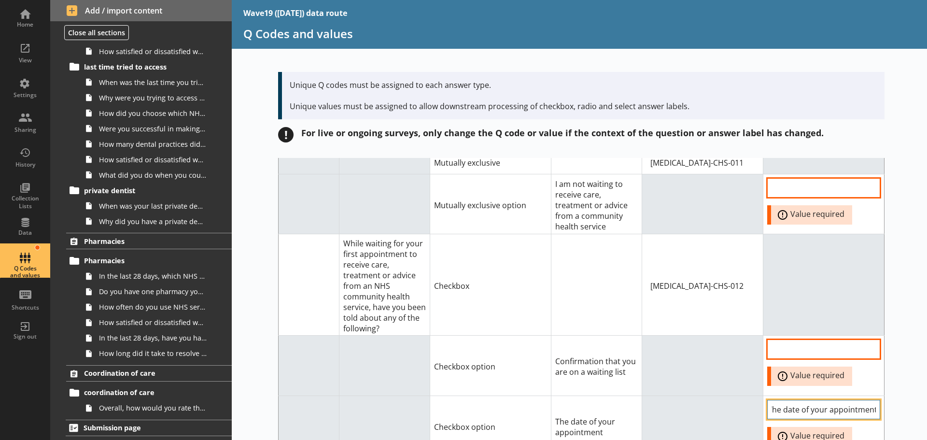
type input "The date of your appointment"
click at [650, 395] on td at bounding box center [702, 425] width 121 height 60
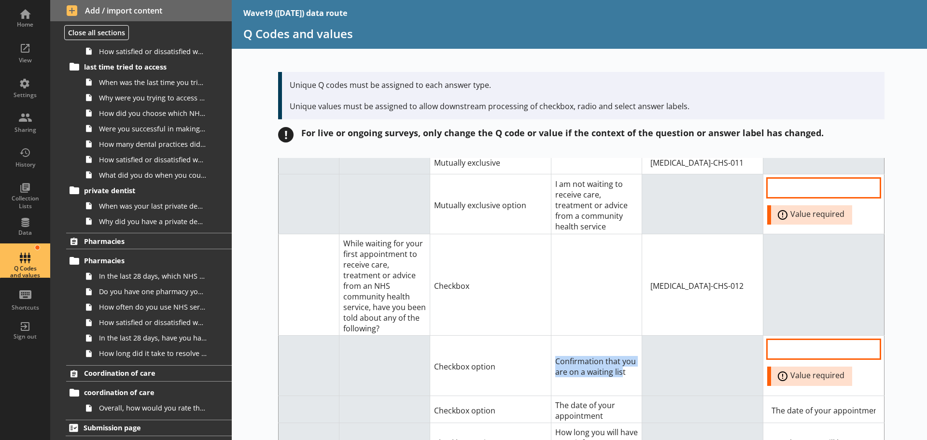
drag, startPoint x: 619, startPoint y: 316, endPoint x: 524, endPoint y: 312, distance: 94.7
click at [524, 336] on tr "Checkbox option Confirmation that you are on a waiting list Error: Value requir…" at bounding box center [582, 366] width 606 height 60
drag, startPoint x: 624, startPoint y: 317, endPoint x: 533, endPoint y: 309, distance: 91.1
click at [533, 336] on tr "Checkbox option Confirmation that you are on a waiting list Error: Value requir…" at bounding box center [582, 366] width 606 height 60
click at [782, 339] on input "Option Value input field" at bounding box center [823, 348] width 113 height 19
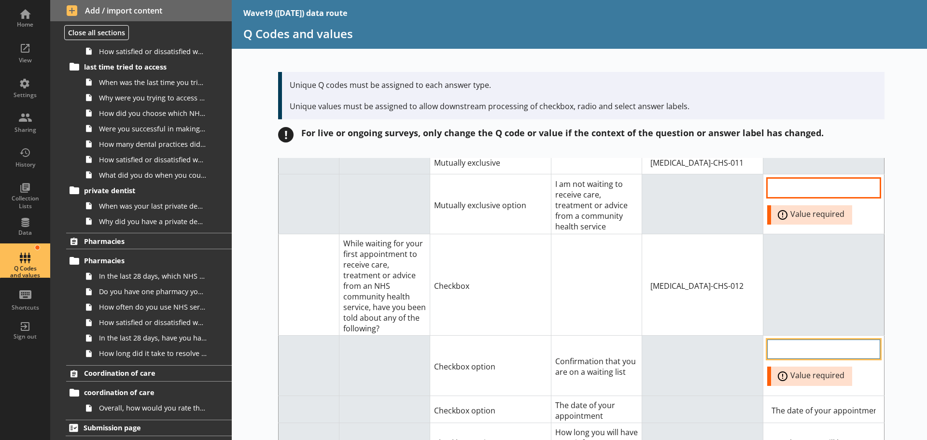
paste input "Confirmation that you are on a waiting list"
type input "Confirmation that you are on a waiting list"
click at [706, 395] on td at bounding box center [702, 408] width 121 height 27
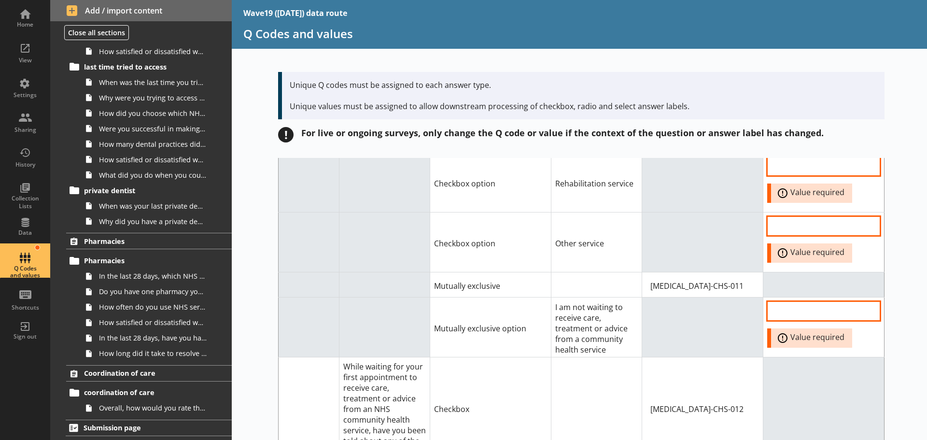
scroll to position [8773, 0]
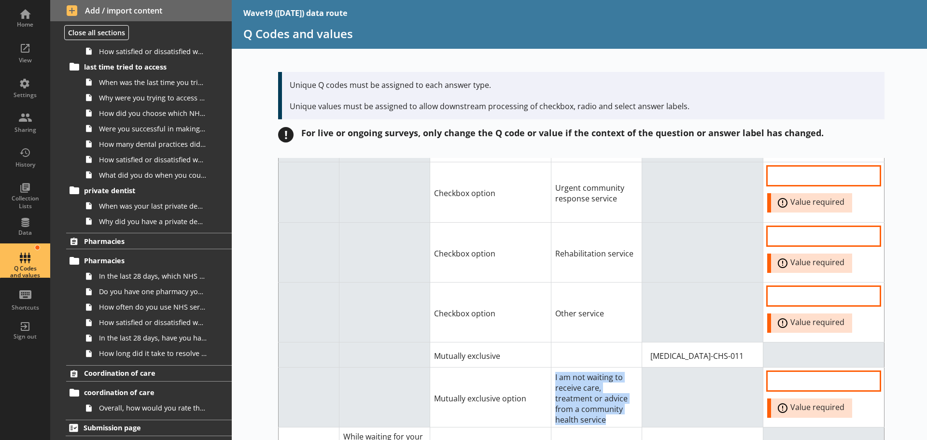
drag, startPoint x: 595, startPoint y: 363, endPoint x: 543, endPoint y: 319, distance: 68.2
click at [543, 367] on tr "Mutually exclusive option I am not waiting to receive care, treatment or advice…" at bounding box center [582, 397] width 606 height 60
click at [782, 371] on input "Option Value input field" at bounding box center [823, 380] width 113 height 19
paste input "I am not waiting to receive care, treatment or advice from a community health s…"
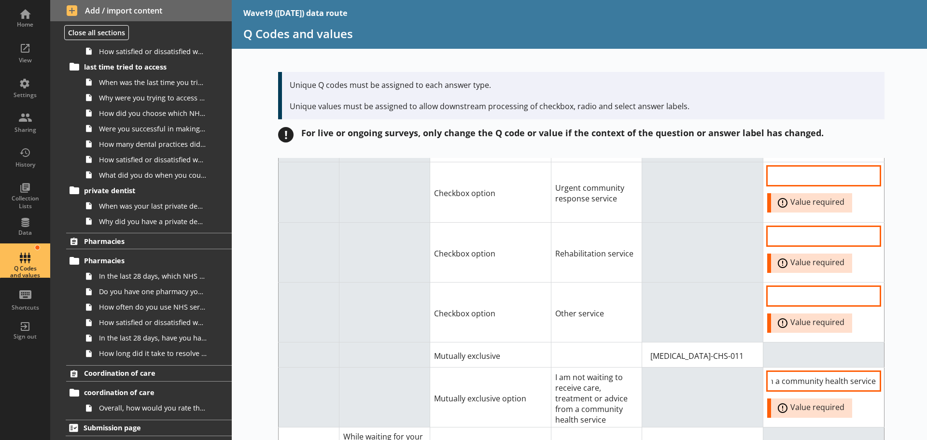
scroll to position [0, 0]
click at [694, 367] on td at bounding box center [702, 397] width 121 height 60
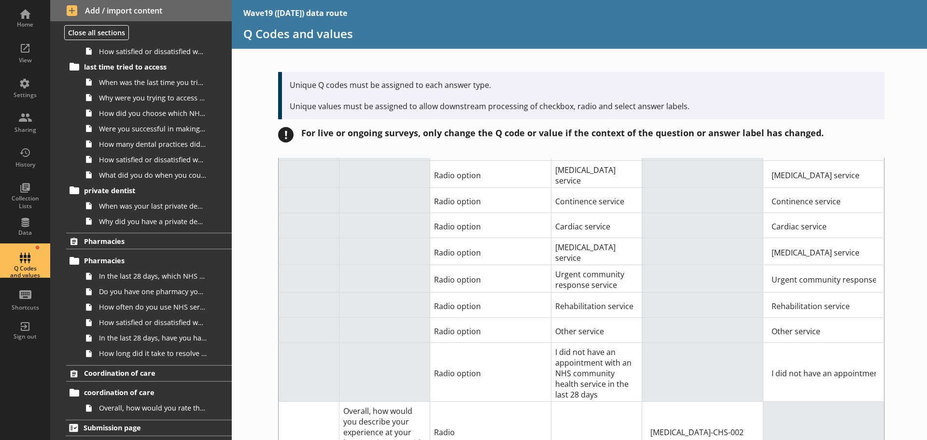
scroll to position [10076, 0]
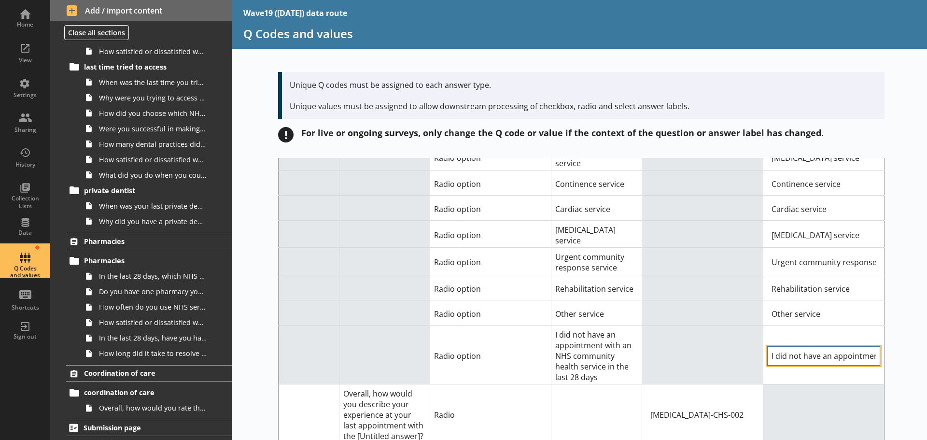
click at [794, 346] on input "I did not have an appointment" at bounding box center [823, 355] width 113 height 19
click at [698, 325] on td at bounding box center [702, 354] width 121 height 59
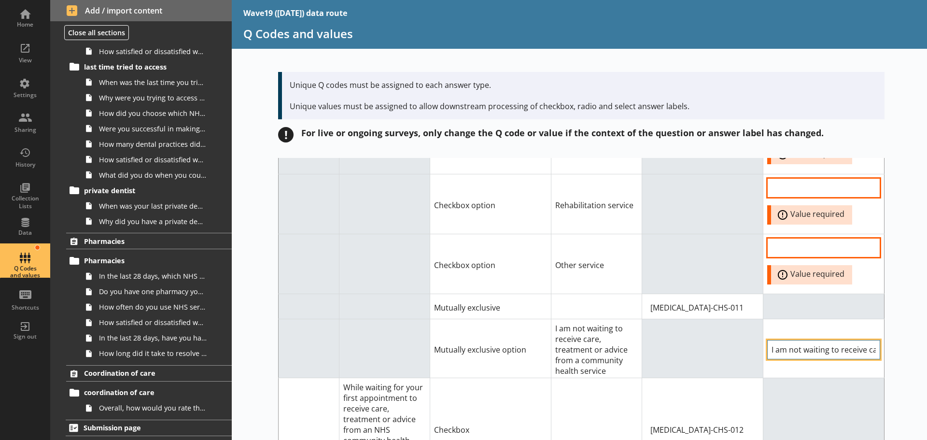
scroll to position [0, 203]
drag, startPoint x: 825, startPoint y: 294, endPoint x: 909, endPoint y: 294, distance: 83.0
click at [909, 294] on div "Short code Question Answer Type Answer label Q code for answer type Value for c…" at bounding box center [579, 299] width 695 height 282
type input "I am not waiting"
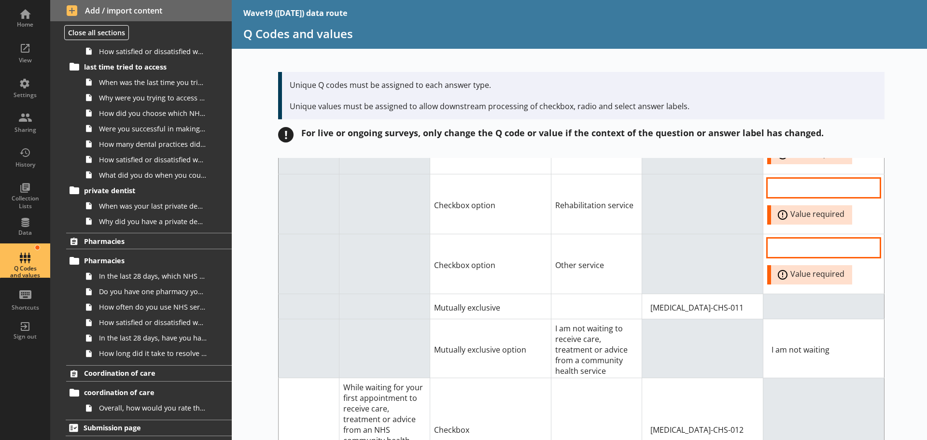
click at [685, 319] on td at bounding box center [702, 348] width 121 height 59
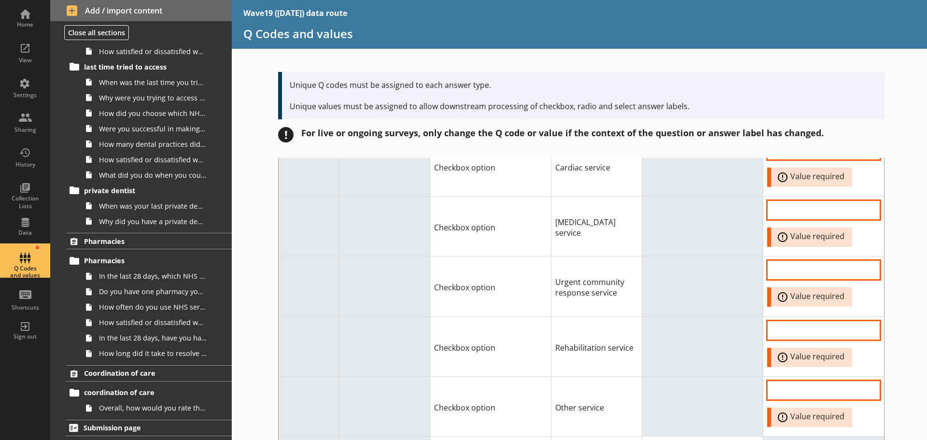
scroll to position [8676, 0]
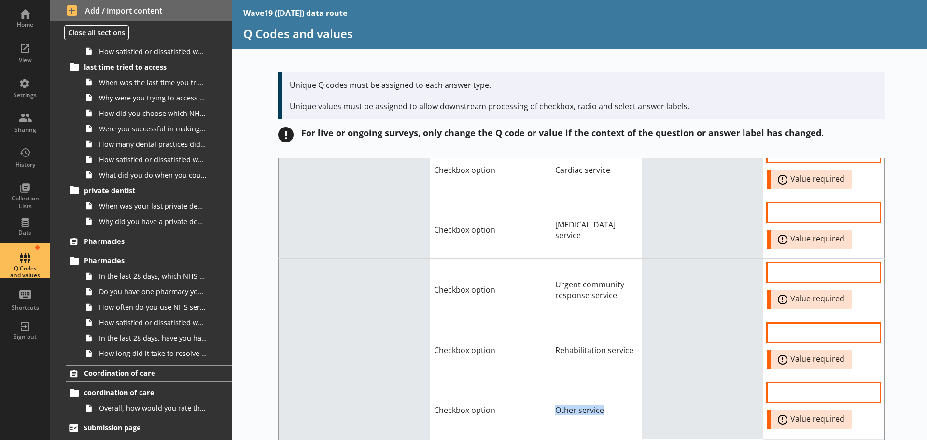
drag, startPoint x: 599, startPoint y: 350, endPoint x: 518, endPoint y: 351, distance: 81.1
click at [518, 378] on tr "Checkbox option Other service Error: Value required" at bounding box center [582, 408] width 606 height 60
click at [776, 383] on input "Option Value input field" at bounding box center [823, 392] width 113 height 19
paste input "Other service"
type input "Other service"
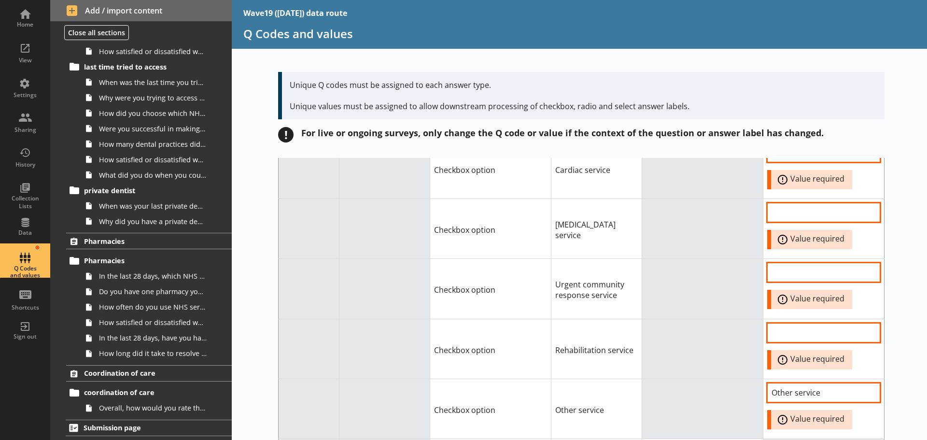
click at [703, 378] on td at bounding box center [702, 408] width 121 height 60
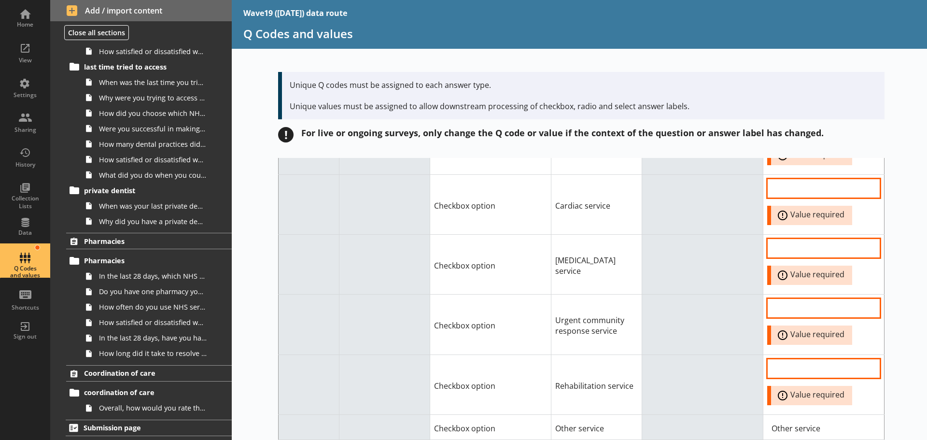
scroll to position [8580, 0]
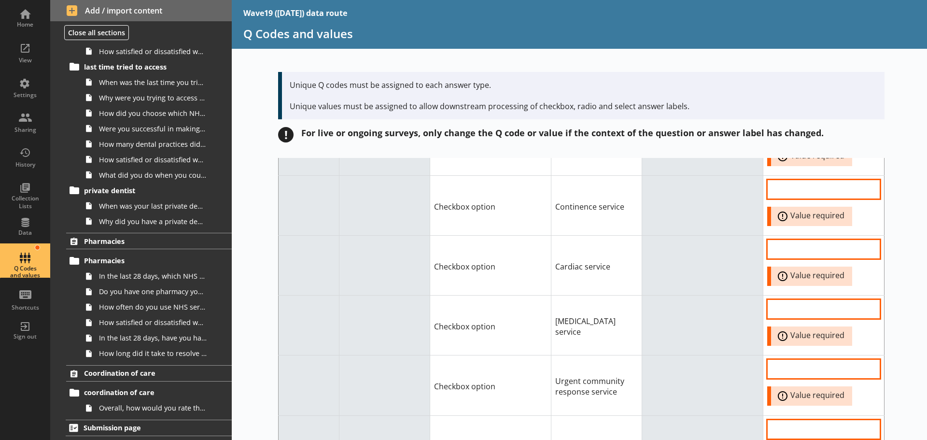
drag, startPoint x: 630, startPoint y: 390, endPoint x: 518, endPoint y: 385, distance: 111.6
click at [511, 415] on tr "Checkbox option Rehabilitation service Error: Value required" at bounding box center [582, 445] width 606 height 60
click at [775, 420] on input "Option Value input field" at bounding box center [823, 429] width 113 height 19
paste input "Rehabilitation service"
type input "Rehabilitation service"
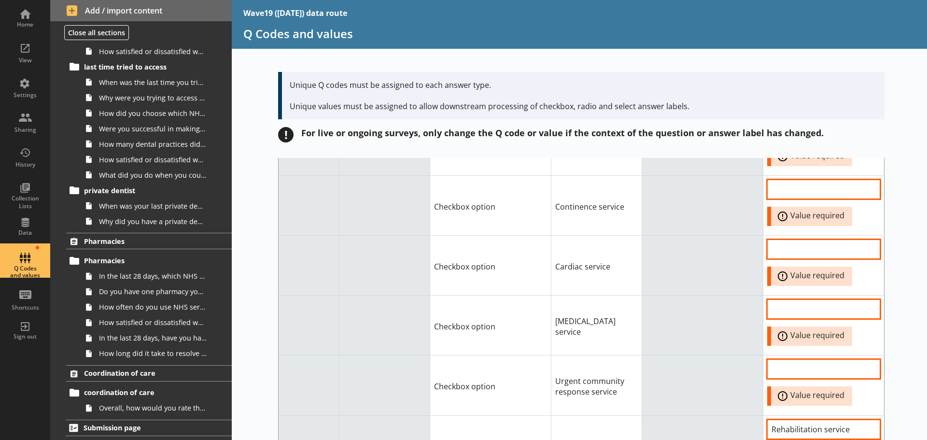
click at [667, 415] on td at bounding box center [702, 445] width 121 height 60
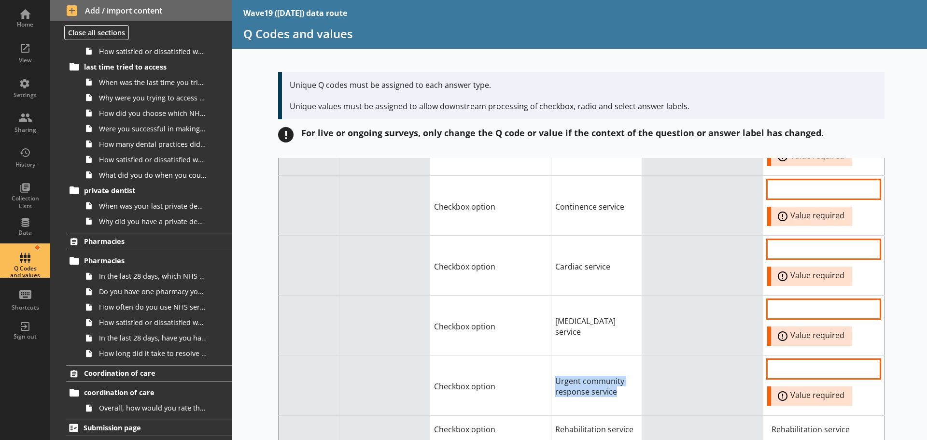
drag, startPoint x: 599, startPoint y: 335, endPoint x: 546, endPoint y: 324, distance: 53.1
click at [546, 355] on tr "Checkbox option Urgent community response service Error: Value required" at bounding box center [582, 385] width 606 height 60
click at [768, 359] on input "Option Value input field" at bounding box center [823, 368] width 113 height 19
paste input "Urgent community response service"
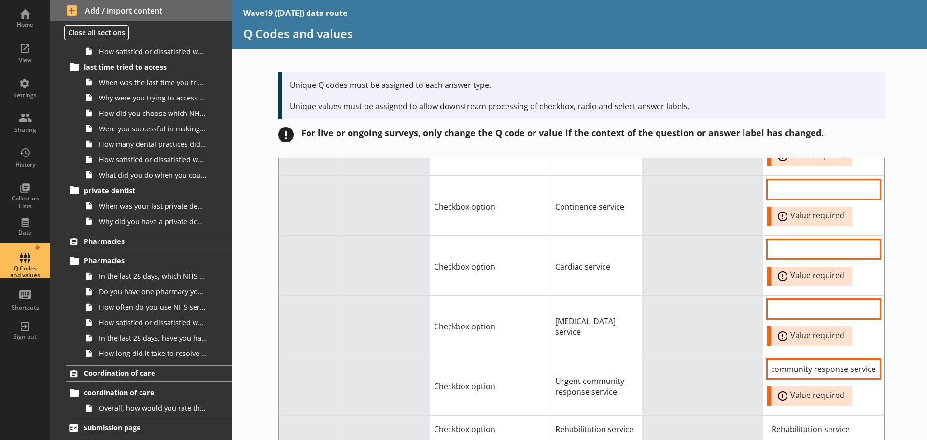
type input "Urgent community response service"
click at [677, 355] on td at bounding box center [702, 385] width 121 height 60
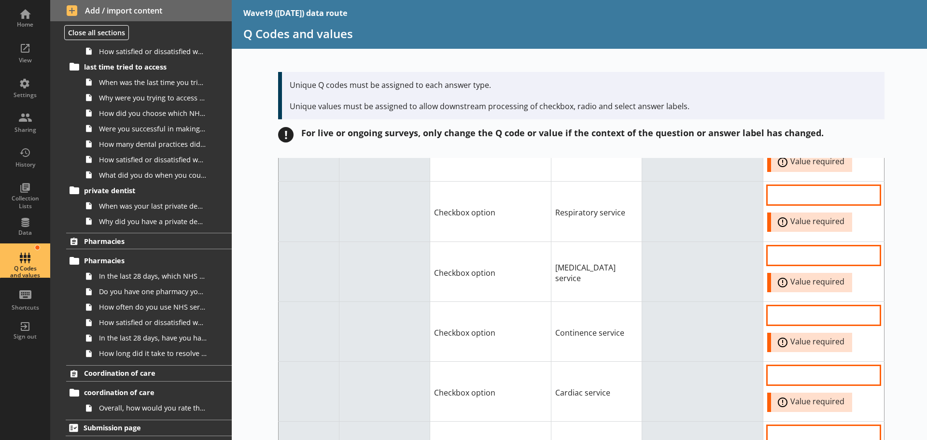
scroll to position [8435, 0]
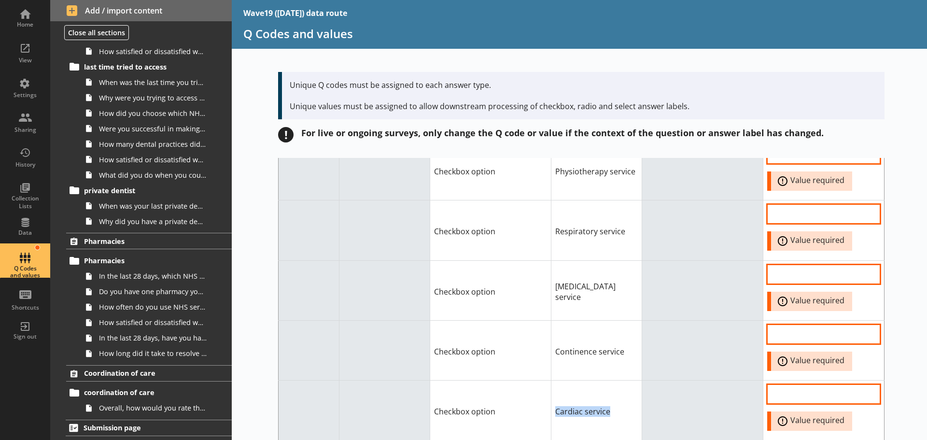
drag, startPoint x: 610, startPoint y: 355, endPoint x: 545, endPoint y: 355, distance: 64.7
click at [545, 380] on tr "Checkbox option Cardiac service Error: Value required" at bounding box center [582, 410] width 606 height 60
drag, startPoint x: 609, startPoint y: 414, endPoint x: 551, endPoint y: 414, distance: 57.4
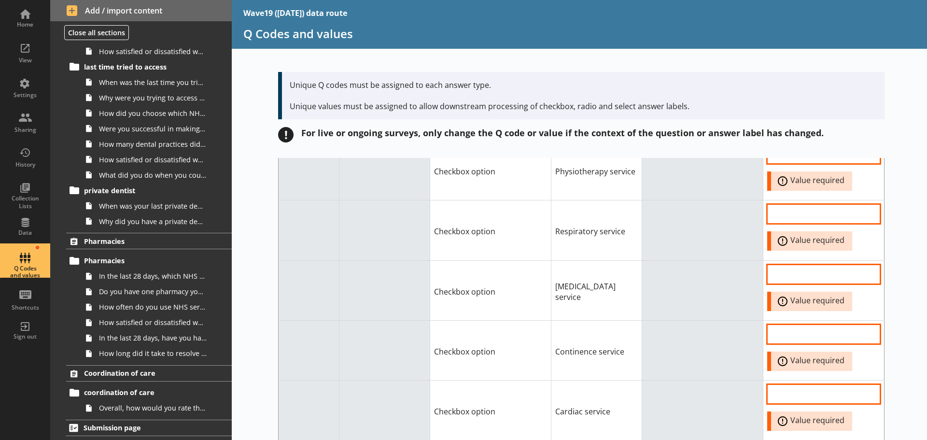
paste input "[MEDICAL_DATA] service"
type input "[MEDICAL_DATA] service"
drag, startPoint x: 711, startPoint y: 378, endPoint x: 711, endPoint y: 385, distance: 6.3
click at [710, 380] on td at bounding box center [702, 410] width 121 height 60
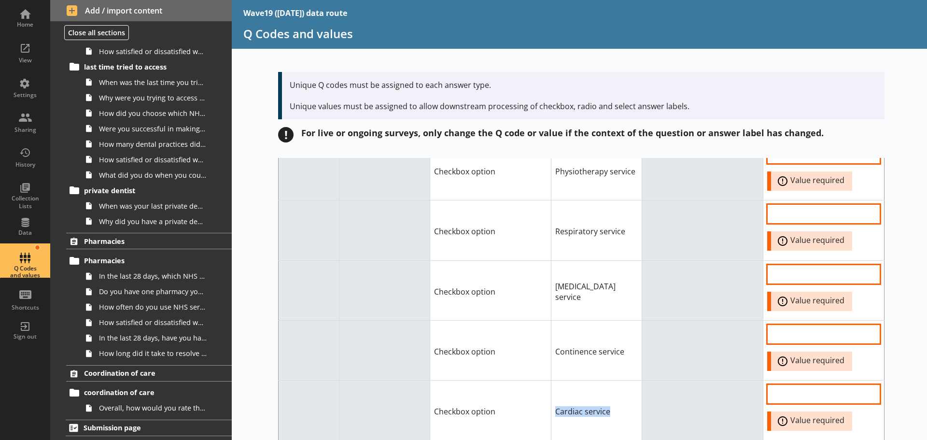
drag, startPoint x: 605, startPoint y: 352, endPoint x: 537, endPoint y: 351, distance: 68.1
click at [537, 380] on tr "Checkbox option Cardiac service Error: Value required" at bounding box center [582, 410] width 606 height 60
click at [797, 384] on input "Option Value input field" at bounding box center [823, 393] width 113 height 19
paste input "Cardiac service"
type input "Cardiac service"
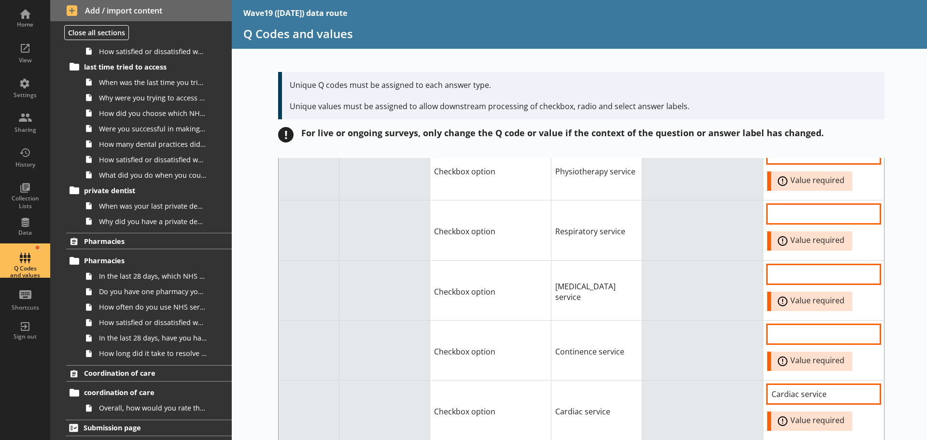
click at [670, 321] on td at bounding box center [702, 350] width 121 height 60
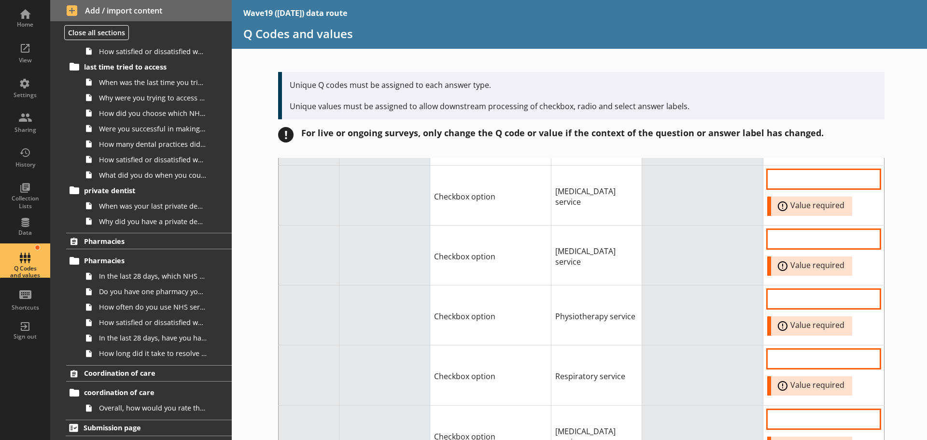
scroll to position [8387, 0]
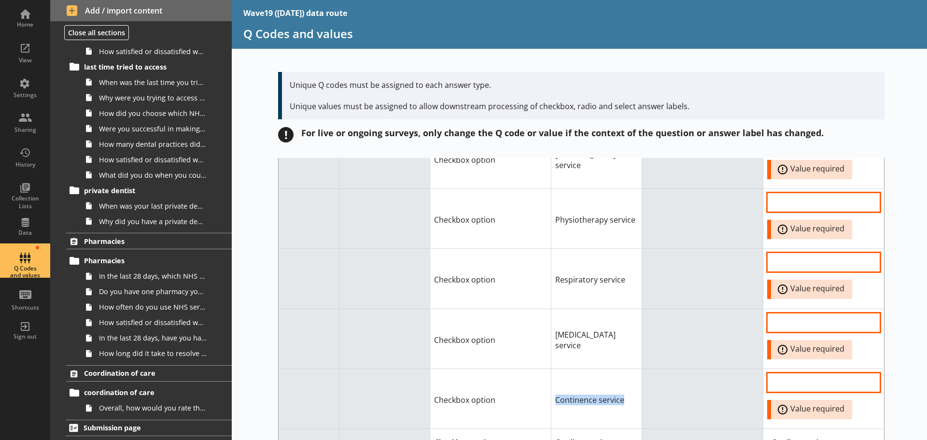
drag, startPoint x: 623, startPoint y: 341, endPoint x: 542, endPoint y: 340, distance: 80.6
click at [542, 368] on tr "Checkbox option Continence service Error: Value required" at bounding box center [582, 398] width 606 height 60
click at [771, 373] on input "Option Value input field" at bounding box center [823, 382] width 113 height 19
paste input "Continence service"
type input "Continence service"
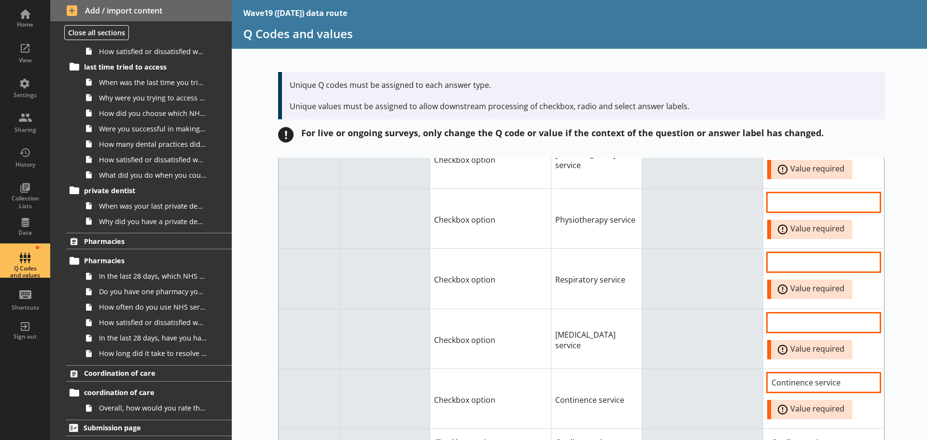
click at [700, 368] on td at bounding box center [702, 398] width 121 height 60
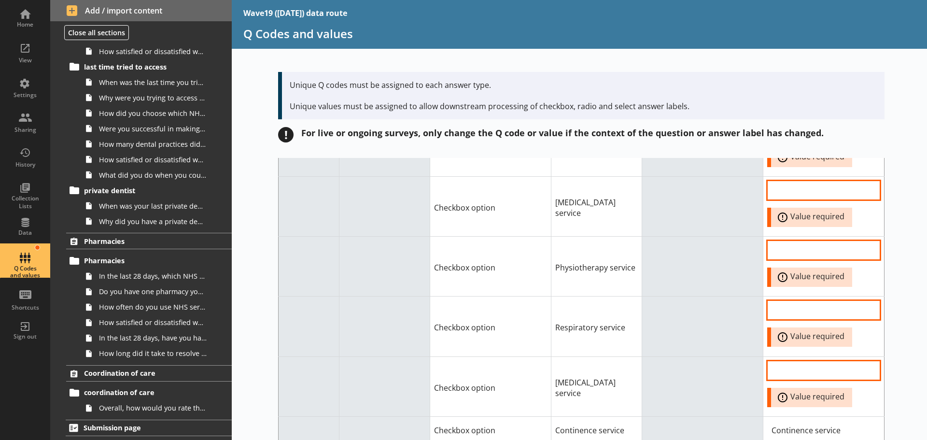
scroll to position [8338, 0]
drag, startPoint x: 578, startPoint y: 340, endPoint x: 543, endPoint y: 324, distance: 38.5
click at [543, 357] on tr "Checkbox option [MEDICAL_DATA] service Error: Value required" at bounding box center [582, 387] width 606 height 60
click at [797, 361] on input "Option Value input field" at bounding box center [823, 370] width 113 height 19
paste input "[MEDICAL_DATA] service"
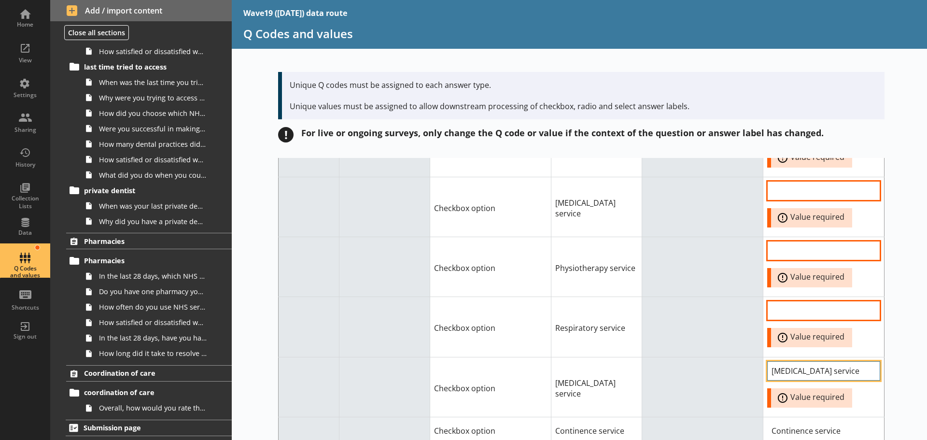
scroll to position [0, 14]
type input "[MEDICAL_DATA] service"
click at [667, 417] on td at bounding box center [702, 429] width 121 height 25
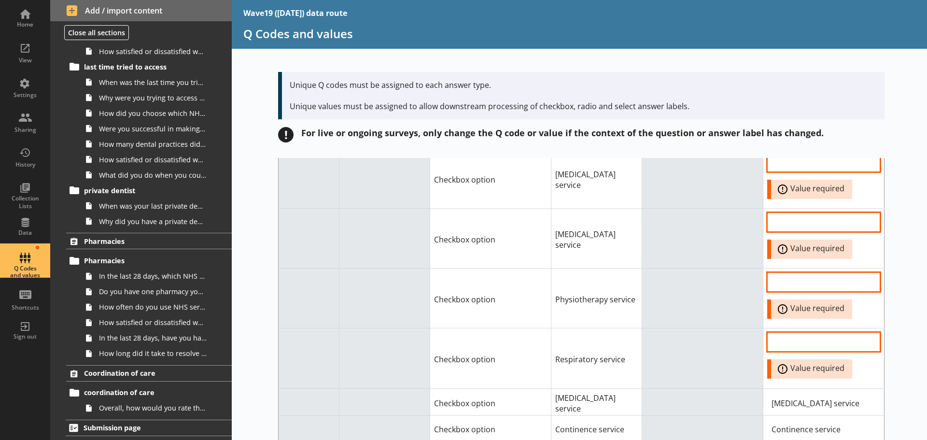
scroll to position [8242, 0]
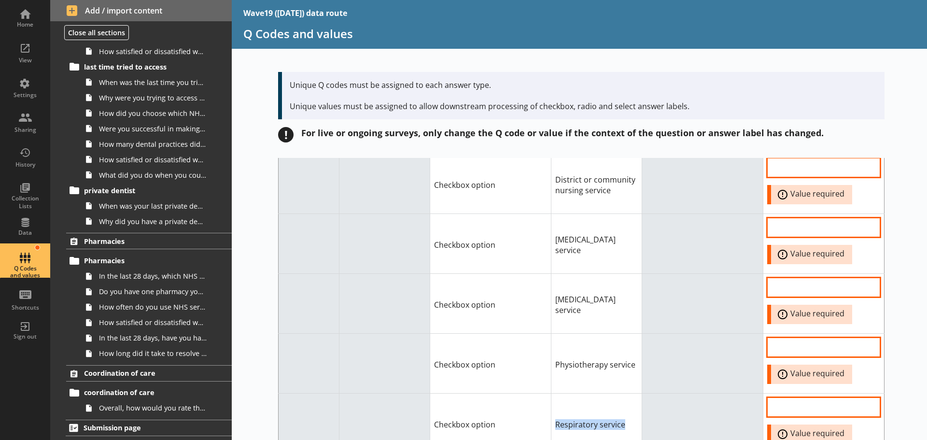
drag, startPoint x: 622, startPoint y: 367, endPoint x: 533, endPoint y: 368, distance: 88.3
click at [533, 393] on tr "Checkbox option Respiratory service Error: Value required" at bounding box center [582, 423] width 606 height 60
click at [789, 397] on input "Option Value input field" at bounding box center [823, 406] width 113 height 19
paste input "Respiratory service"
type input "Respiratory service"
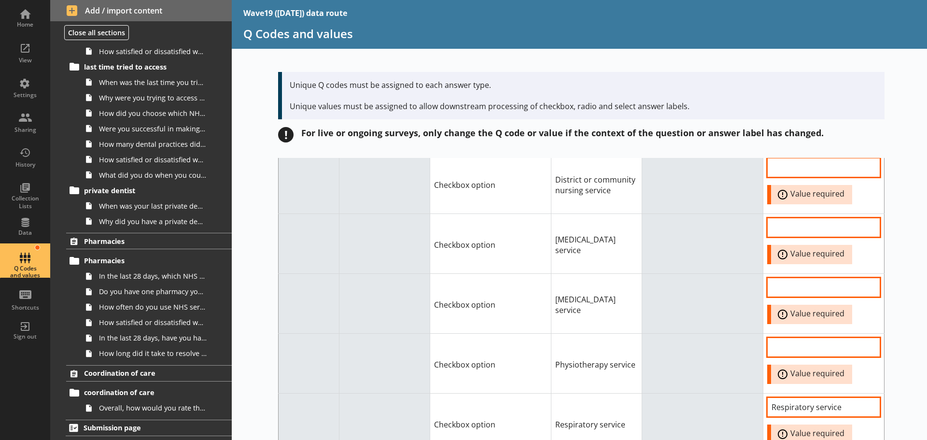
click at [706, 334] on td at bounding box center [702, 364] width 121 height 60
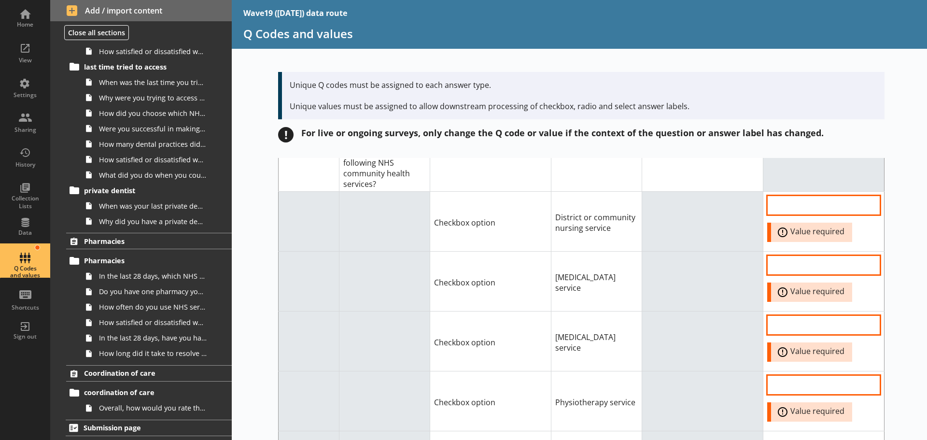
scroll to position [8194, 0]
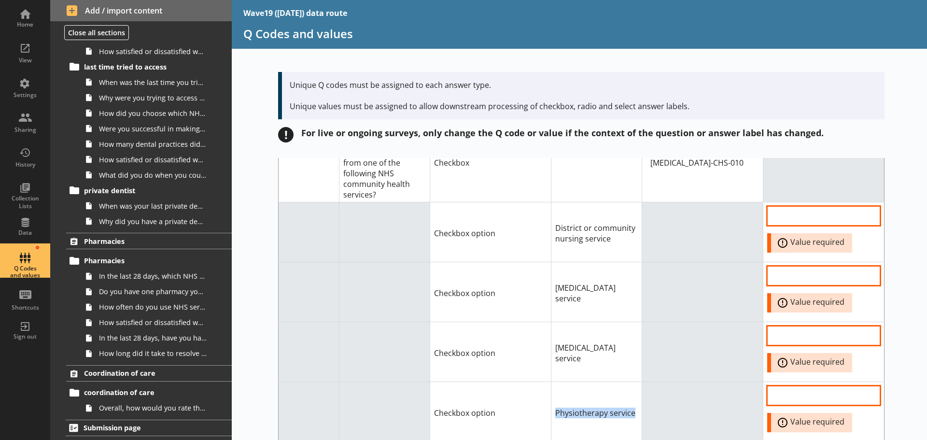
drag, startPoint x: 633, startPoint y: 356, endPoint x: 529, endPoint y: 357, distance: 104.3
click at [529, 382] on tr "Checkbox option Physiotherapy service Error: Value required" at bounding box center [582, 412] width 606 height 60
click at [773, 386] on input "Option Value input field" at bounding box center [823, 395] width 113 height 19
paste input "Physiotherapy service"
type input "Physiotherapy service"
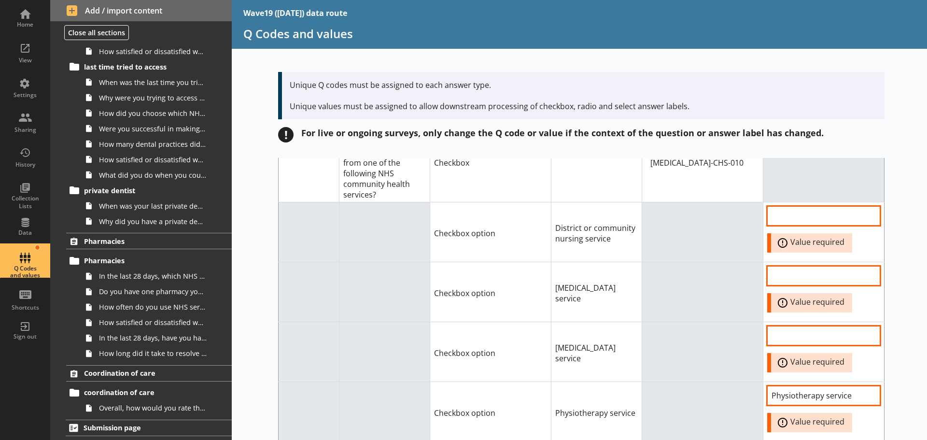
click at [671, 382] on td at bounding box center [702, 412] width 121 height 60
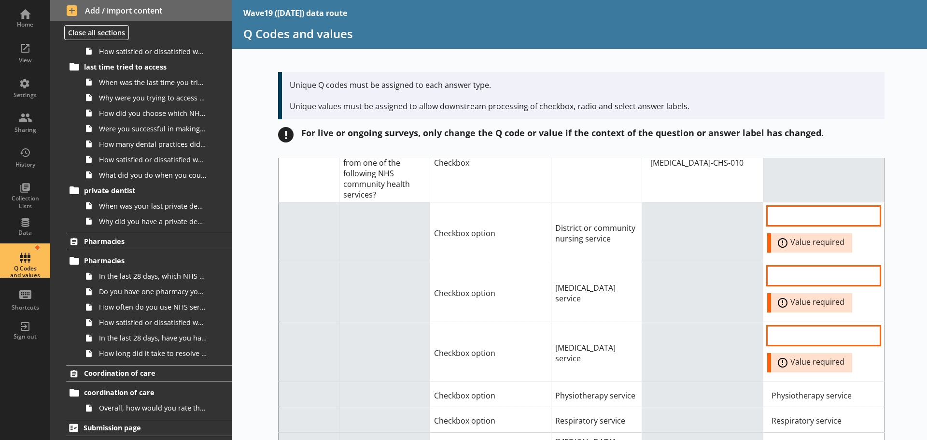
scroll to position [8145, 0]
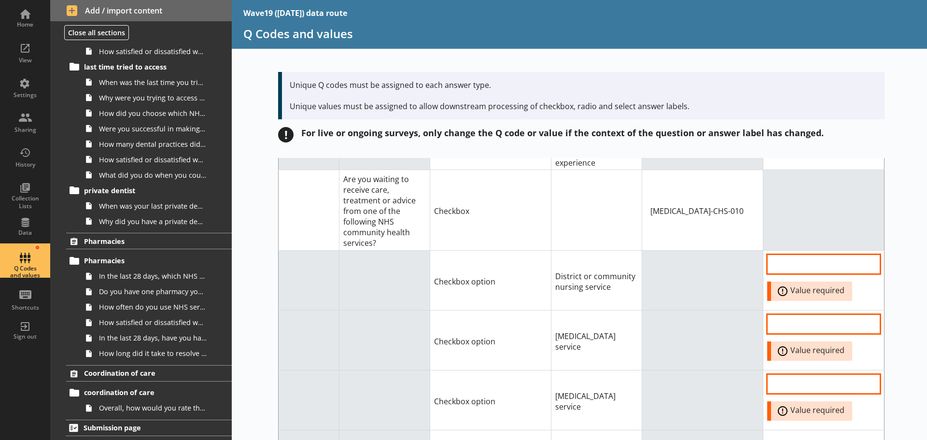
drag, startPoint x: 570, startPoint y: 349, endPoint x: 540, endPoint y: 337, distance: 32.3
click at [540, 370] on tr "Checkbox option [MEDICAL_DATA] service Error: Value required" at bounding box center [582, 400] width 606 height 60
click at [776, 374] on input "Option Value input field" at bounding box center [823, 383] width 113 height 19
paste input "[MEDICAL_DATA] service"
type input "[MEDICAL_DATA] service"
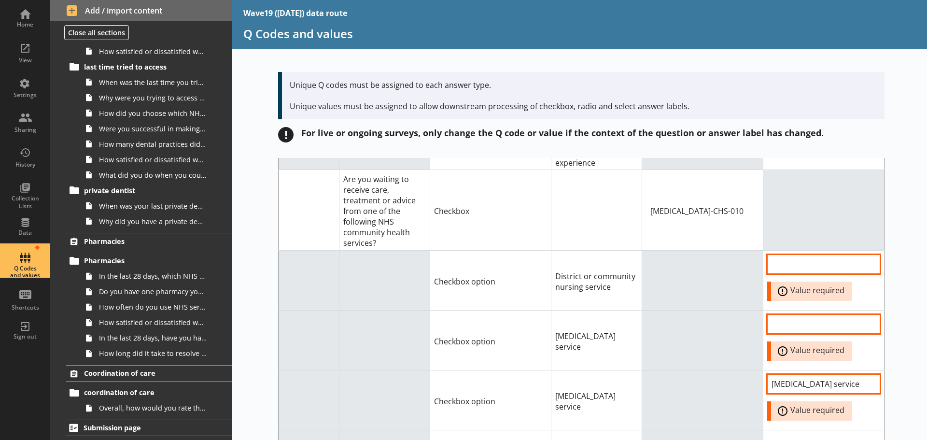
click at [668, 370] on td at bounding box center [702, 400] width 121 height 60
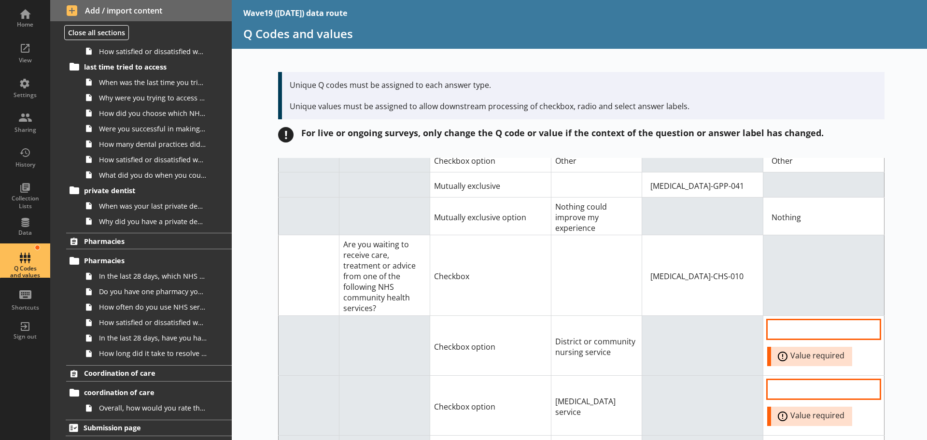
scroll to position [8049, 0]
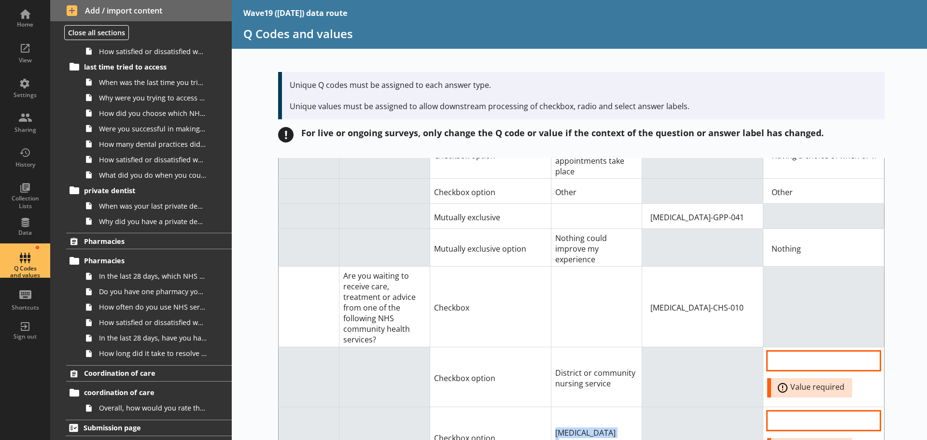
drag, startPoint x: 612, startPoint y: 382, endPoint x: 543, endPoint y: 383, distance: 69.5
click at [543, 406] on tr "Checkbox option [MEDICAL_DATA] service Error: Value required" at bounding box center [582, 436] width 606 height 60
click at [780, 411] on input "Option Value input field" at bounding box center [823, 420] width 113 height 19
paste input "[MEDICAL_DATA] service"
type input "[MEDICAL_DATA] service"
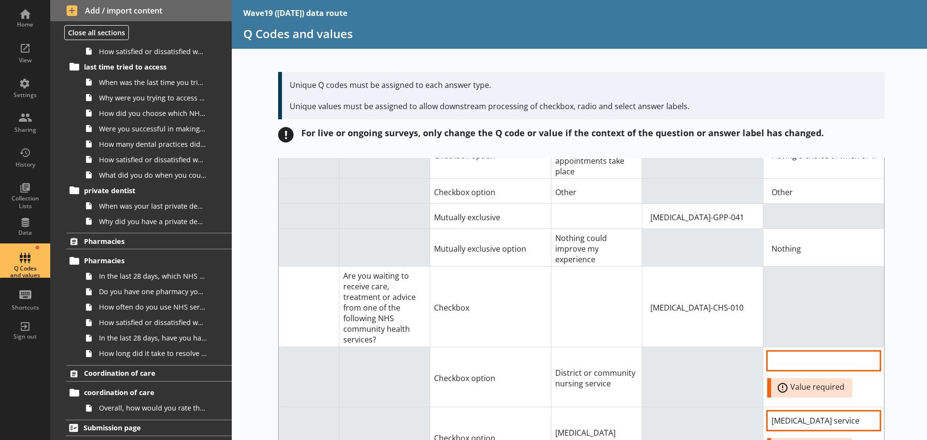
click at [665, 406] on td at bounding box center [702, 436] width 121 height 60
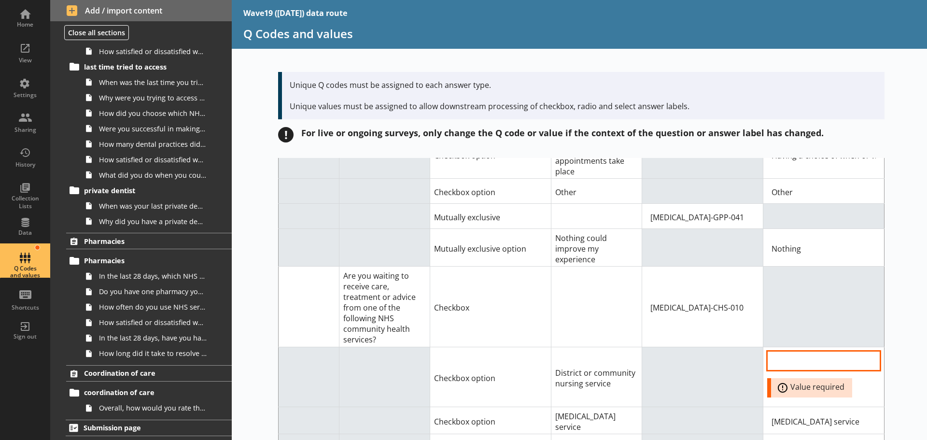
scroll to position [8001, 0]
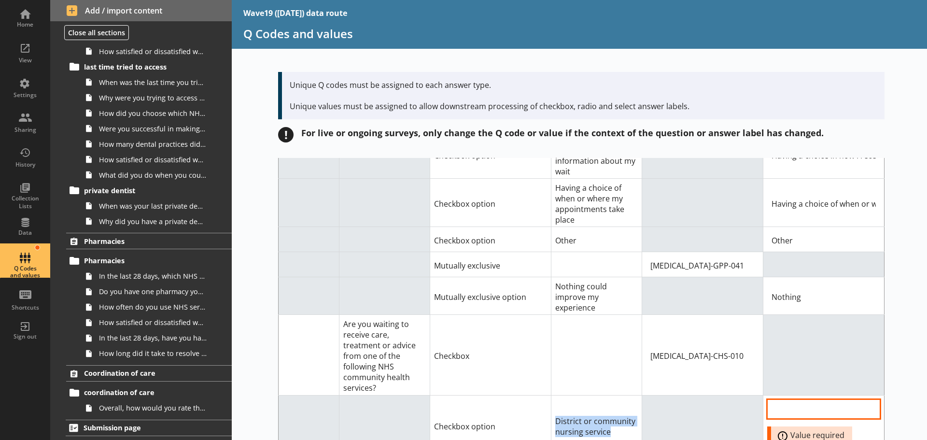
drag, startPoint x: 605, startPoint y: 379, endPoint x: 546, endPoint y: 368, distance: 60.9
click at [542, 395] on tr "Checkbox option District or community nursing service Error: Value required" at bounding box center [582, 425] width 606 height 60
click at [779, 399] on input "Option Value input field" at bounding box center [823, 408] width 113 height 19
paste input "District or community nursing service"
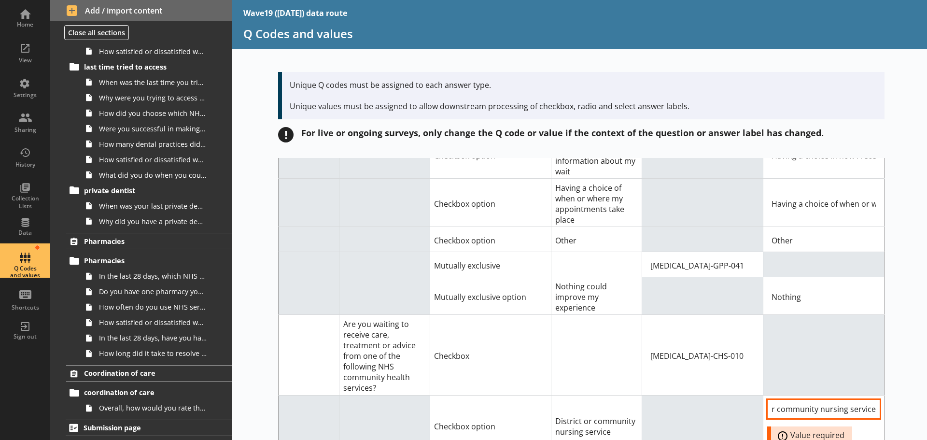
type input "District or community nursing service"
click at [722, 395] on td at bounding box center [702, 425] width 121 height 60
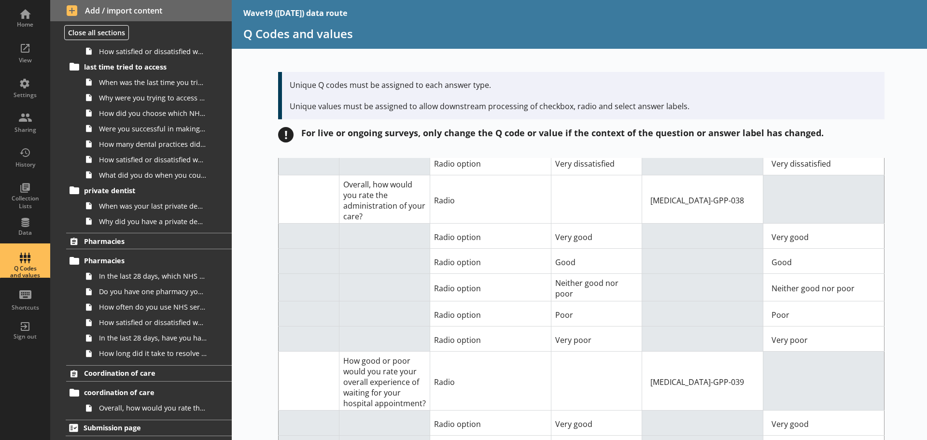
scroll to position [7228, 0]
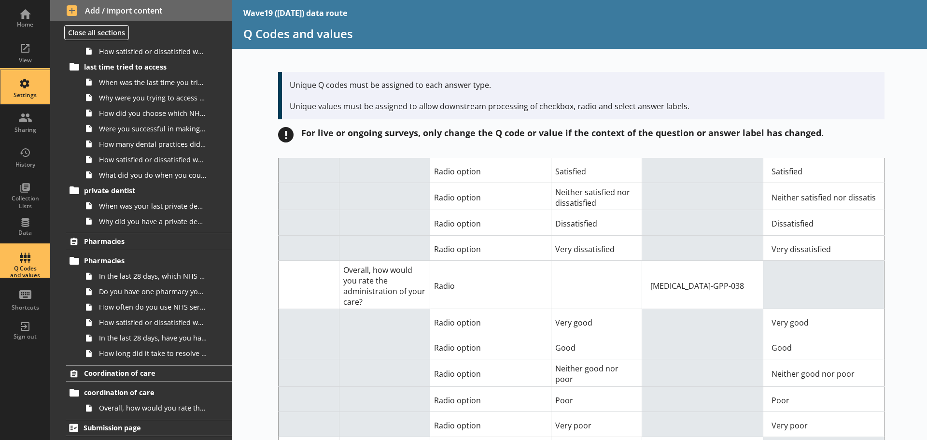
click at [16, 83] on div "Settings" at bounding box center [25, 87] width 34 height 34
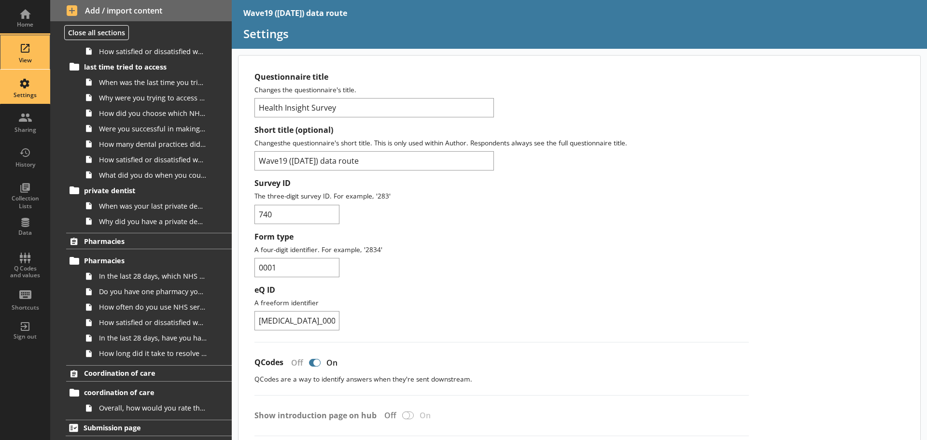
click at [25, 47] on div "View" at bounding box center [25, 52] width 34 height 34
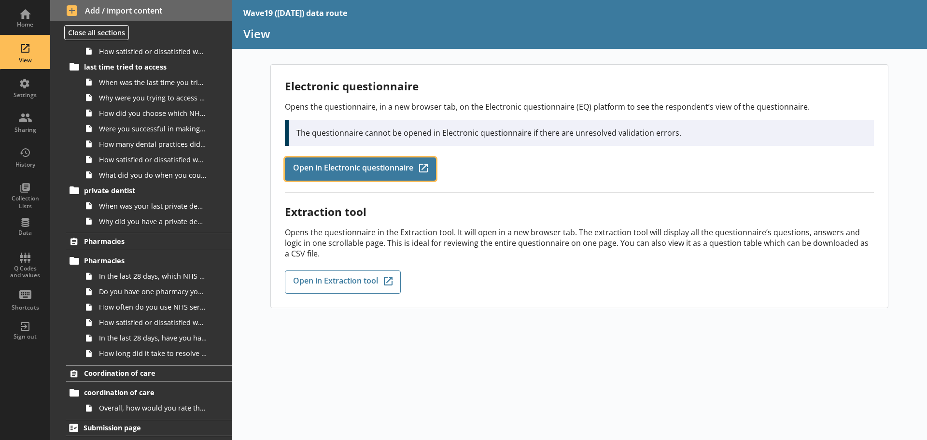
click at [358, 172] on span "Open in Electronic questionnaire" at bounding box center [353, 169] width 120 height 11
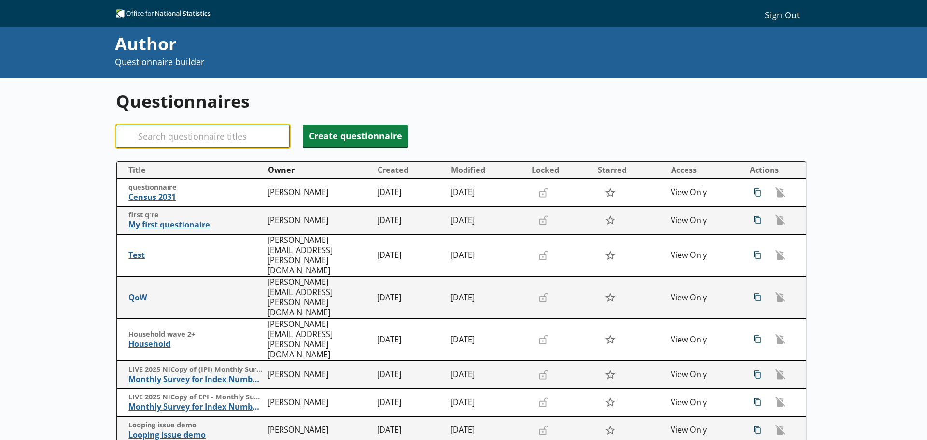
click at [210, 139] on input "Search" at bounding box center [203, 136] width 174 height 23
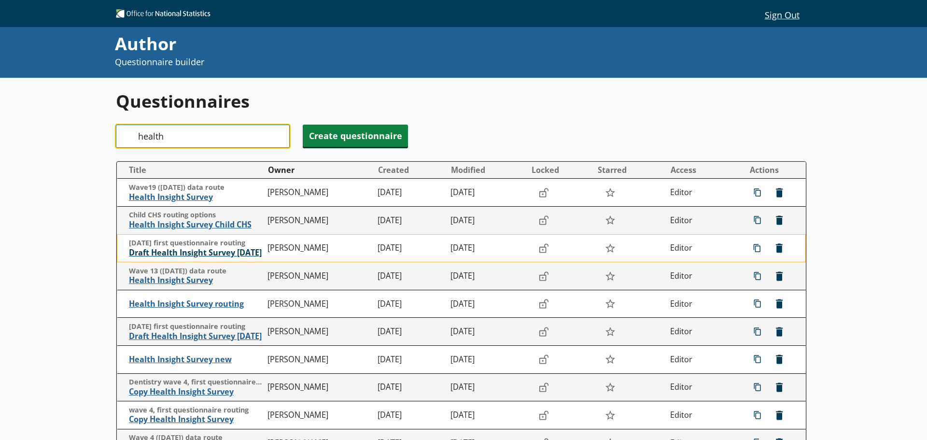
type input "health"
click at [195, 253] on span "Draft Health Insight Survey [DATE]" at bounding box center [196, 253] width 134 height 10
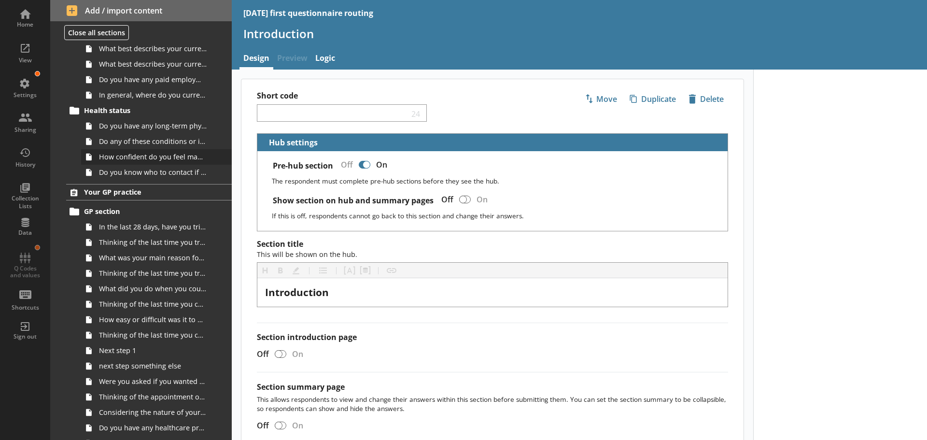
scroll to position [290, 0]
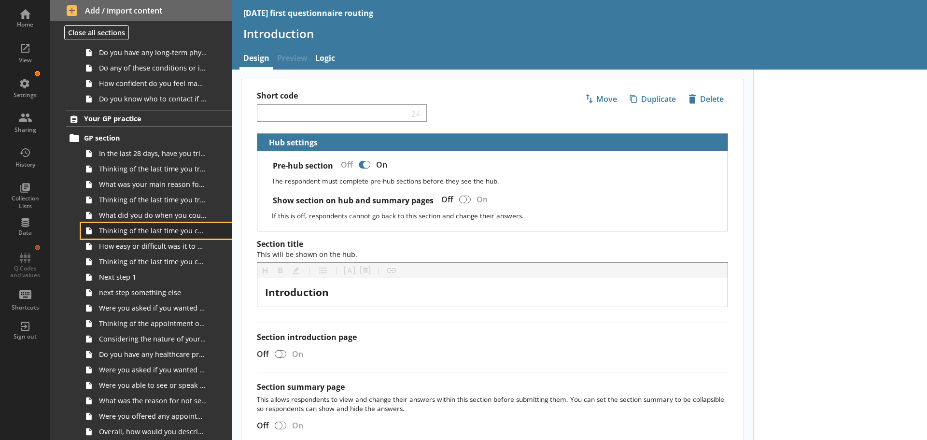
click at [157, 234] on span "Thinking of the last time you contacted your GP practice, how did you make cont…" at bounding box center [153, 230] width 108 height 9
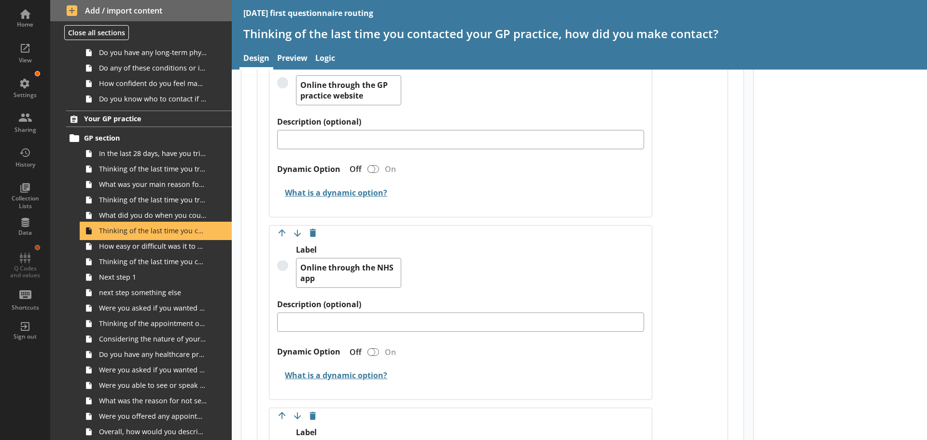
scroll to position [965, 0]
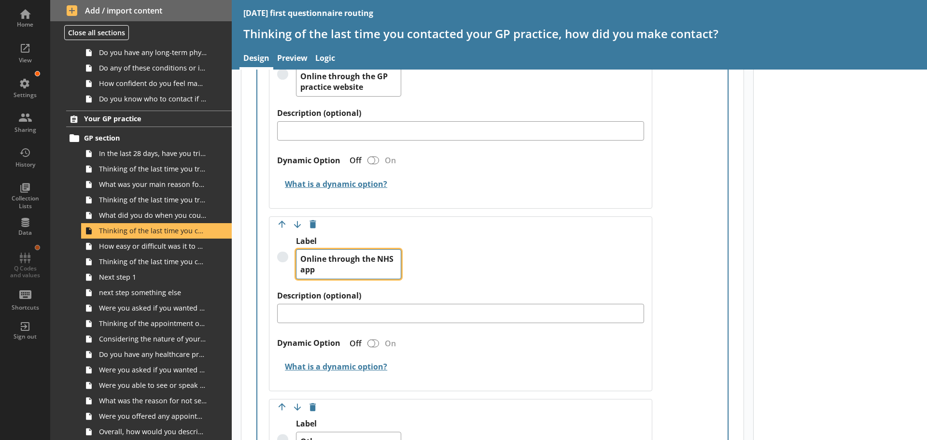
drag, startPoint x: 363, startPoint y: 260, endPoint x: 280, endPoint y: 258, distance: 83.0
click at [280, 258] on div "Label Online through the NHS app" at bounding box center [460, 263] width 367 height 55
type textarea "x"
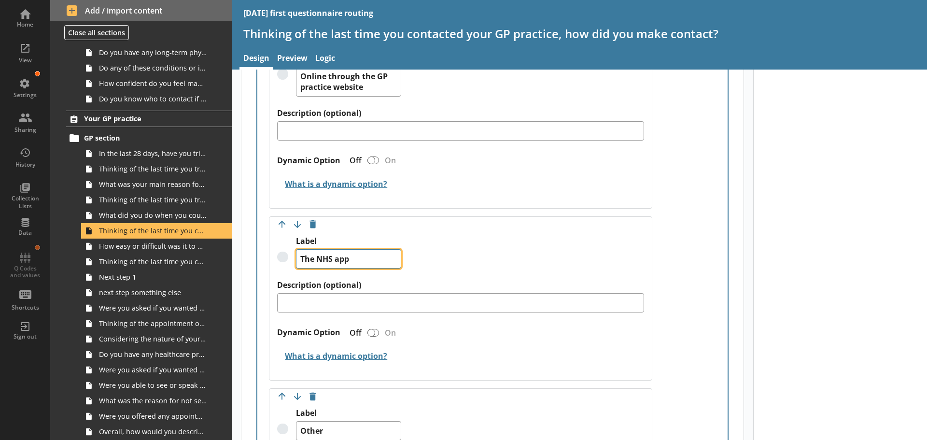
type textarea "The NHS app"
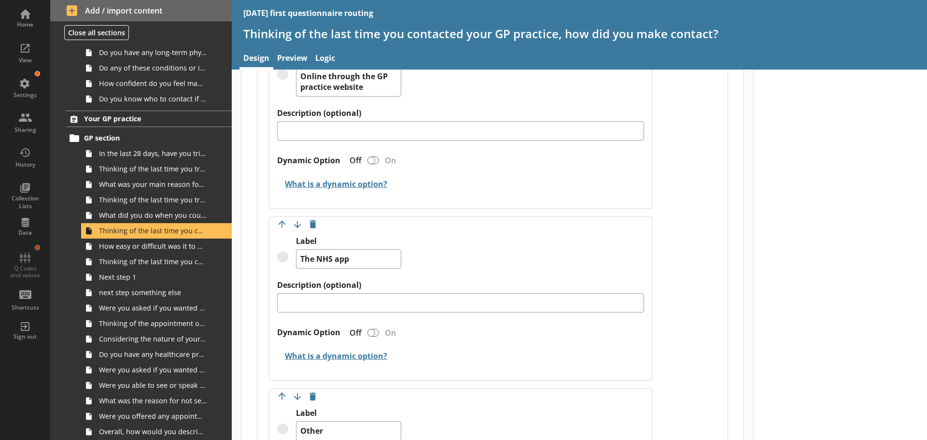
click at [470, 246] on div "Label The NHS app" at bounding box center [460, 258] width 367 height 44
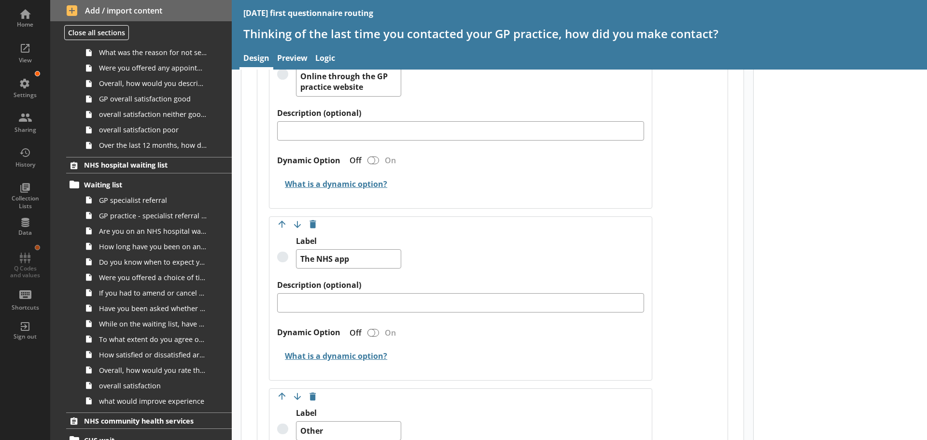
scroll to position [724, 0]
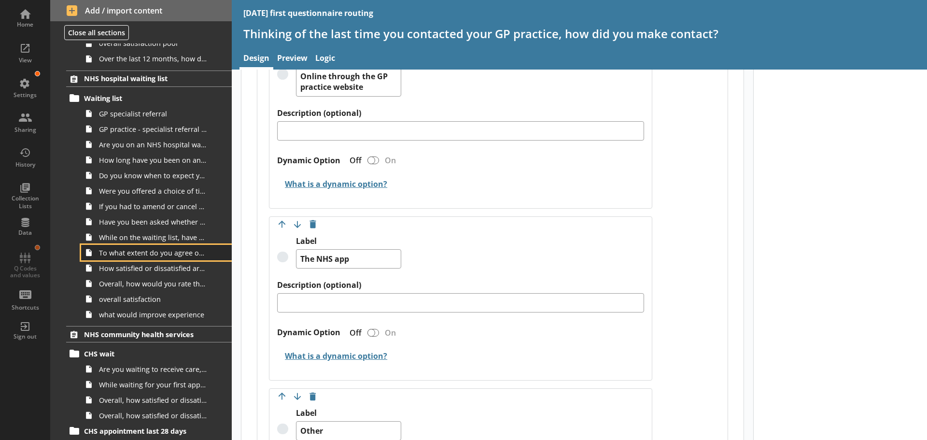
click at [118, 257] on span "To what extent do you agree or disagree that you understood the information giv…" at bounding box center [153, 252] width 108 height 9
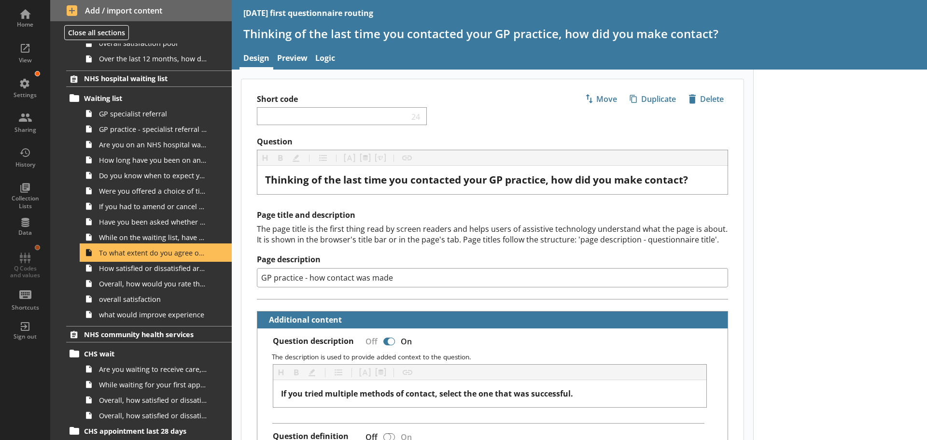
type textarea "x"
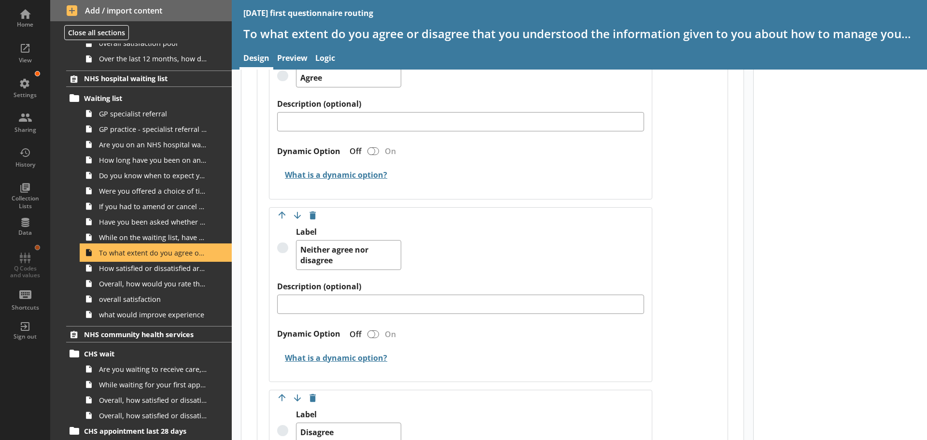
scroll to position [579, 0]
